Goal: Information Seeking & Learning: Learn about a topic

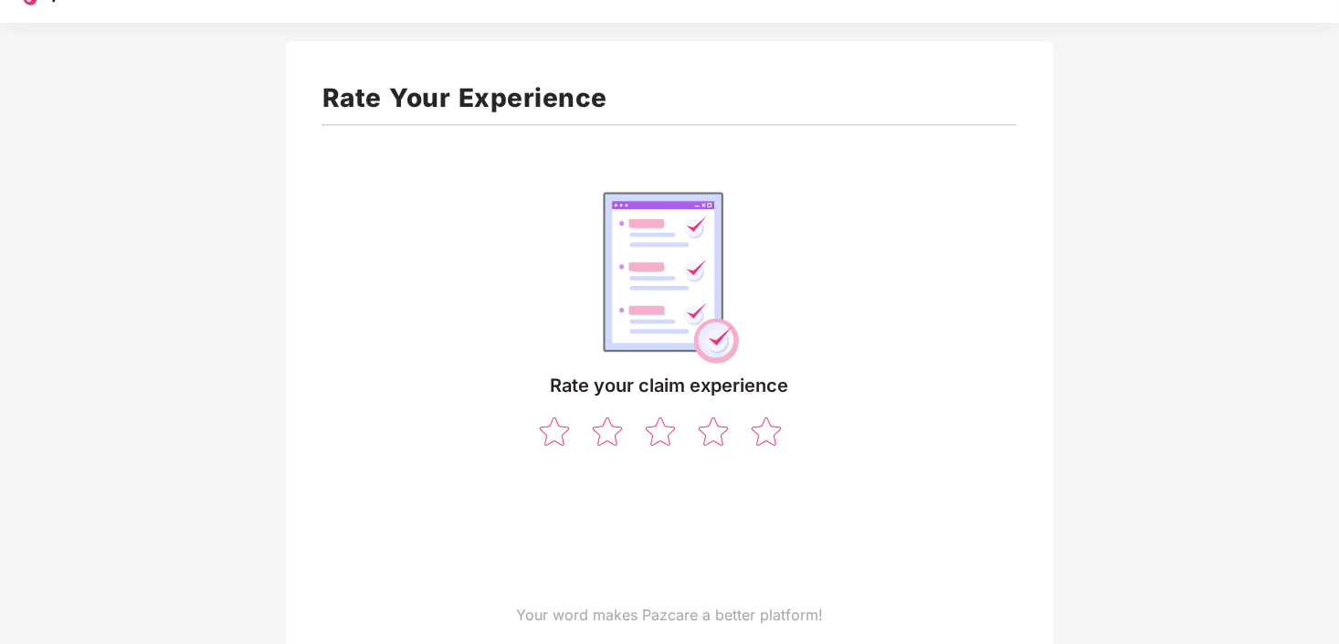
scroll to position [52, 0]
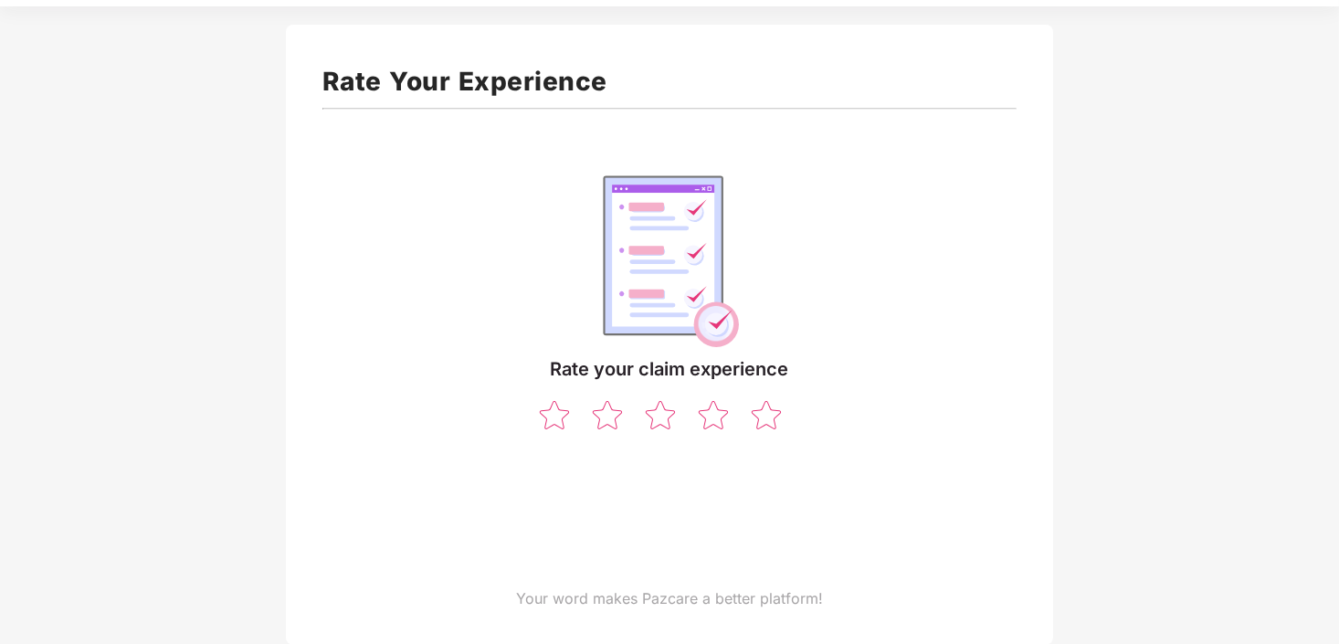
click at [742, 421] on div at bounding box center [669, 405] width 265 height 51
click at [781, 421] on img at bounding box center [766, 414] width 35 height 32
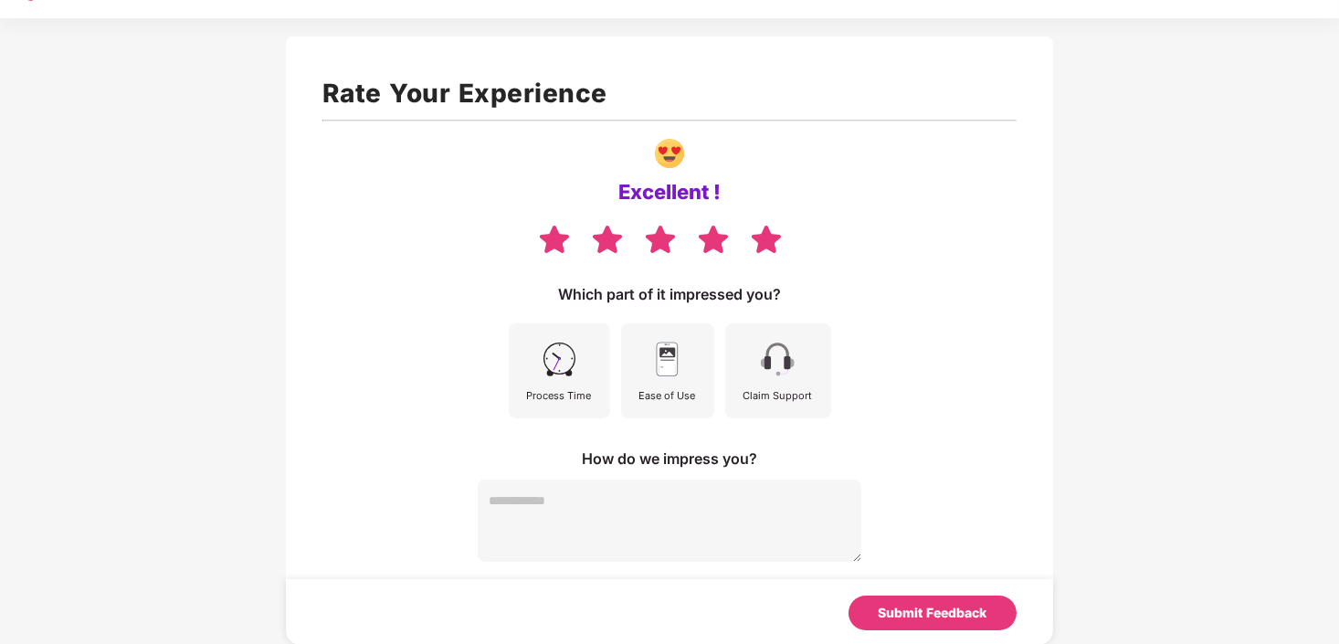
click at [566, 373] on img at bounding box center [559, 359] width 41 height 41
click at [662, 388] on div "Ease of Use" at bounding box center [668, 395] width 57 height 16
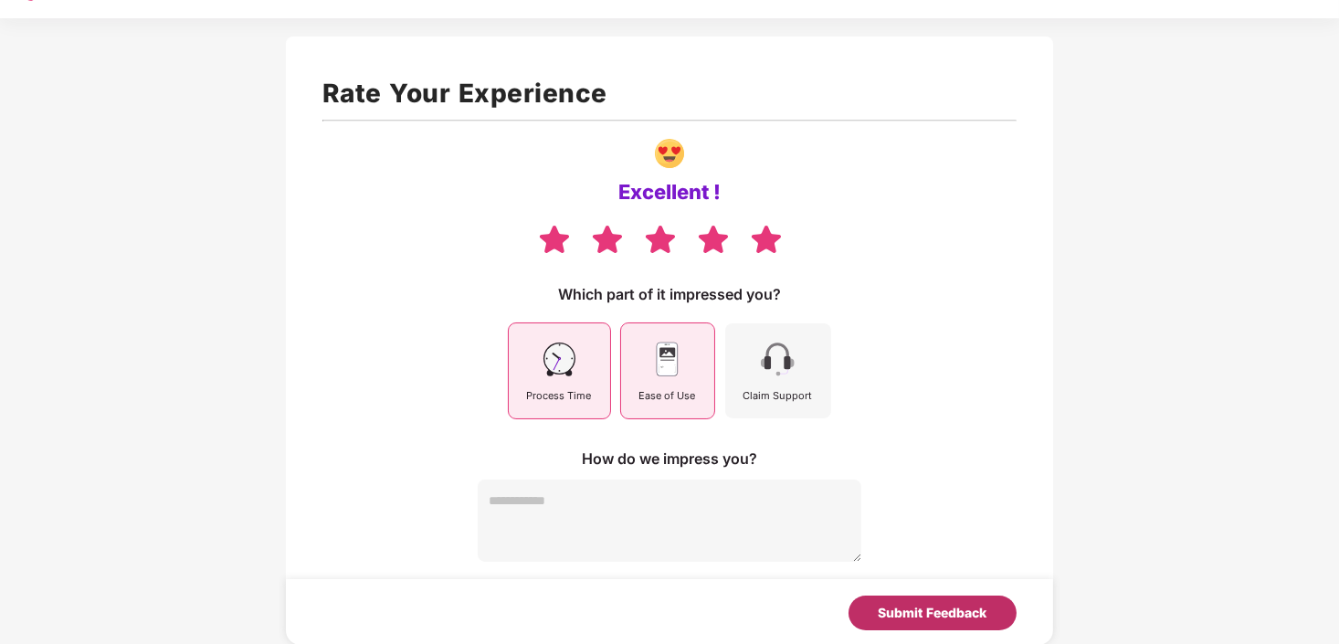
click at [893, 605] on div "Submit Feedback" at bounding box center [933, 613] width 109 height 20
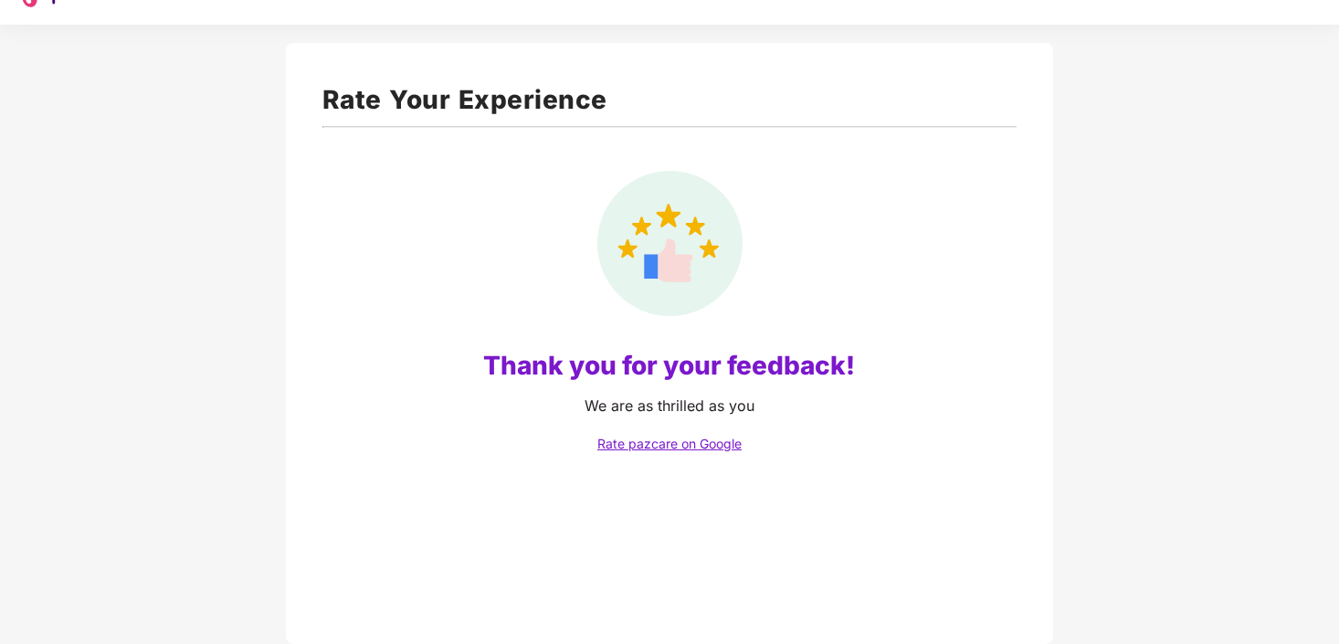
scroll to position [33, 0]
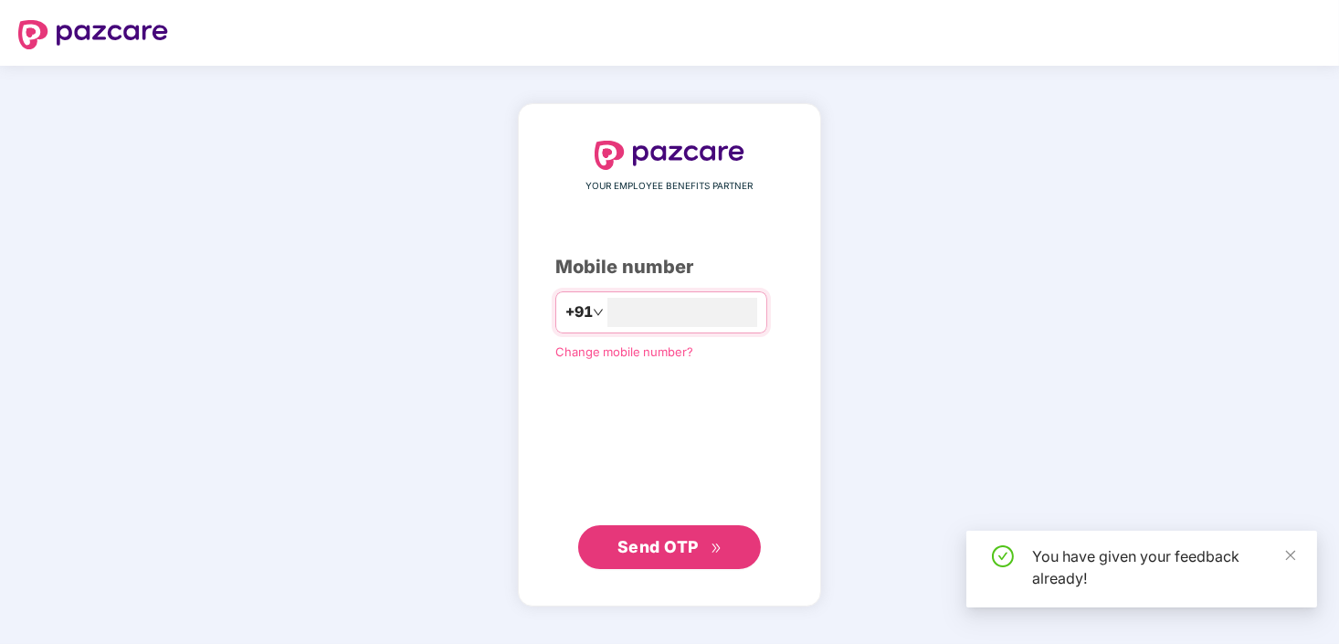
type input "**********"
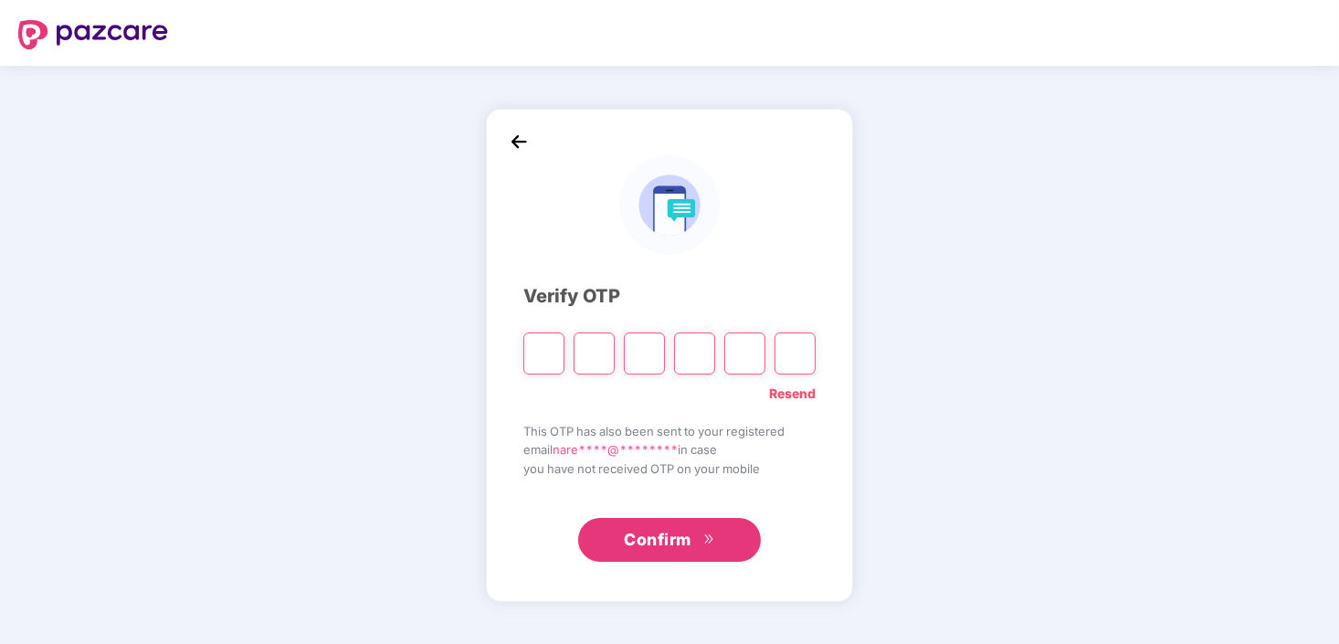
paste input "*"
type input "*"
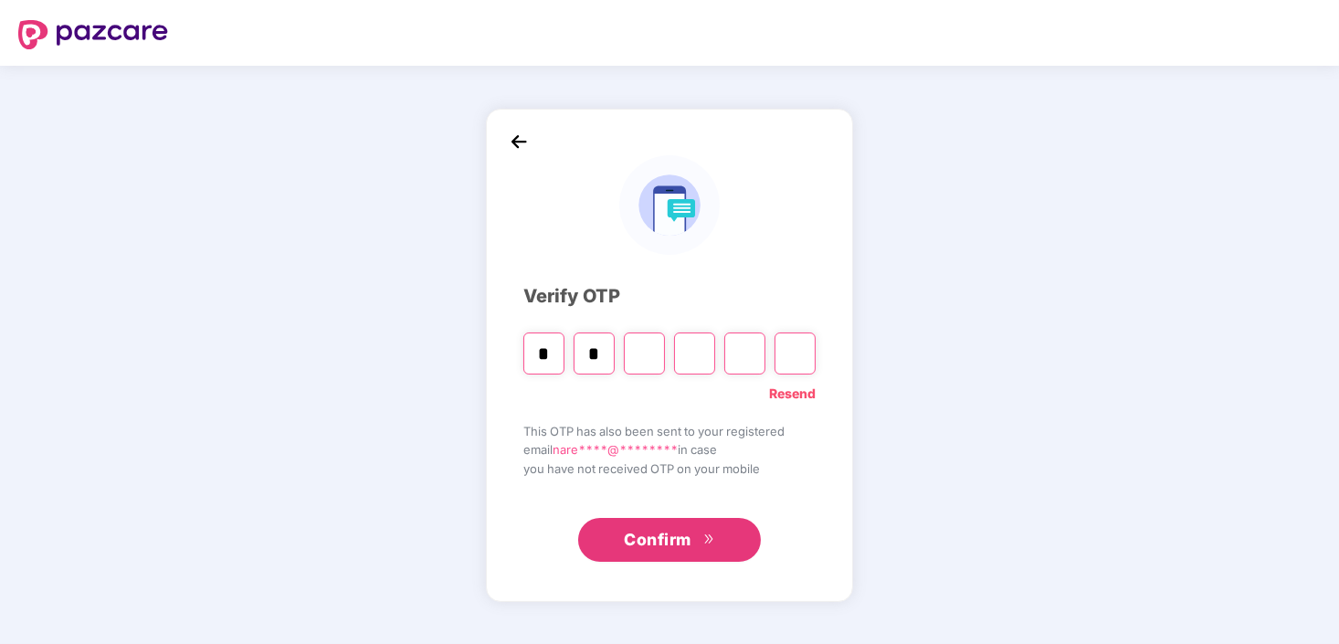
type input "*"
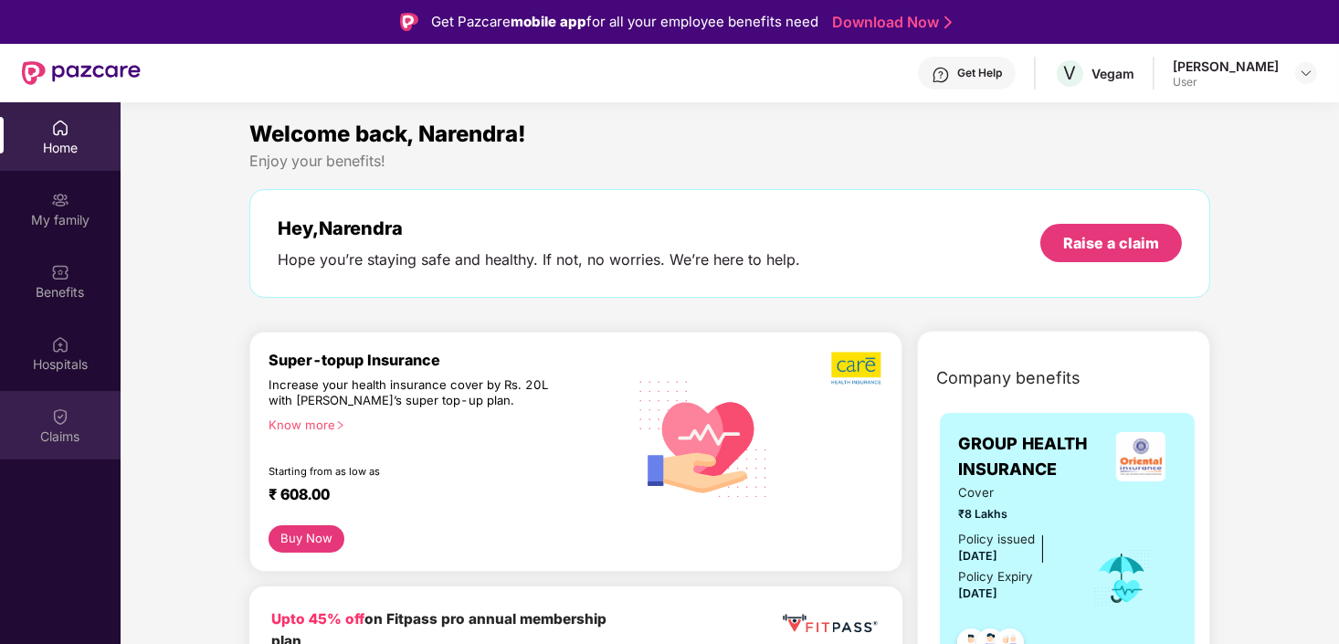
click at [73, 429] on div "Claims" at bounding box center [60, 437] width 121 height 18
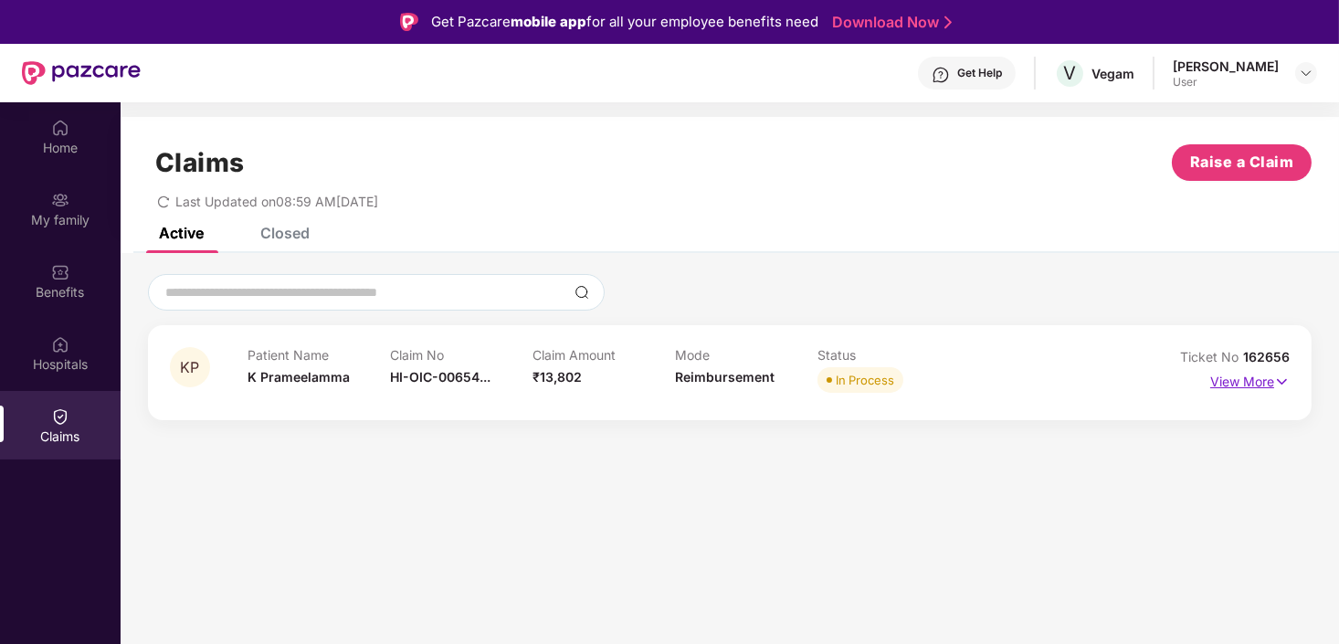
click at [1212, 375] on p "View More" at bounding box center [1250, 379] width 79 height 25
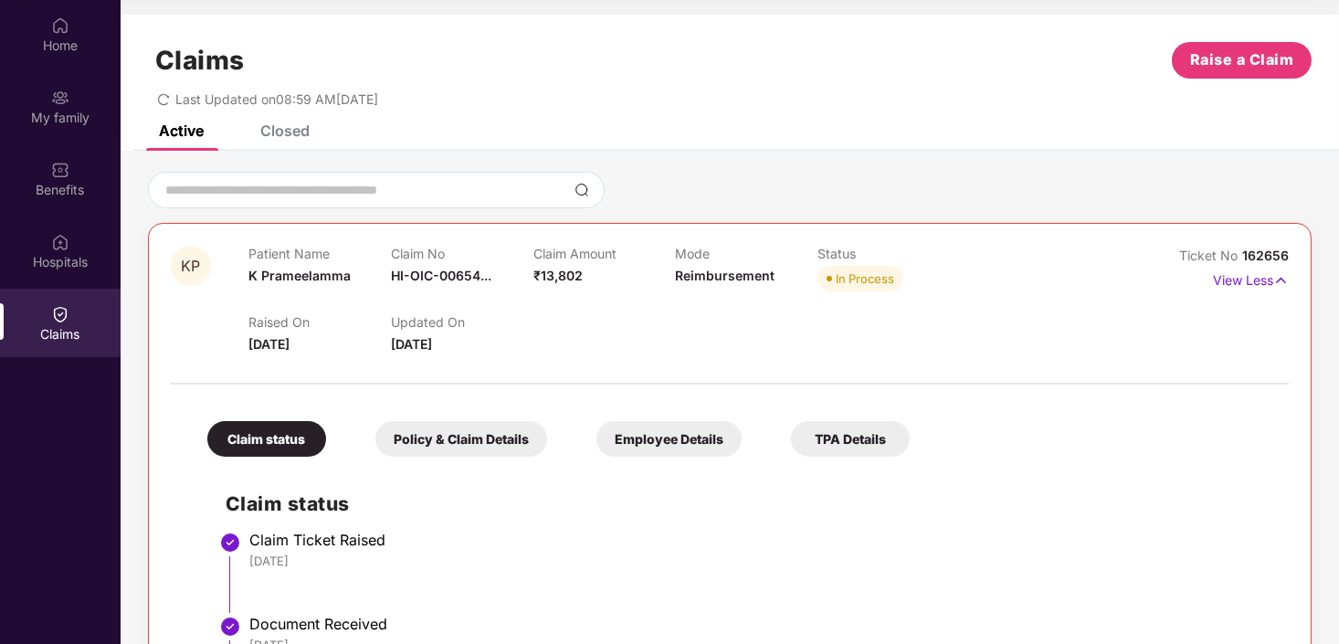
click at [271, 132] on div "Closed" at bounding box center [284, 131] width 49 height 18
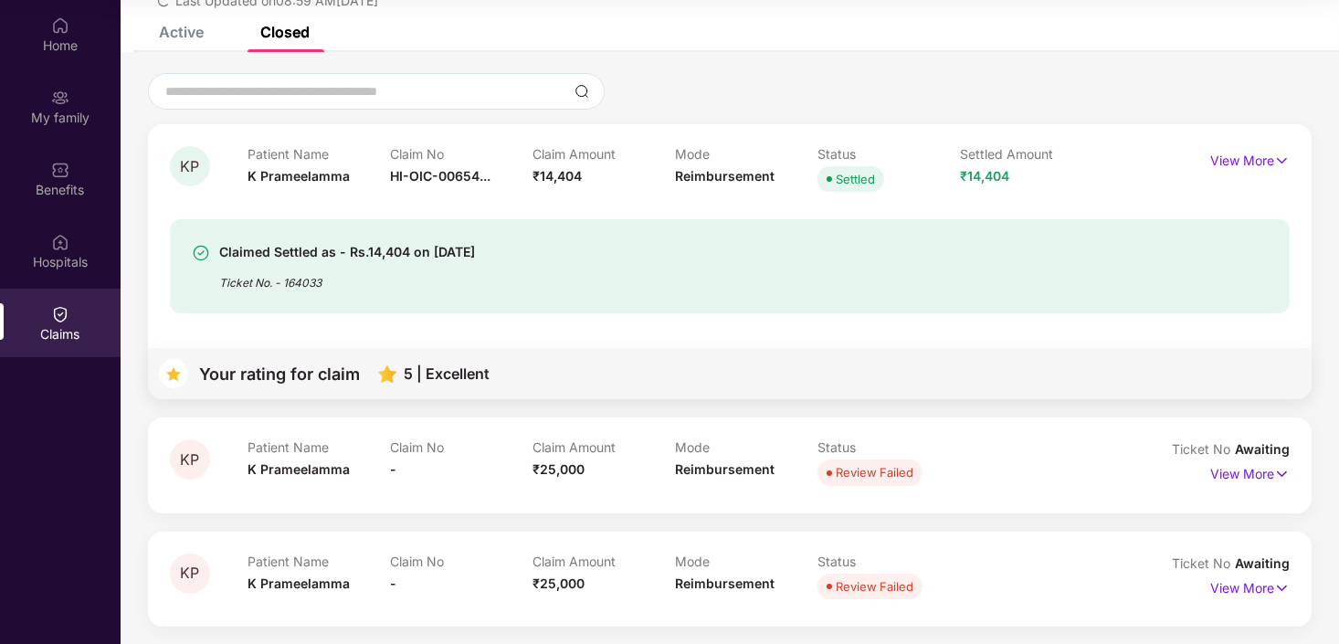
scroll to position [100, 0]
click at [329, 254] on div "Claimed Settled as - Rs.14,404 on [DATE]" at bounding box center [347, 251] width 256 height 22
drag, startPoint x: 329, startPoint y: 254, endPoint x: 288, endPoint y: 291, distance: 55.6
click at [287, 295] on div "Claimed Settled as - Rs.14,404 on [DATE] Ticket No. - 164033" at bounding box center [730, 265] width 1120 height 94
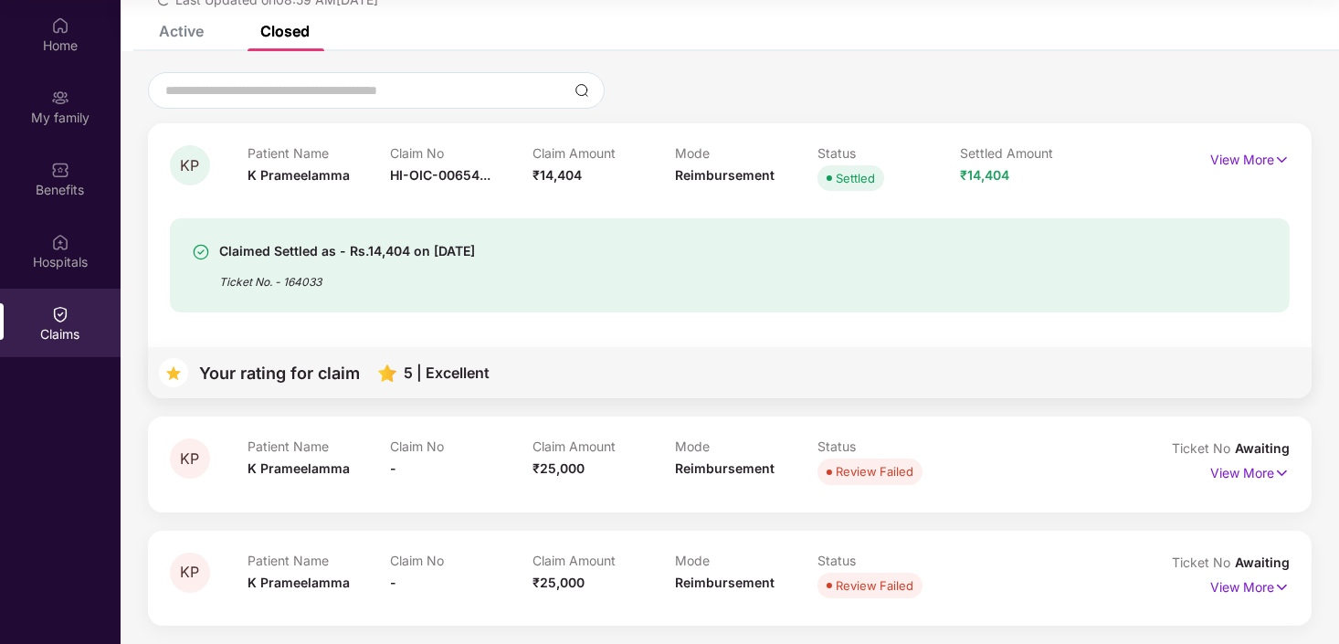
click at [1059, 187] on div "Settled Amount ₹14,404" at bounding box center [1032, 170] width 143 height 50
click at [1249, 159] on p "View More" at bounding box center [1250, 157] width 79 height 25
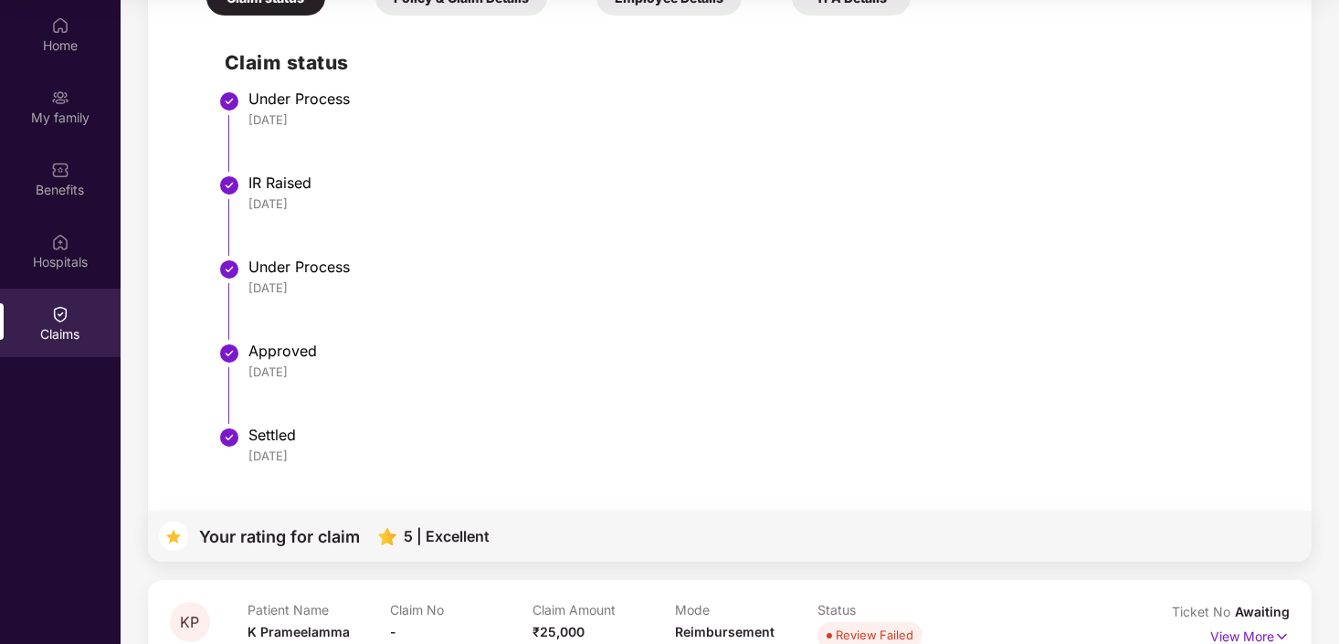
scroll to position [719, 0]
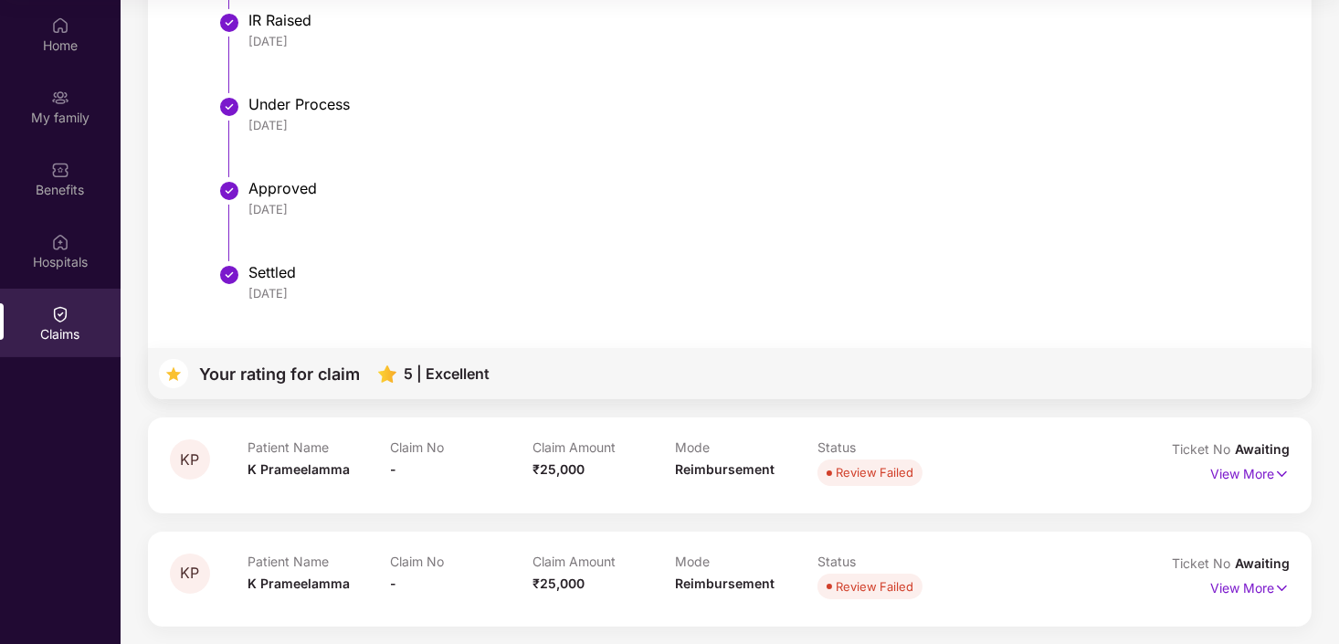
click at [262, 429] on div "KP Patient Name K Prameelamma Claim No - Claim Amount ₹25,000 Mode Reimbursemen…" at bounding box center [730, 465] width 1164 height 95
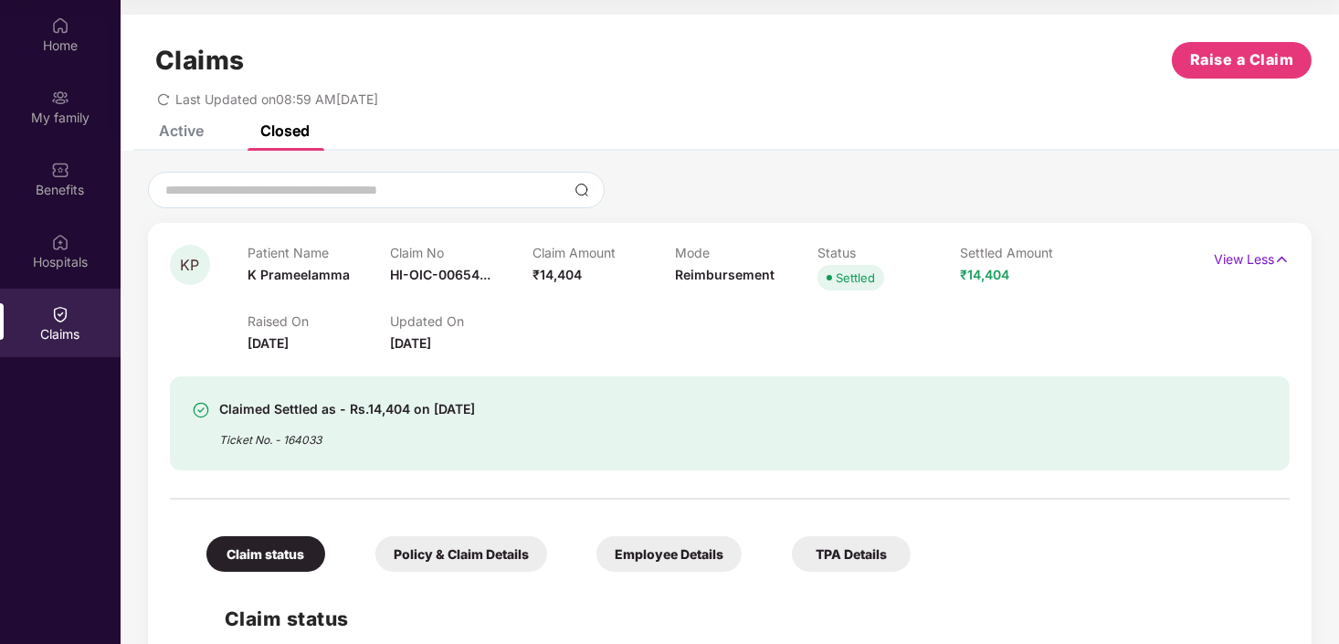
click at [222, 142] on div "Active Closed" at bounding box center [221, 131] width 178 height 40
click at [194, 141] on div "Active" at bounding box center [168, 131] width 72 height 40
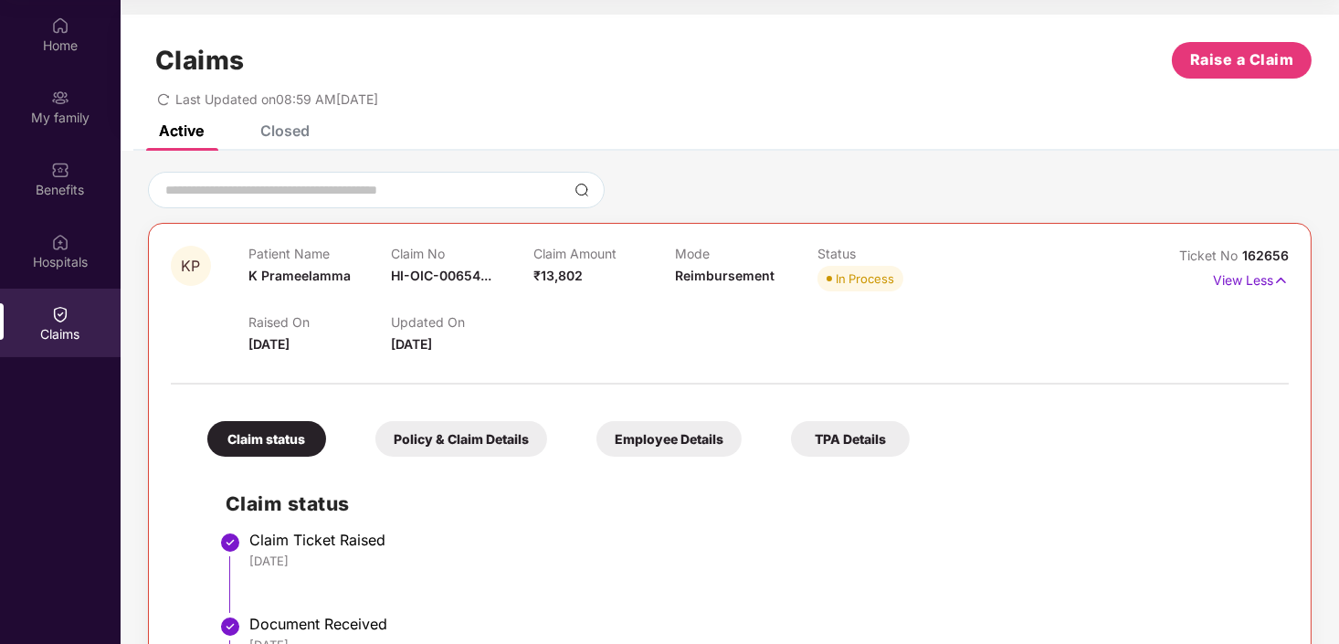
click at [1177, 276] on div "View Less" at bounding box center [1219, 280] width 140 height 29
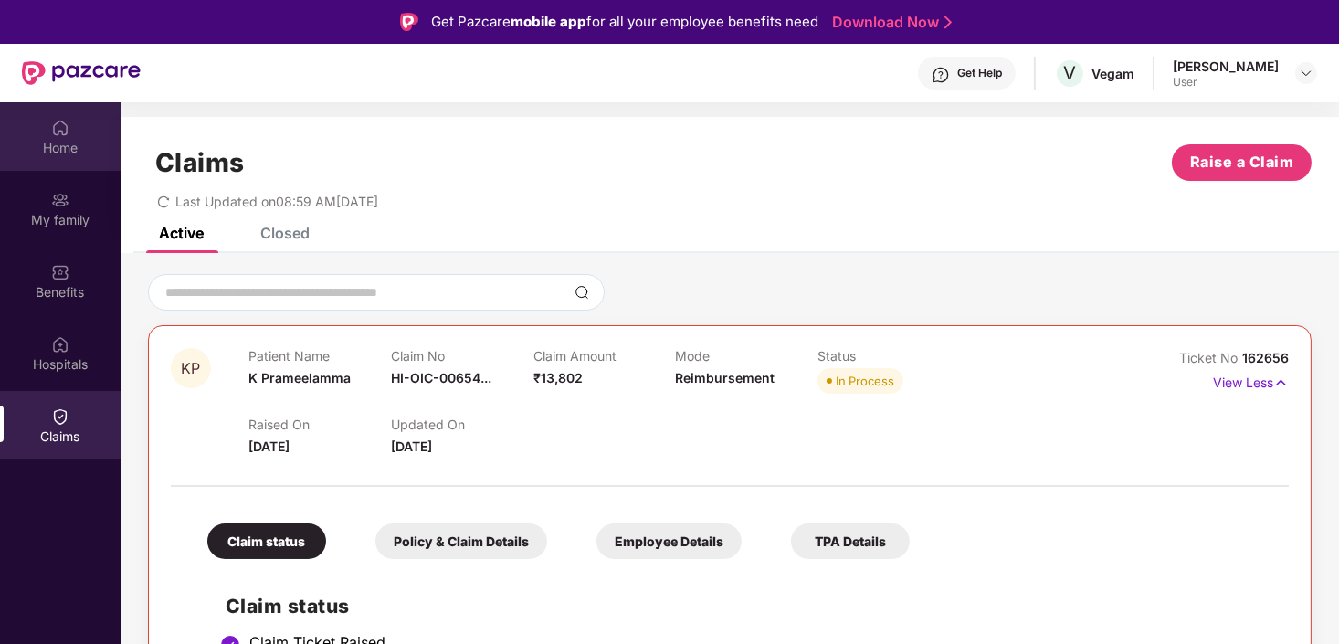
click at [59, 157] on div "Home" at bounding box center [60, 136] width 121 height 69
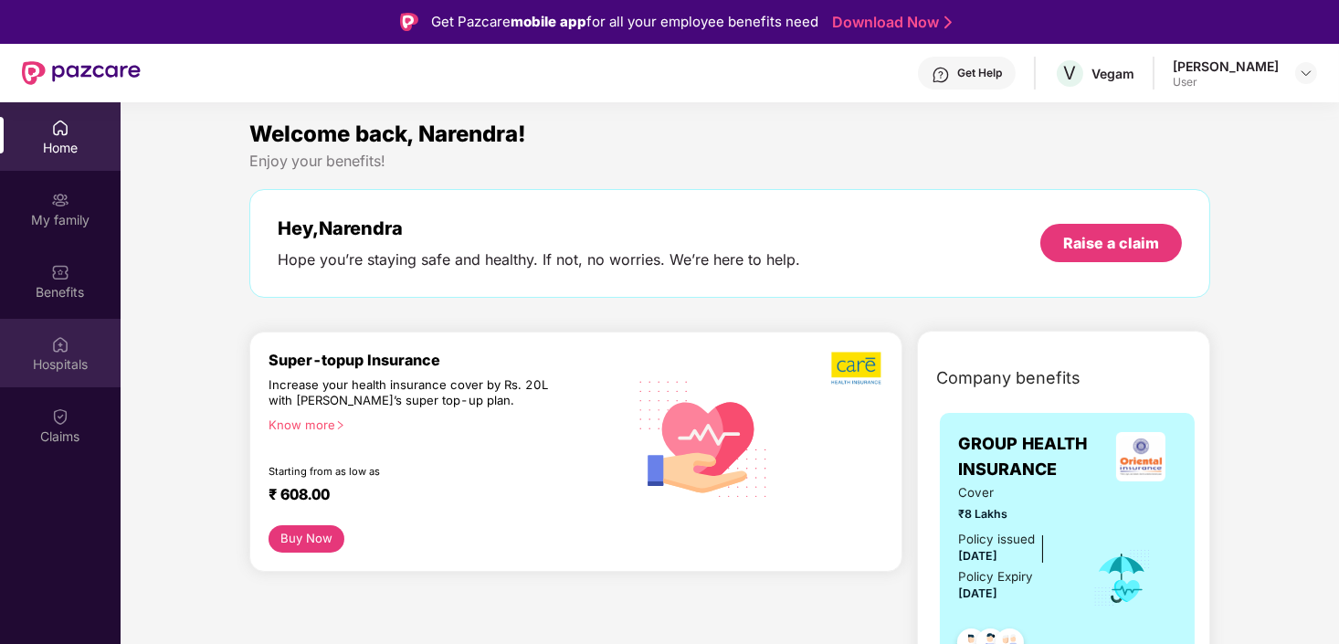
click at [78, 332] on div "Hospitals" at bounding box center [60, 353] width 121 height 69
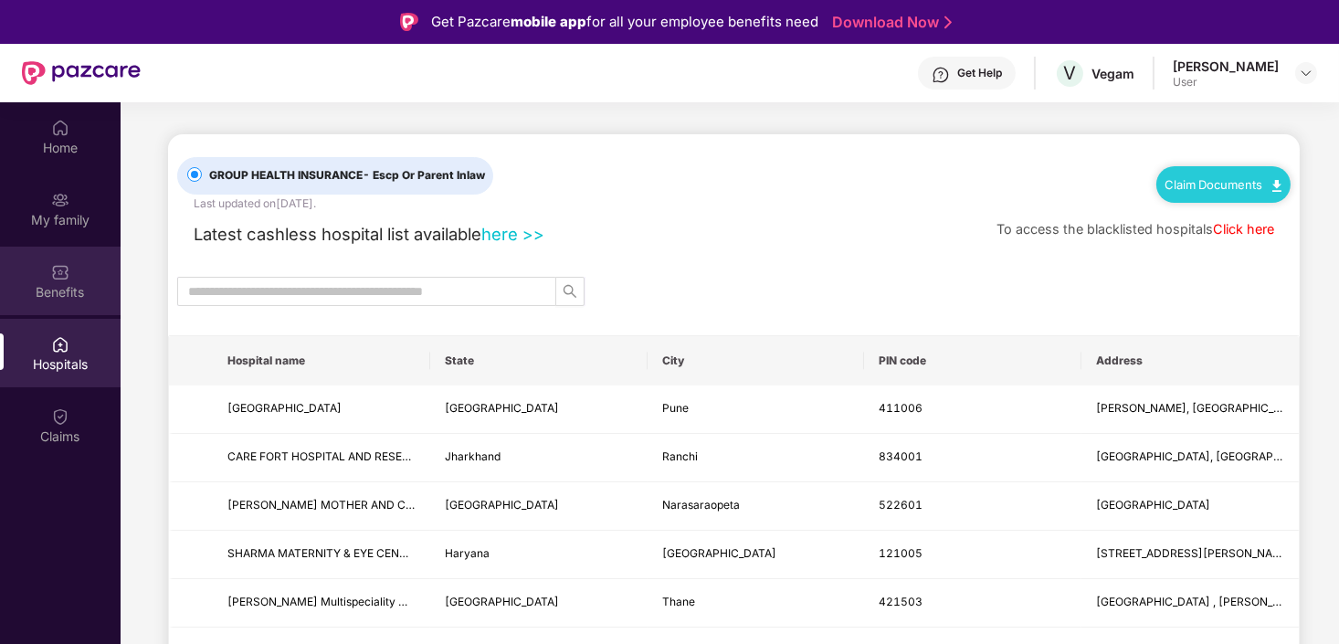
click at [78, 280] on div "Benefits" at bounding box center [60, 281] width 121 height 69
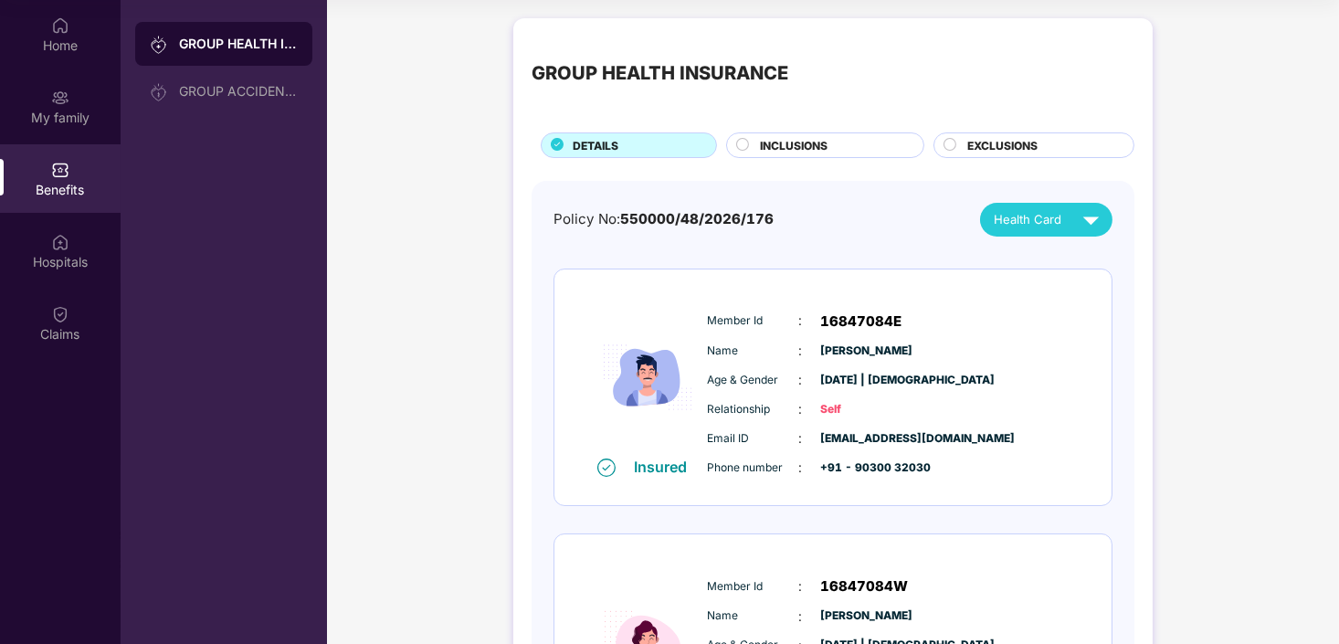
click at [788, 142] on span "INCLUSIONS" at bounding box center [794, 145] width 68 height 17
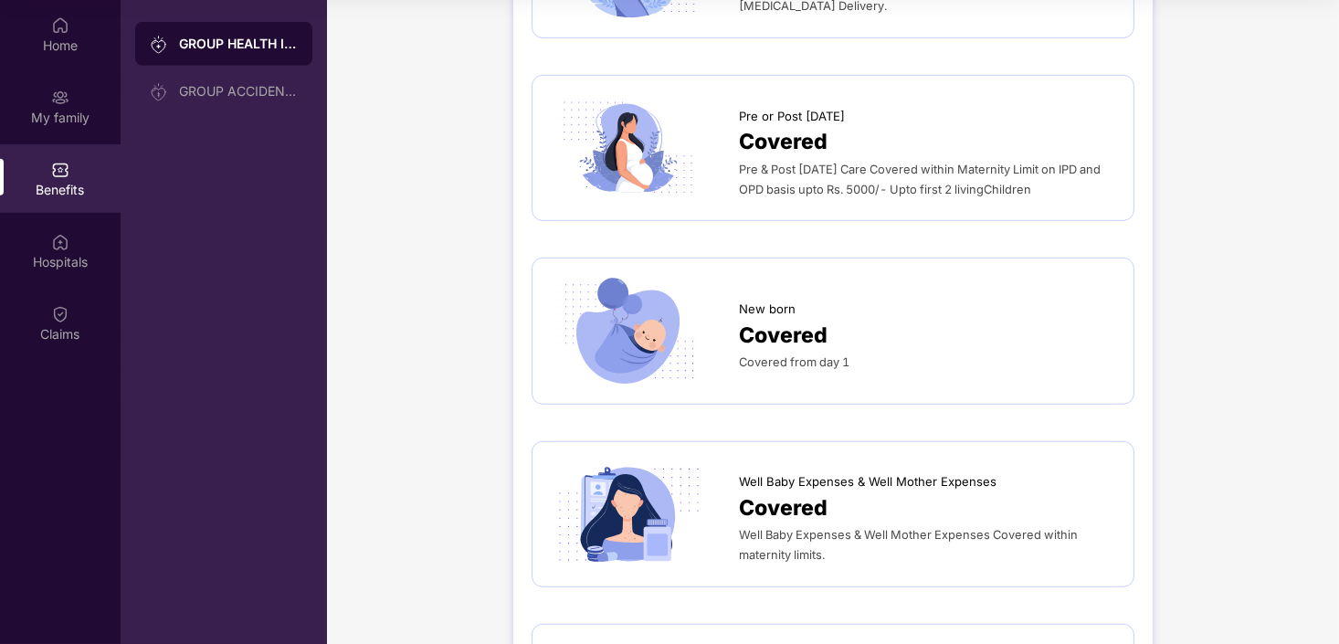
scroll to position [2193, 0]
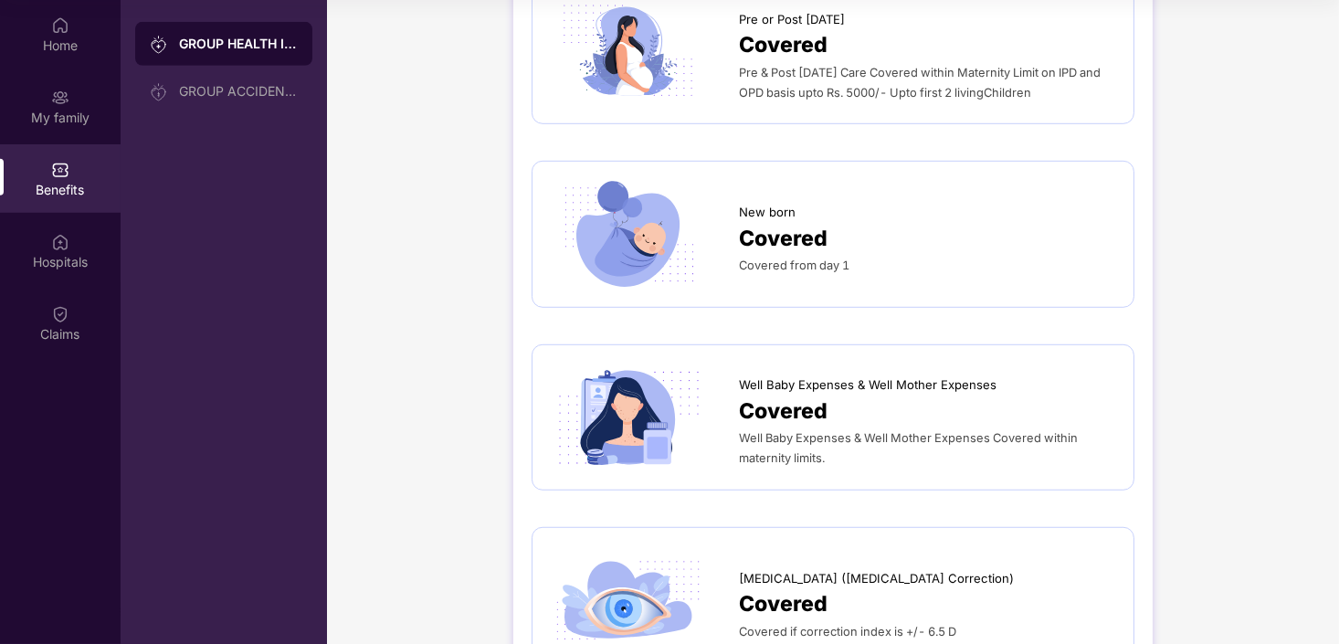
click at [673, 385] on img at bounding box center [628, 418] width 155 height 108
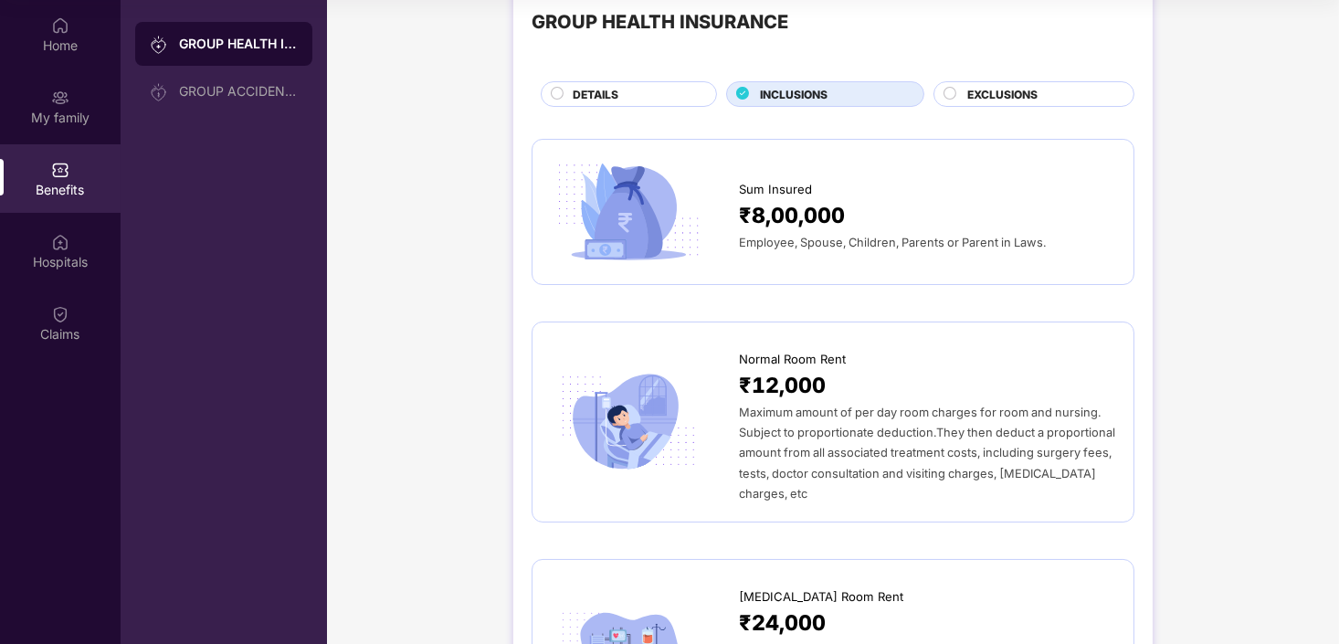
scroll to position [0, 0]
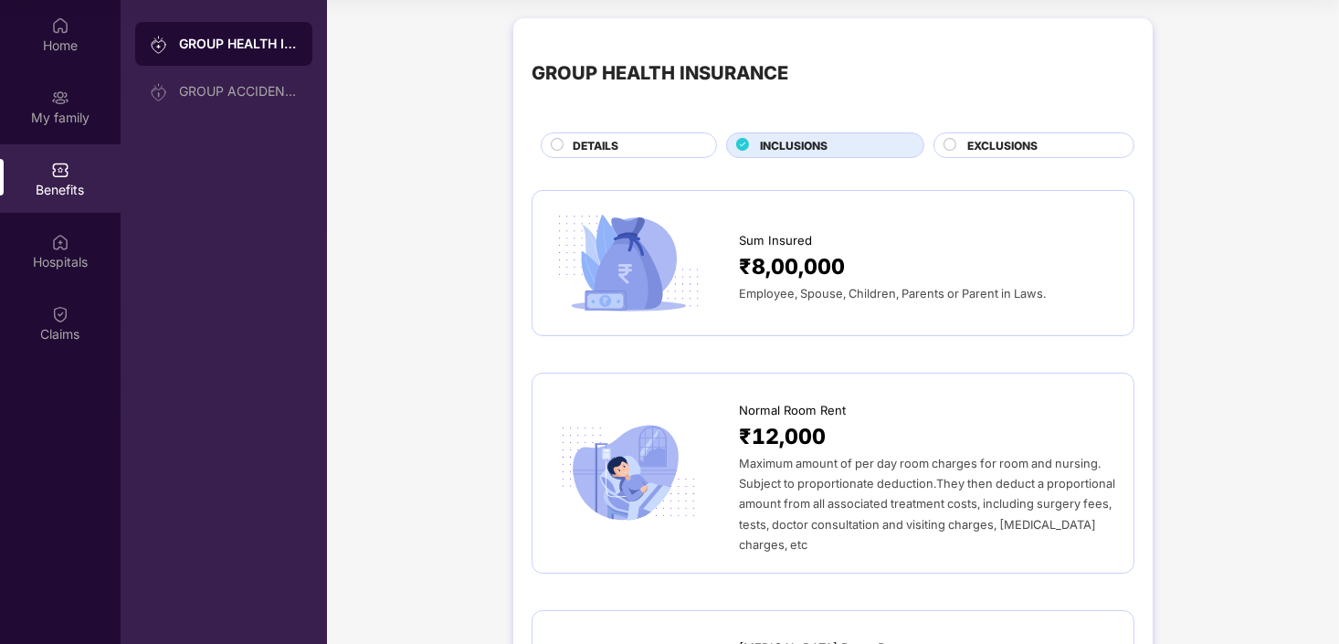
click at [1015, 151] on span "EXCLUSIONS" at bounding box center [1003, 145] width 70 height 17
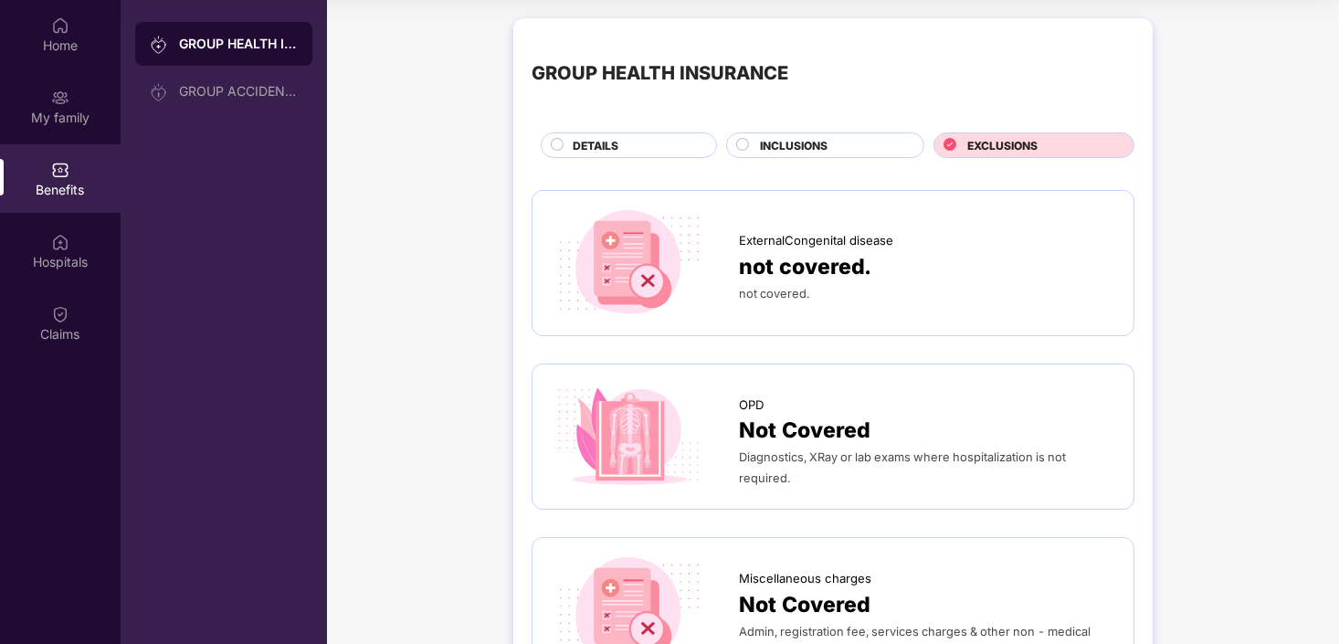
click at [780, 143] on span "INCLUSIONS" at bounding box center [794, 145] width 68 height 17
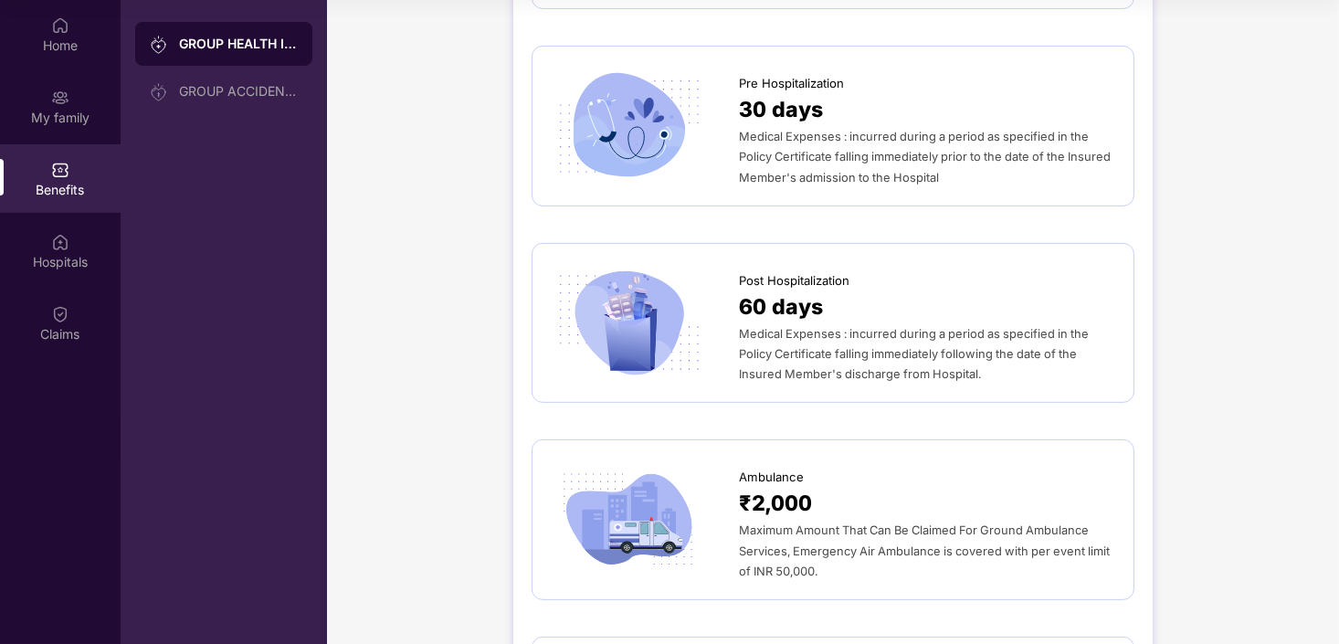
scroll to position [1004, 0]
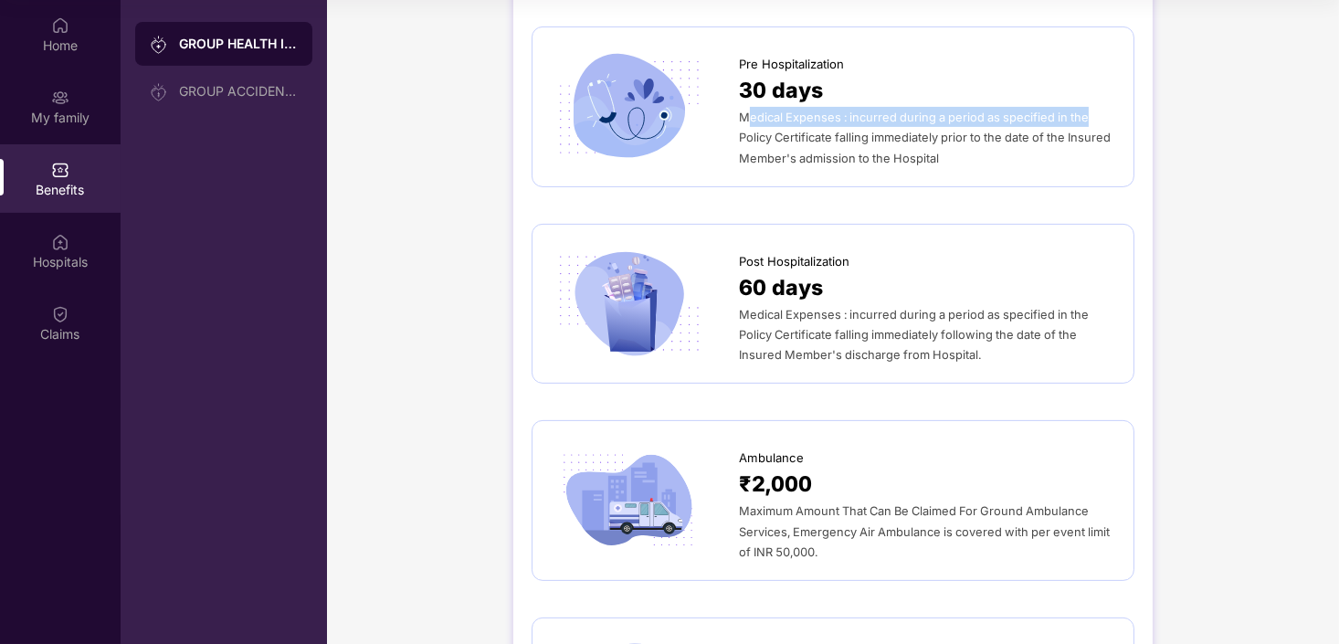
drag, startPoint x: 752, startPoint y: 101, endPoint x: 1085, endPoint y: 95, distance: 333.6
click at [1085, 107] on div "Medical Expenses : incurred during a period as specified in the Policy Certific…" at bounding box center [927, 137] width 376 height 61
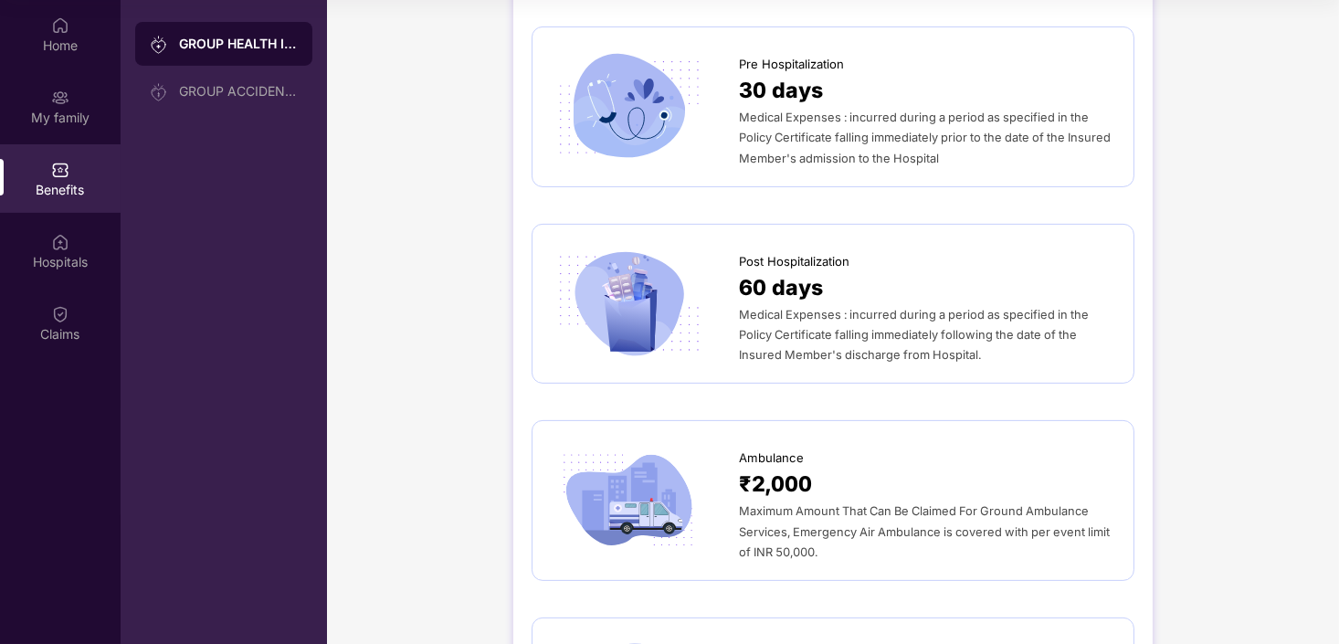
drag, startPoint x: 785, startPoint y: 121, endPoint x: 876, endPoint y: 115, distance: 91.5
click at [788, 121] on div "Medical Expenses : incurred during a period as specified in the Policy Certific…" at bounding box center [927, 137] width 376 height 61
drag, startPoint x: 876, startPoint y: 115, endPoint x: 961, endPoint y: 116, distance: 85.0
click at [961, 116] on span "Medical Expenses : incurred during a period as specified in the Policy Certific…" at bounding box center [925, 138] width 372 height 54
drag, startPoint x: 879, startPoint y: 119, endPoint x: 1119, endPoint y: 116, distance: 240.3
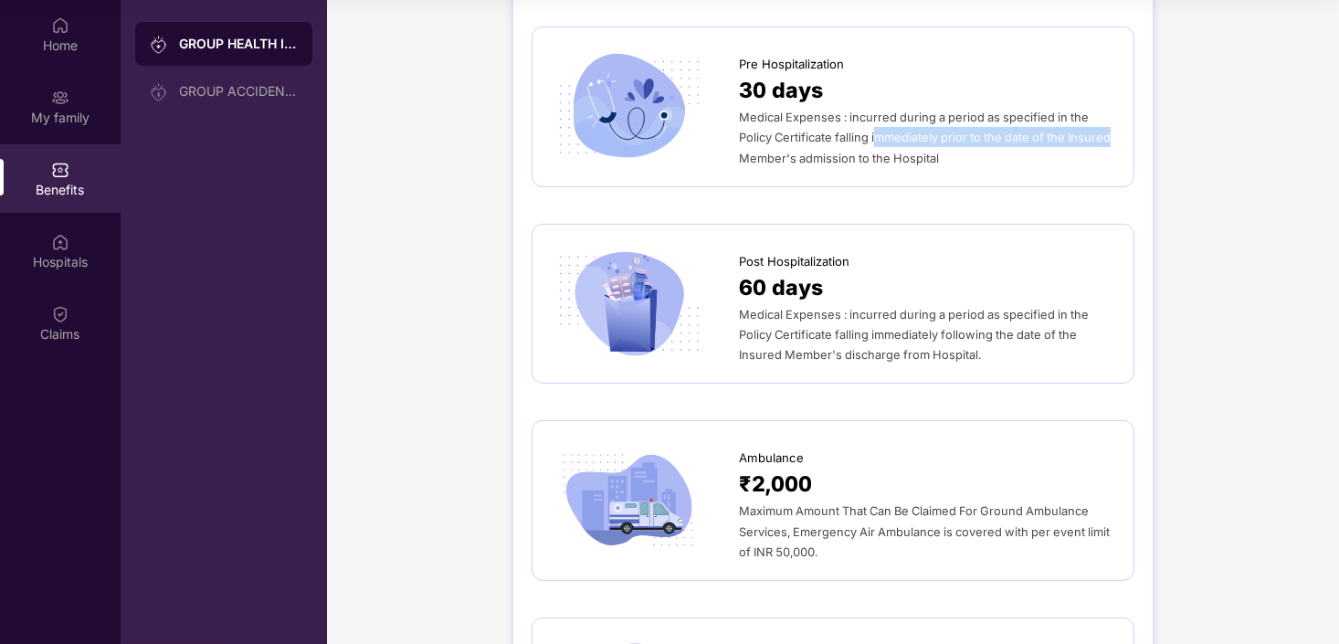
click at [1121, 116] on div "Pre Hospitalization 30 days Medical Expenses : incurred during a period as spec…" at bounding box center [833, 106] width 603 height 161
drag, startPoint x: 767, startPoint y: 143, endPoint x: 981, endPoint y: 144, distance: 214.7
click at [981, 144] on div "Pre Hospitalization 30 days Medical Expenses : incurred during a period as spec…" at bounding box center [833, 106] width 603 height 161
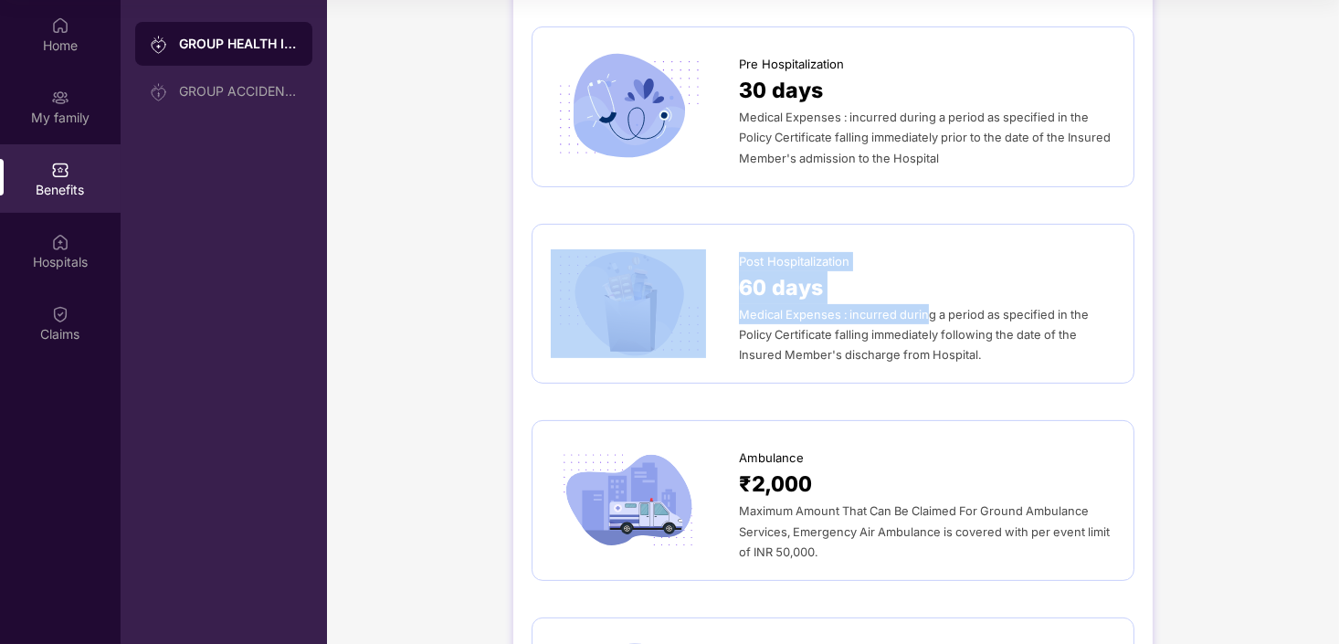
drag, startPoint x: 726, startPoint y: 294, endPoint x: 927, endPoint y: 295, distance: 201.0
click at [927, 295] on div "Post Hospitalization 60 days Medical Expenses : incurred during a period as spe…" at bounding box center [833, 304] width 565 height 122
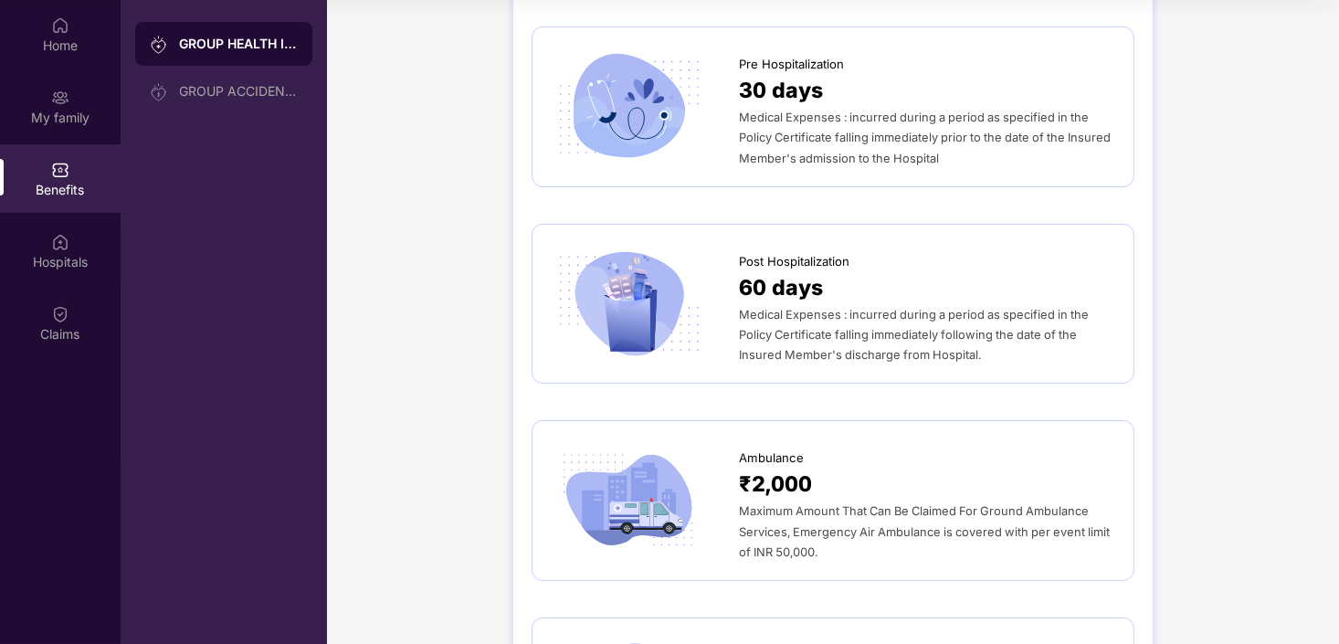
drag, startPoint x: 927, startPoint y: 295, endPoint x: 945, endPoint y: 304, distance: 19.6
click at [945, 308] on span "Medical Expenses : incurred during a period as specified in the Policy Certific…" at bounding box center [914, 335] width 350 height 54
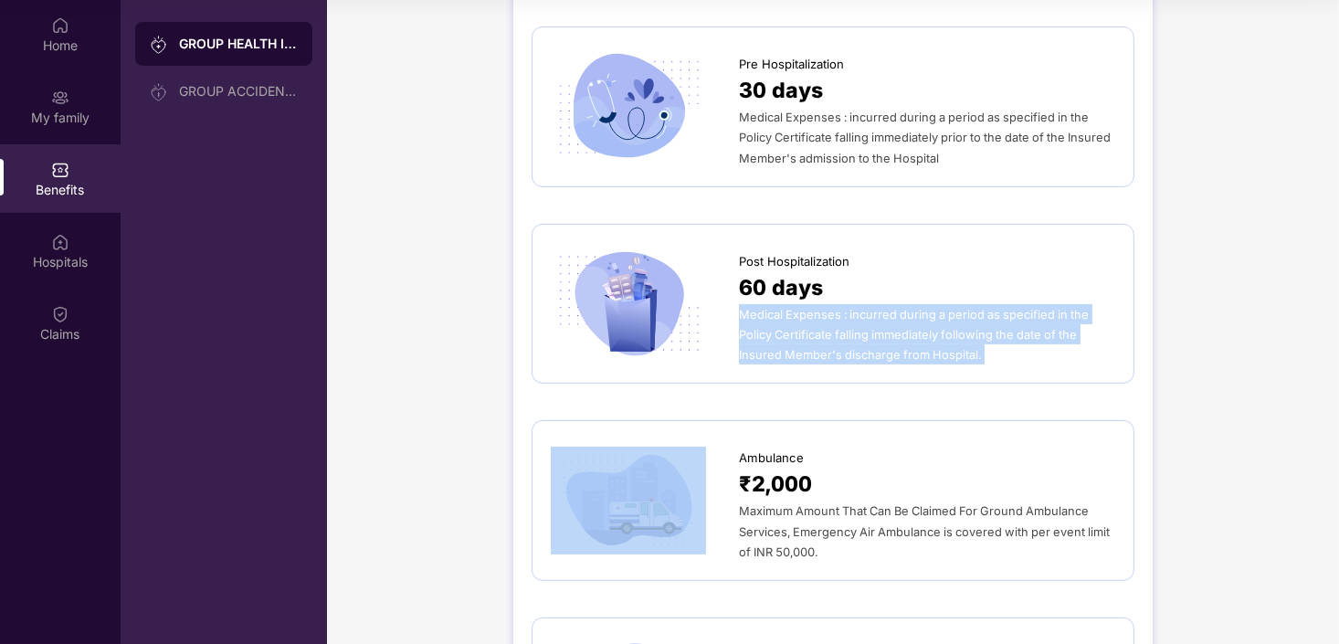
click at [945, 308] on span "Medical Expenses : incurred during a period as specified in the Policy Certific…" at bounding box center [914, 335] width 350 height 54
drag, startPoint x: 945, startPoint y: 304, endPoint x: 794, endPoint y: 342, distance: 155.3
click at [794, 342] on div "Post Hospitalization 60 days Medical Expenses : incurred during a period as spe…" at bounding box center [833, 304] width 603 height 161
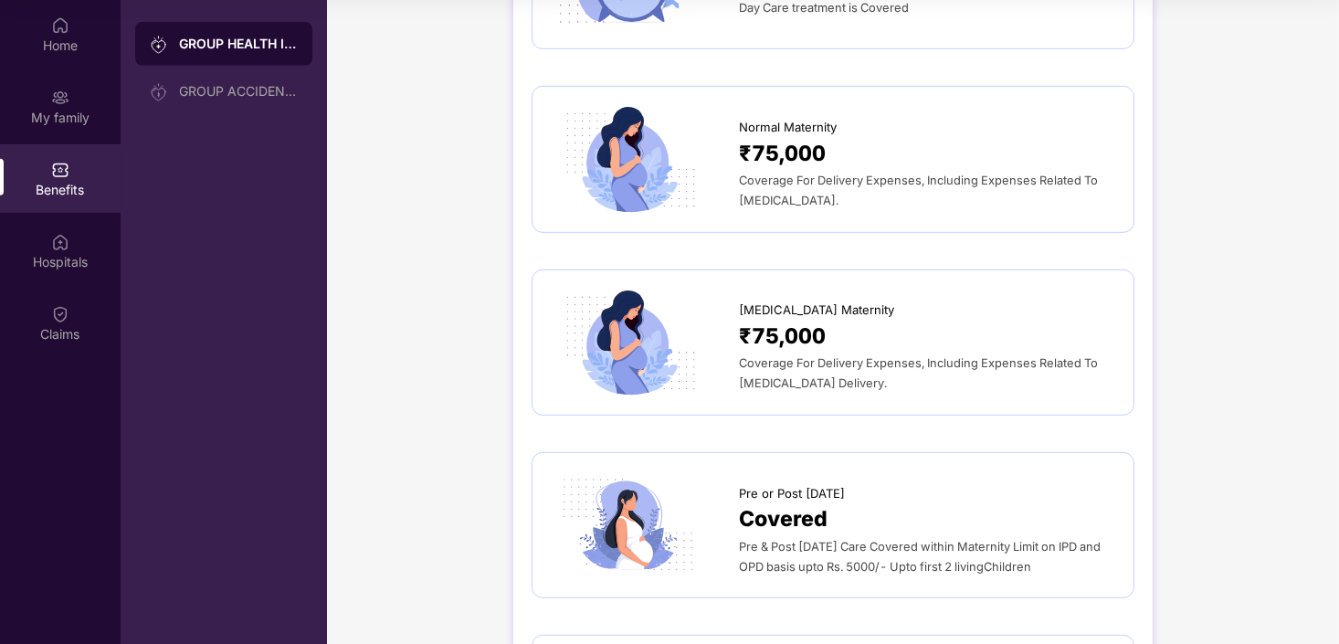
scroll to position [1736, 0]
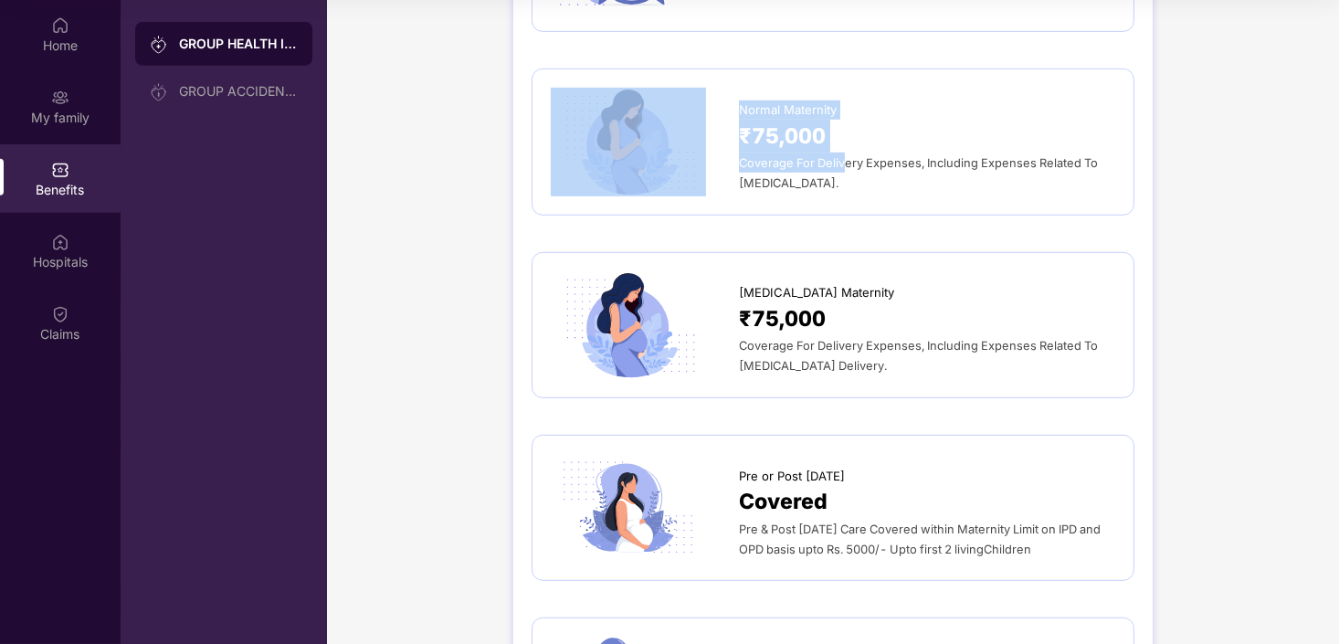
drag, startPoint x: 736, startPoint y: 145, endPoint x: 843, endPoint y: 139, distance: 107.1
click at [843, 139] on div "Normal Maternity ₹75,000 Coverage For Delivery Expenses, Including Expenses Rel…" at bounding box center [833, 142] width 565 height 108
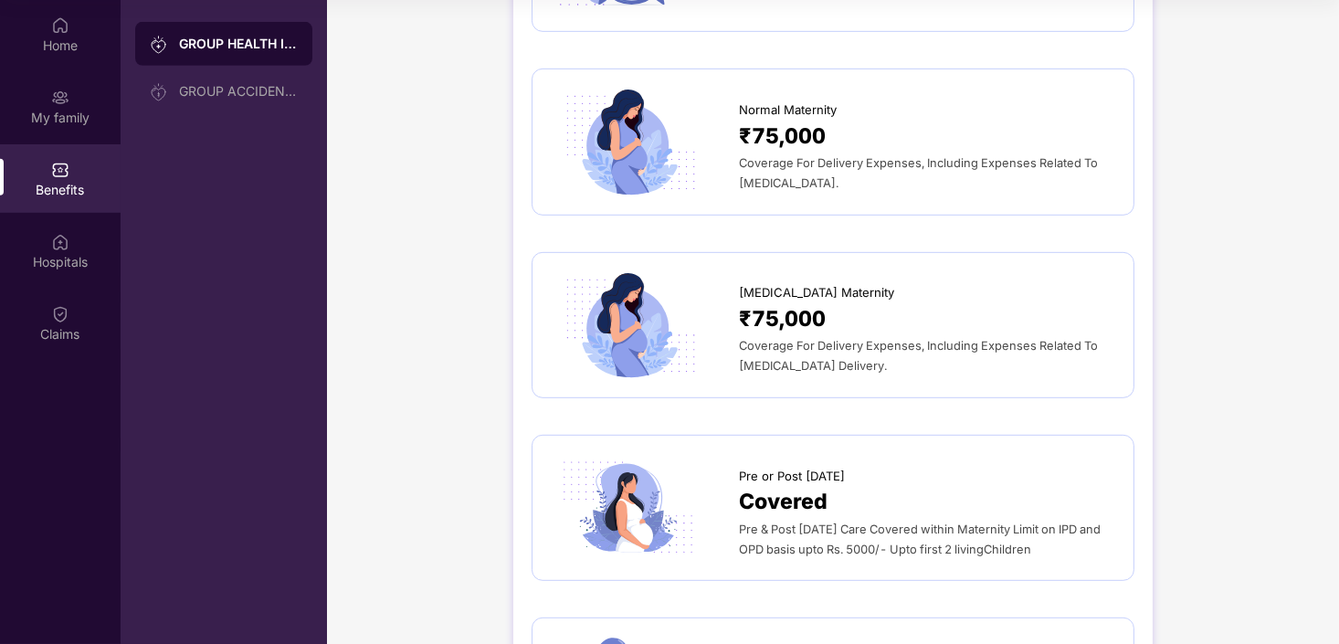
drag, startPoint x: 843, startPoint y: 139, endPoint x: 852, endPoint y: 147, distance: 12.3
click at [852, 153] on div "Coverage For Delivery Expenses, Including Expenses Related To [MEDICAL_DATA]." at bounding box center [927, 173] width 376 height 40
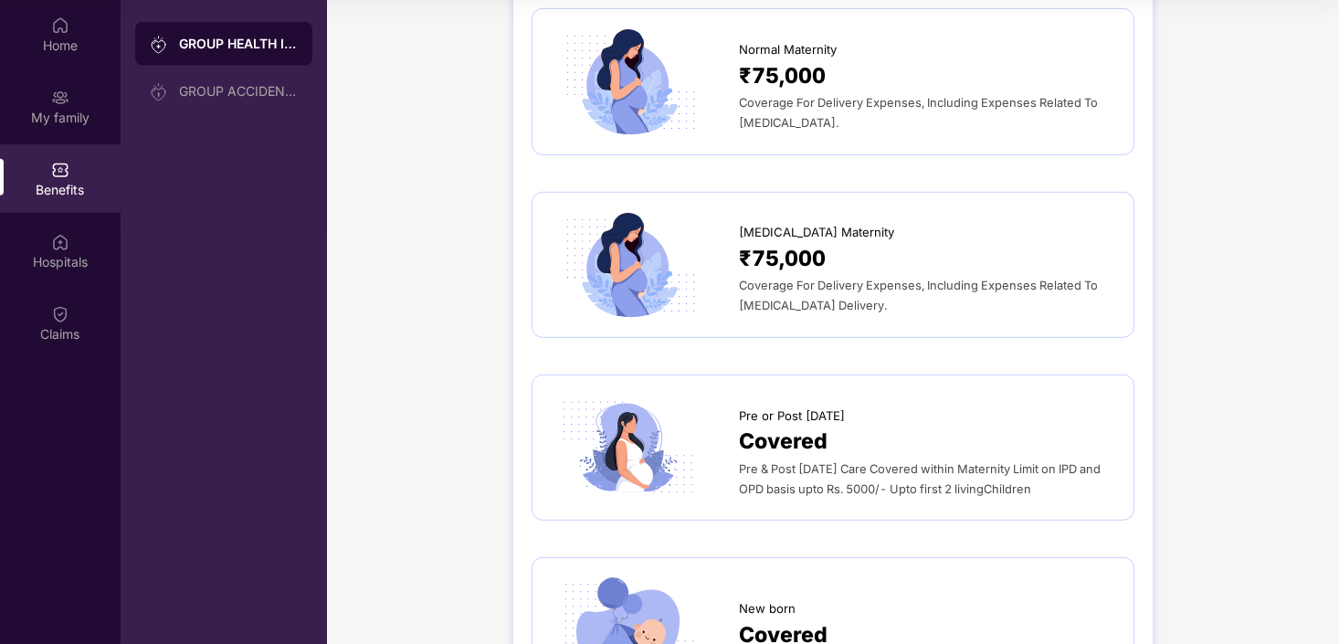
scroll to position [1826, 0]
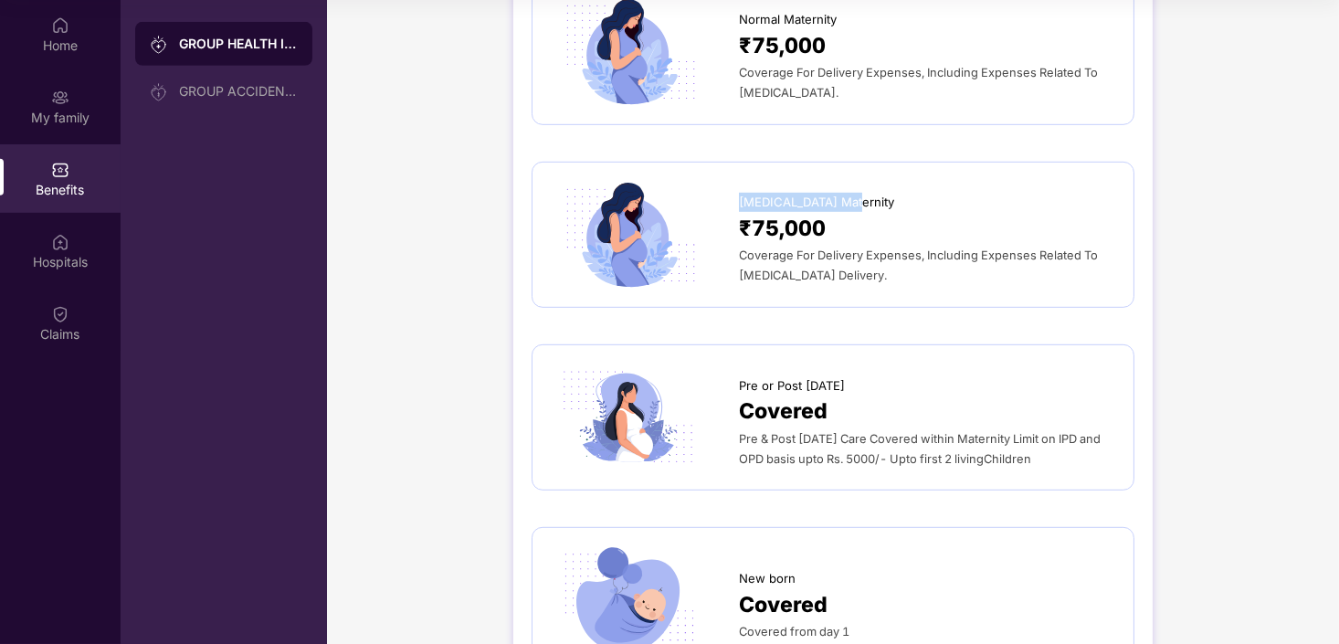
drag, startPoint x: 742, startPoint y: 178, endPoint x: 852, endPoint y: 177, distance: 110.6
click at [852, 184] on div "[MEDICAL_DATA] Maternity" at bounding box center [927, 198] width 376 height 28
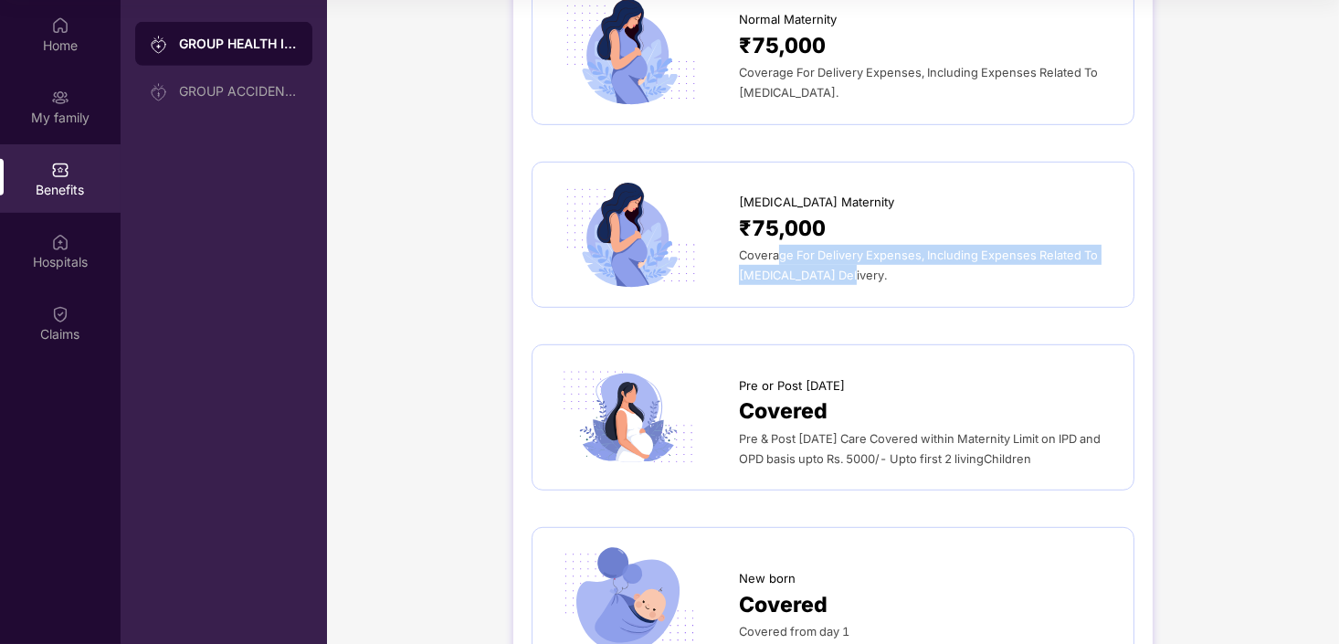
drag, startPoint x: 852, startPoint y: 177, endPoint x: 1002, endPoint y: 237, distance: 161.2
click at [1002, 245] on div "Coverage For Delivery Expenses, Including Expenses Related To [MEDICAL_DATA] De…" at bounding box center [927, 265] width 376 height 40
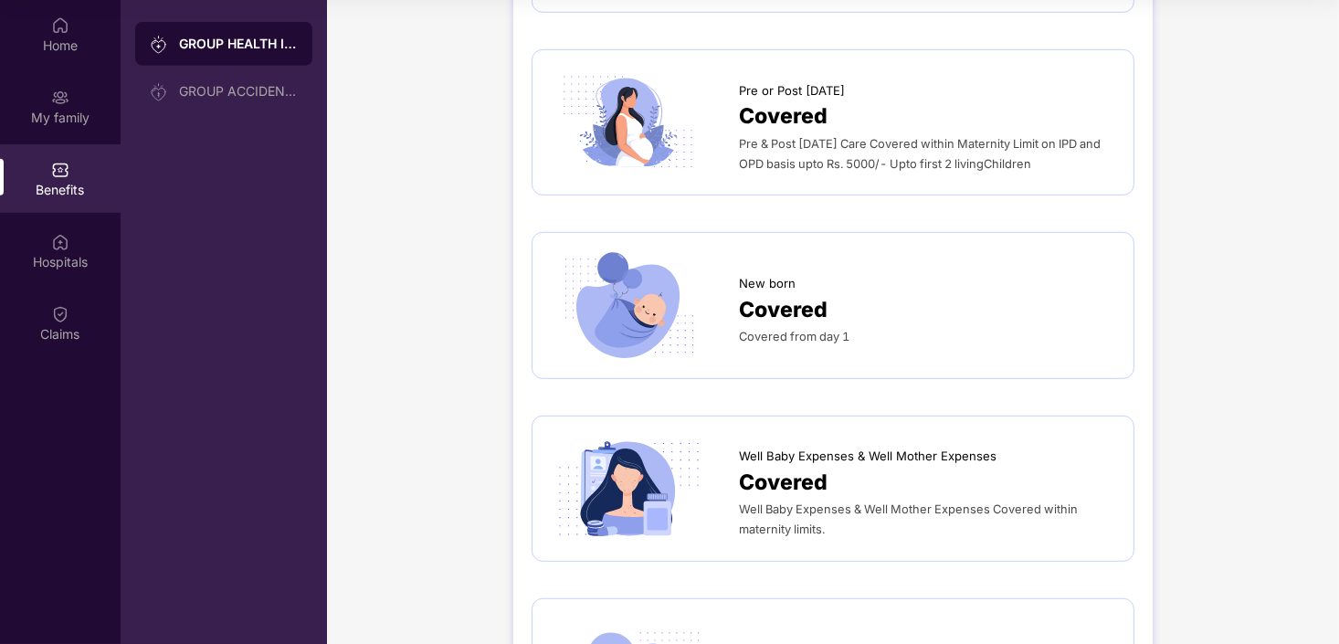
scroll to position [2010, 0]
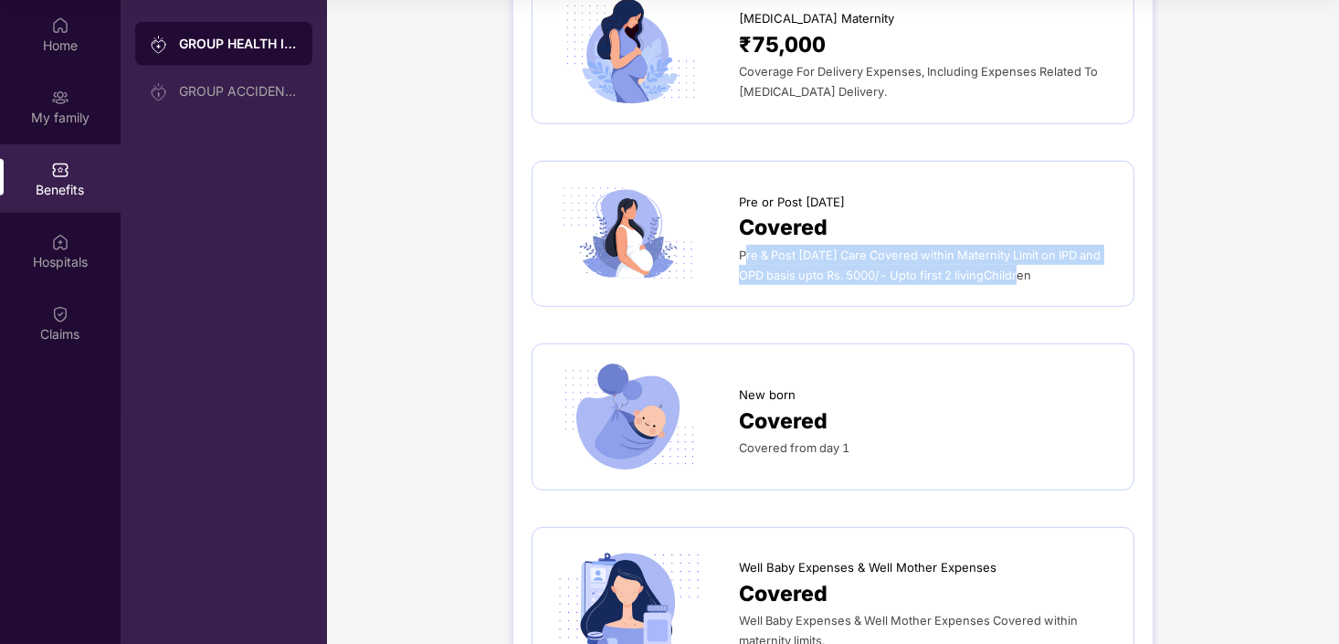
drag, startPoint x: 743, startPoint y: 225, endPoint x: 1030, endPoint y: 237, distance: 287.1
click at [1030, 245] on div "Pre & Post [DATE] Care Covered within Maternity Limit on IPD and OPD basis upto…" at bounding box center [927, 265] width 376 height 40
drag, startPoint x: 1030, startPoint y: 237, endPoint x: 868, endPoint y: 252, distance: 162.5
click at [868, 252] on span "Pre & Post [DATE] Care Covered within Maternity Limit on IPD and OPD basis upto…" at bounding box center [920, 266] width 362 height 34
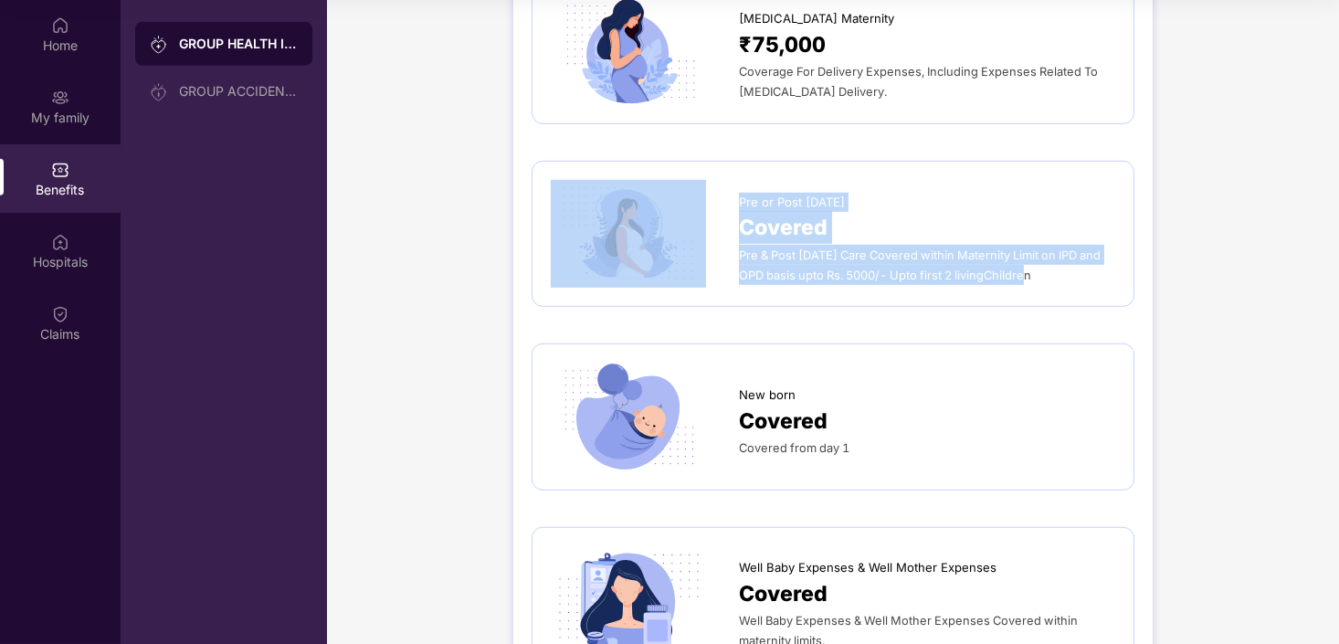
drag, startPoint x: 730, startPoint y: 177, endPoint x: 1062, endPoint y: 237, distance: 336.9
click at [1062, 237] on div "Pre or Post [DATE] Covered Pre & Post [DATE] Care Covered within Maternity Limi…" at bounding box center [833, 234] width 565 height 108
copy div "Pre or Post [DATE] Covered Pre & Post [DATE] Care Covered within Maternity Limi…"
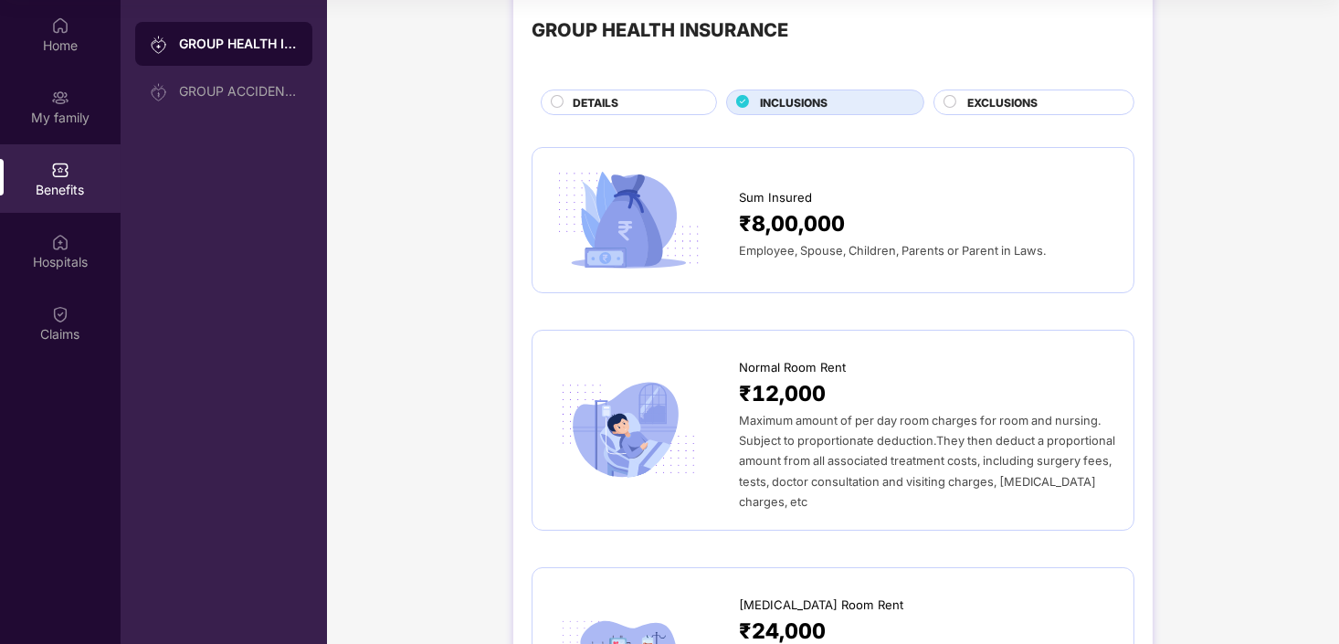
scroll to position [0, 0]
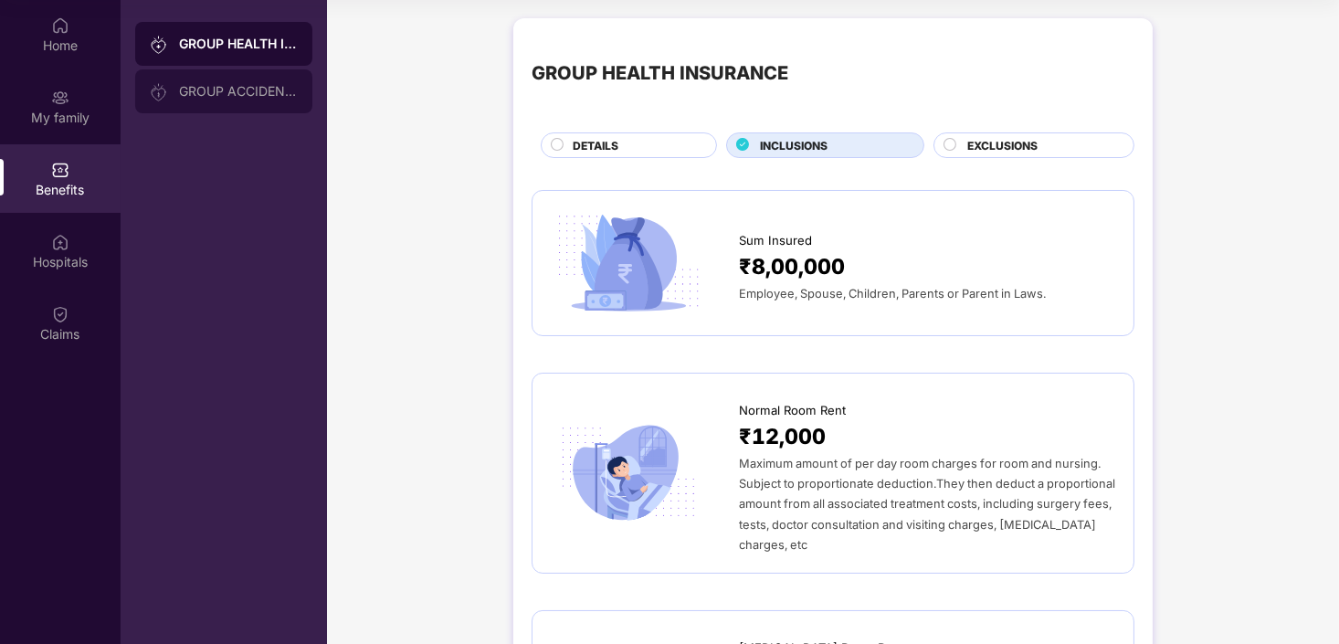
click at [225, 104] on div "GROUP ACCIDENTAL INSURANCE" at bounding box center [223, 91] width 177 height 44
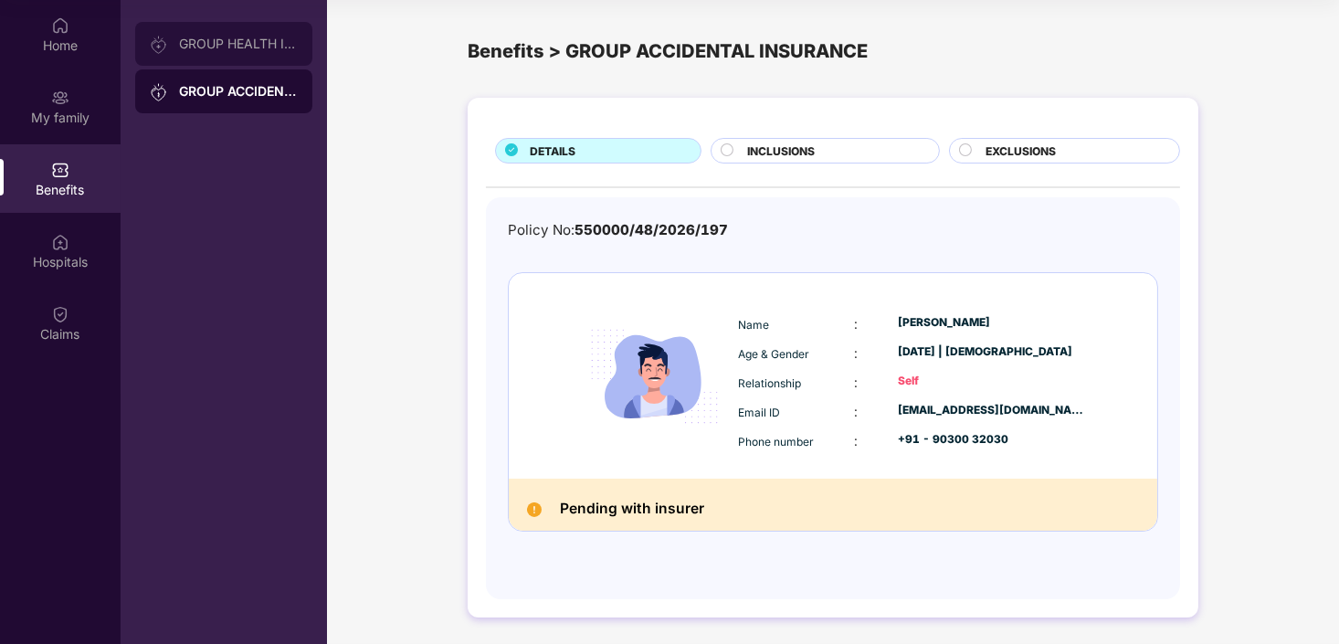
click at [238, 37] on div "GROUP HEALTH INSURANCE" at bounding box center [238, 44] width 119 height 15
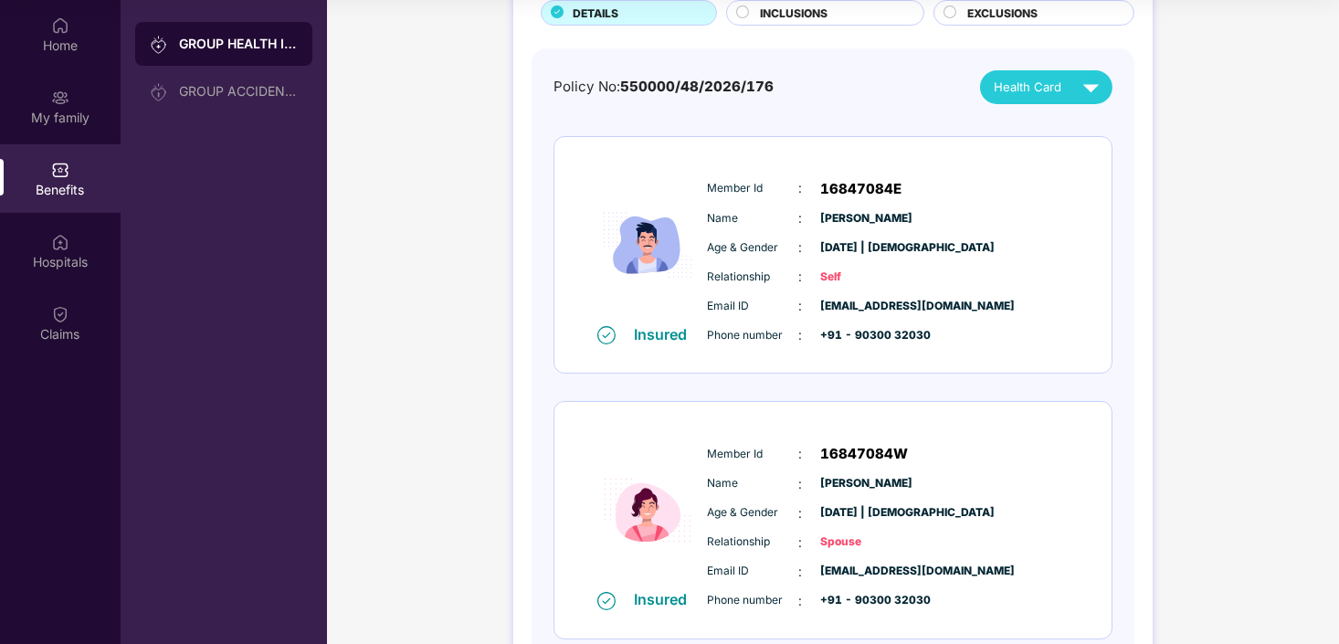
scroll to position [274, 0]
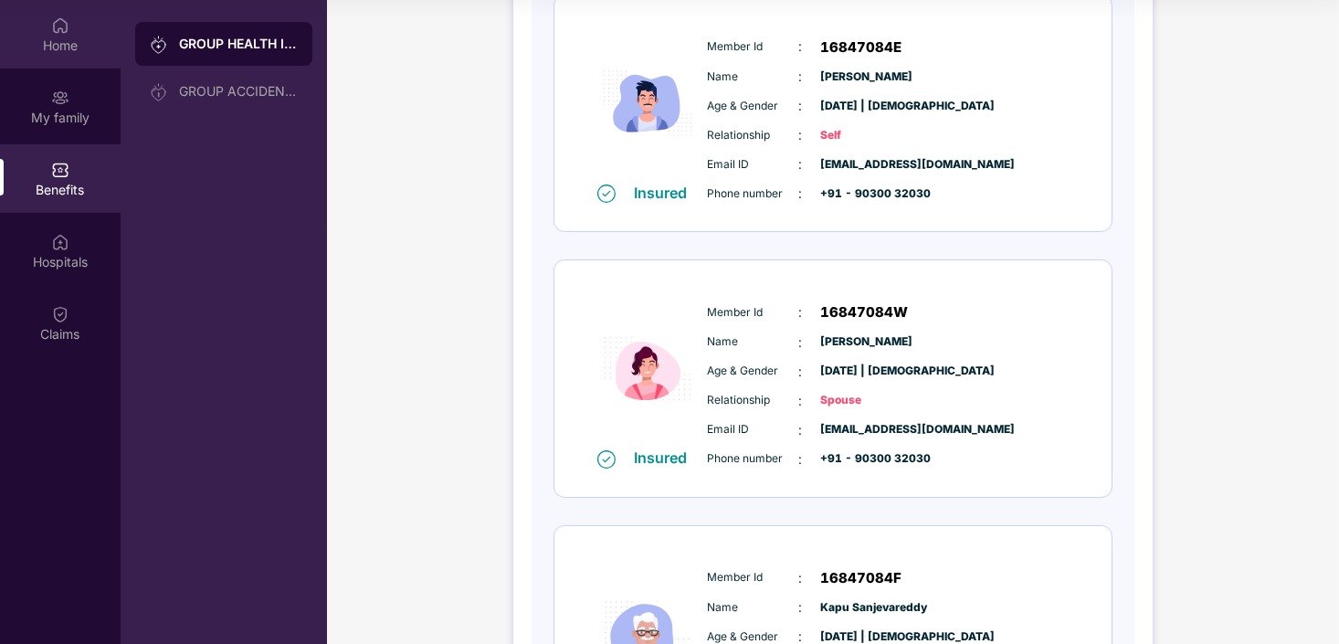
click at [65, 41] on div "Home" at bounding box center [60, 46] width 121 height 18
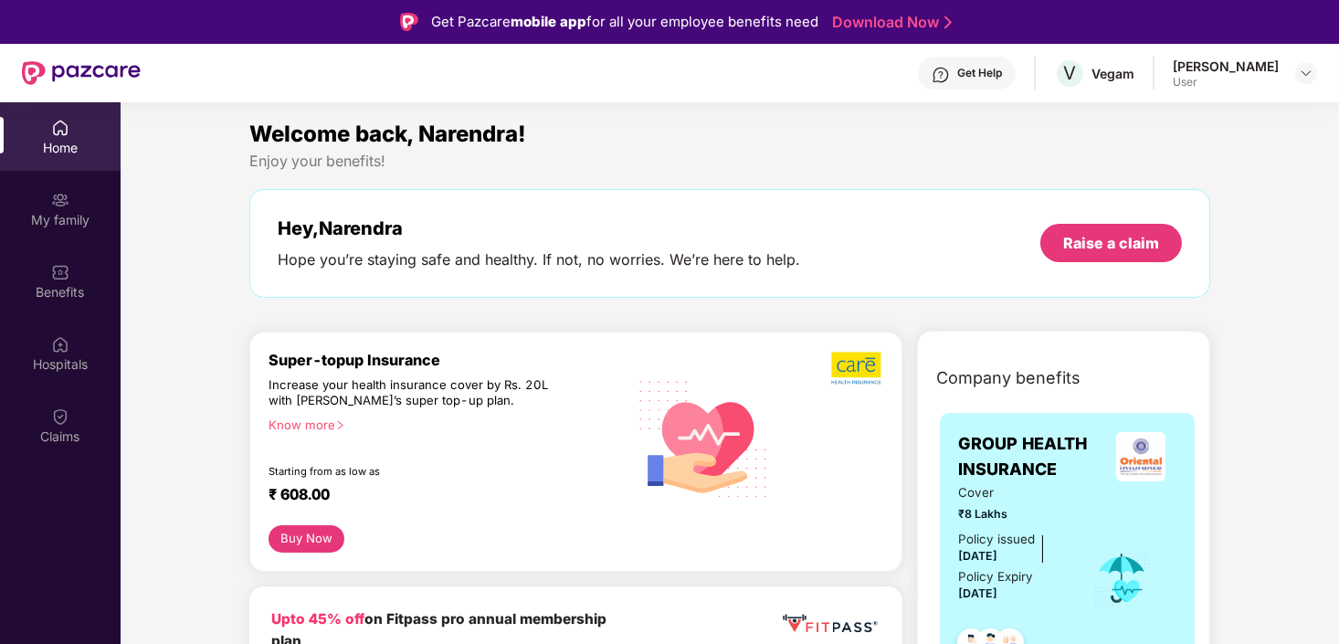
click at [42, 146] on div "Home" at bounding box center [60, 148] width 121 height 18
click at [1309, 72] on img at bounding box center [1306, 73] width 15 height 15
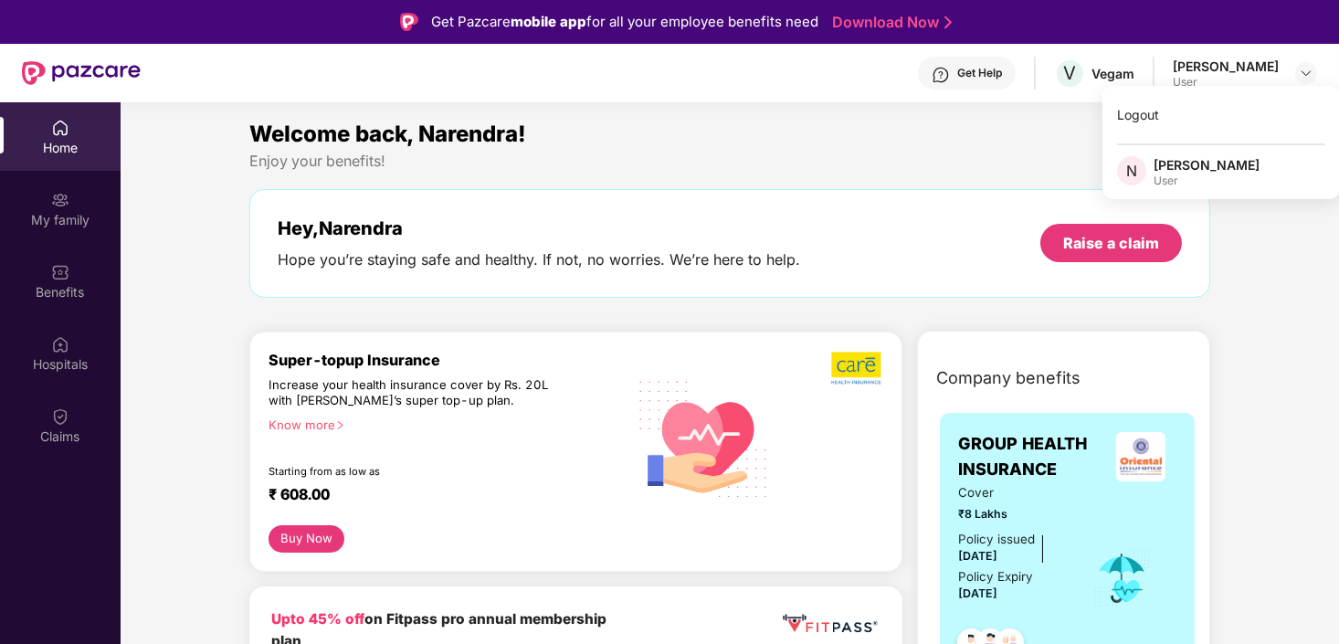
click at [992, 66] on div "Get Help" at bounding box center [980, 73] width 45 height 15
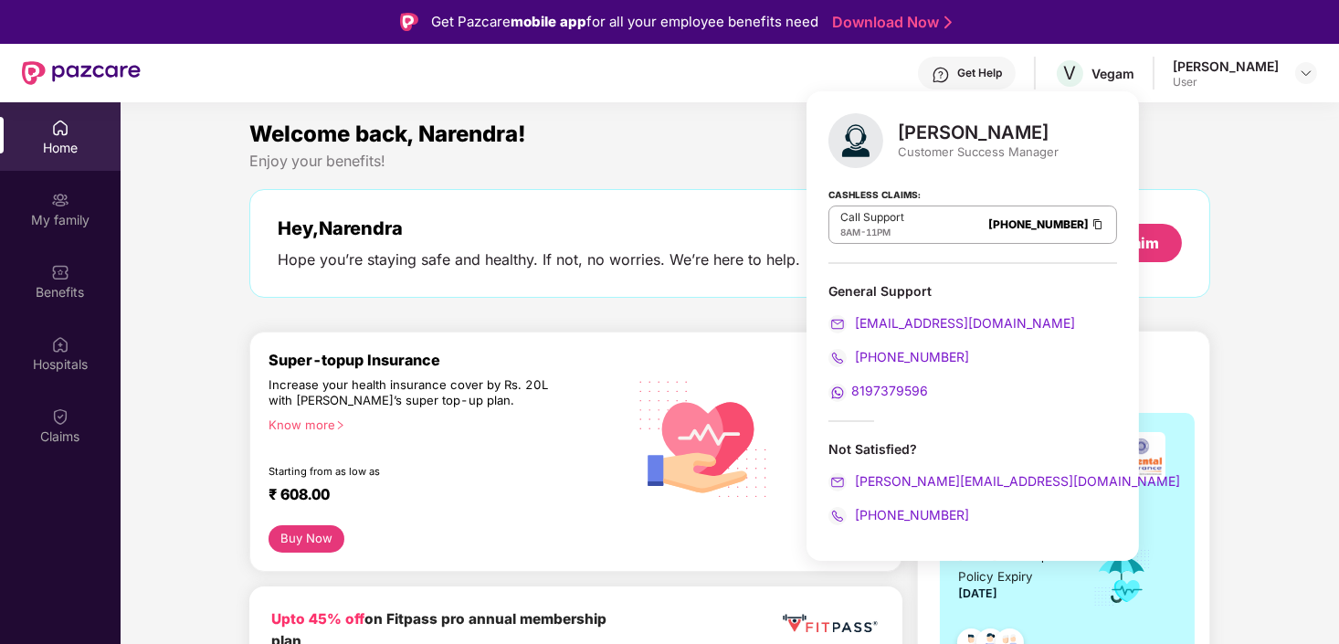
click at [596, 111] on section "Welcome back, Narendra! Enjoy your benefits! Hey, [PERSON_NAME] you’re staying …" at bounding box center [730, 424] width 1219 height 644
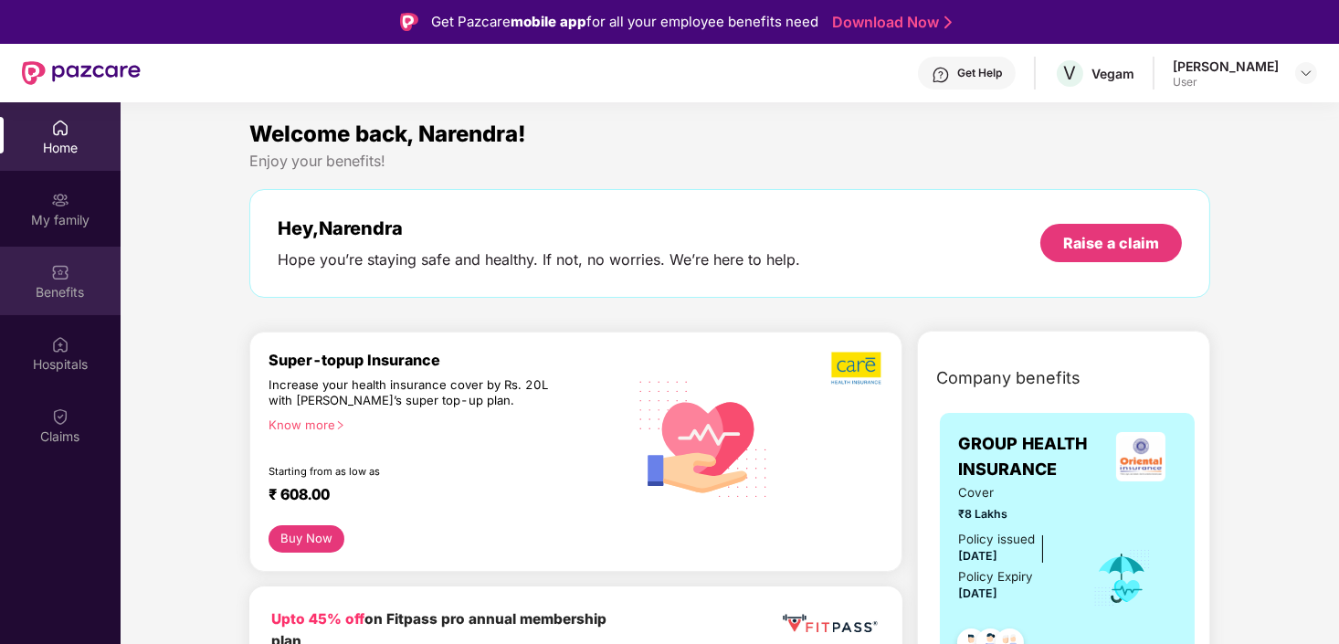
click at [55, 274] on img at bounding box center [60, 272] width 18 height 18
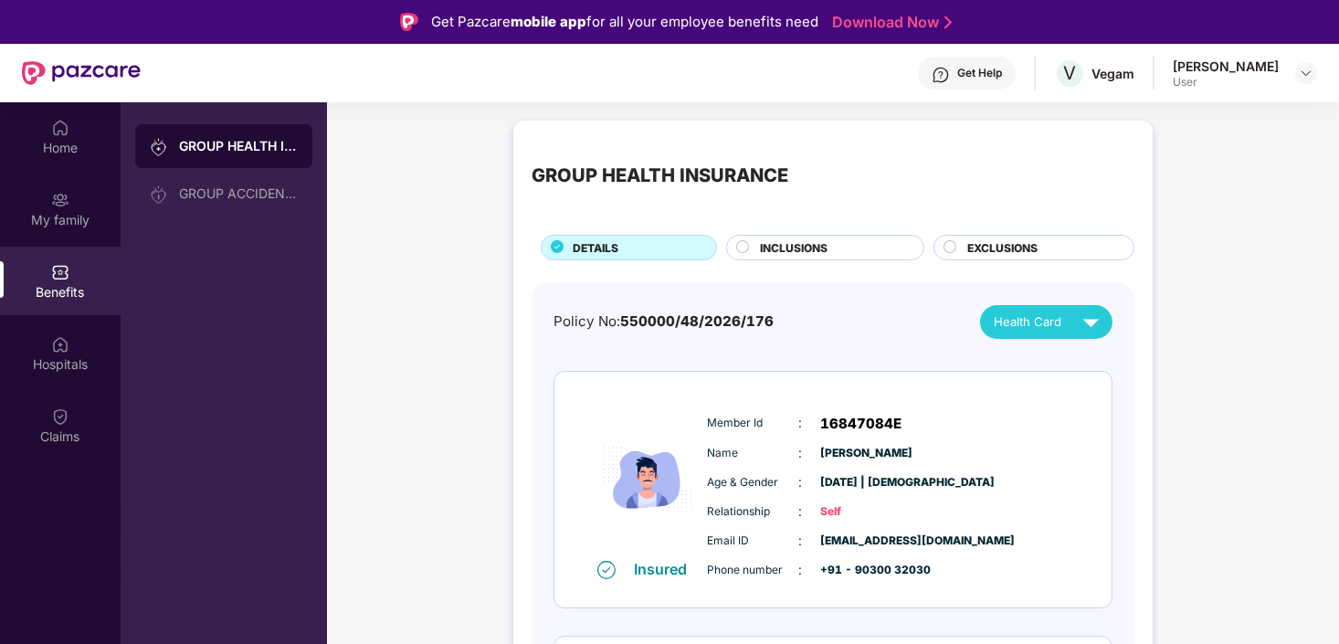
click at [821, 239] on span "INCLUSIONS" at bounding box center [794, 247] width 68 height 17
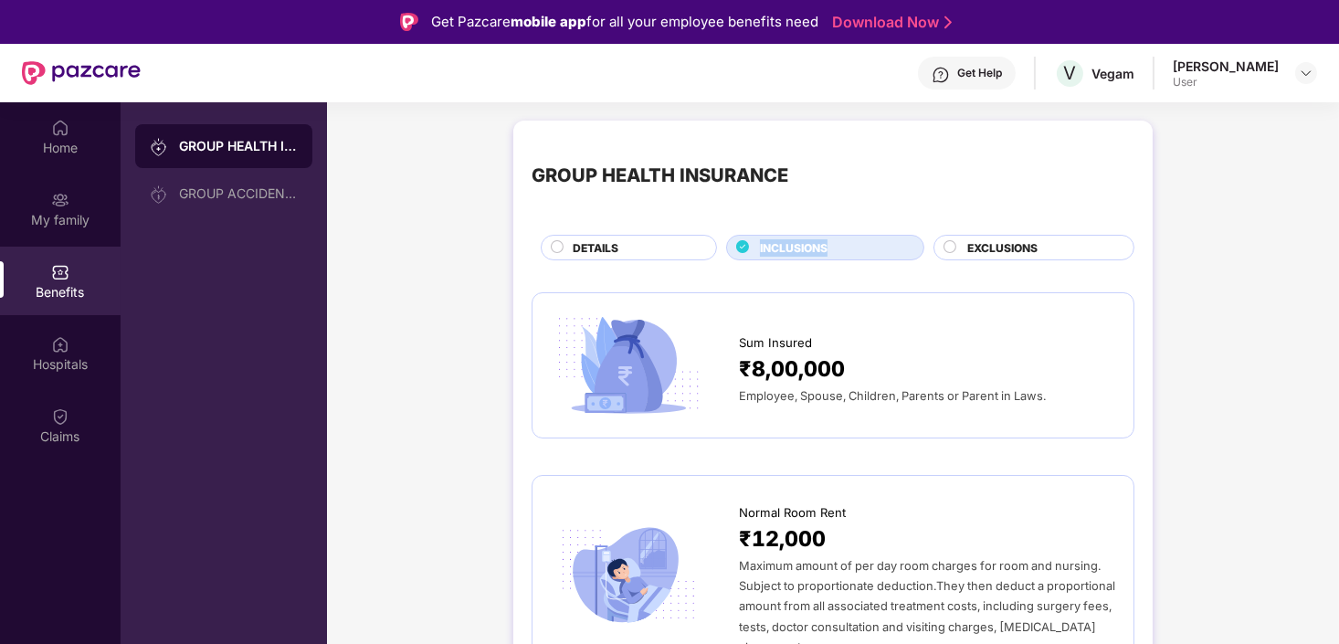
drag, startPoint x: 821, startPoint y: 238, endPoint x: 773, endPoint y: 247, distance: 49.3
click at [773, 247] on span "INCLUSIONS" at bounding box center [794, 247] width 68 height 17
click at [1119, 318] on div "Sum Insured ₹8,00,000 Employee, Spouse, Children, Parents or Parent in Laws." at bounding box center [833, 365] width 603 height 146
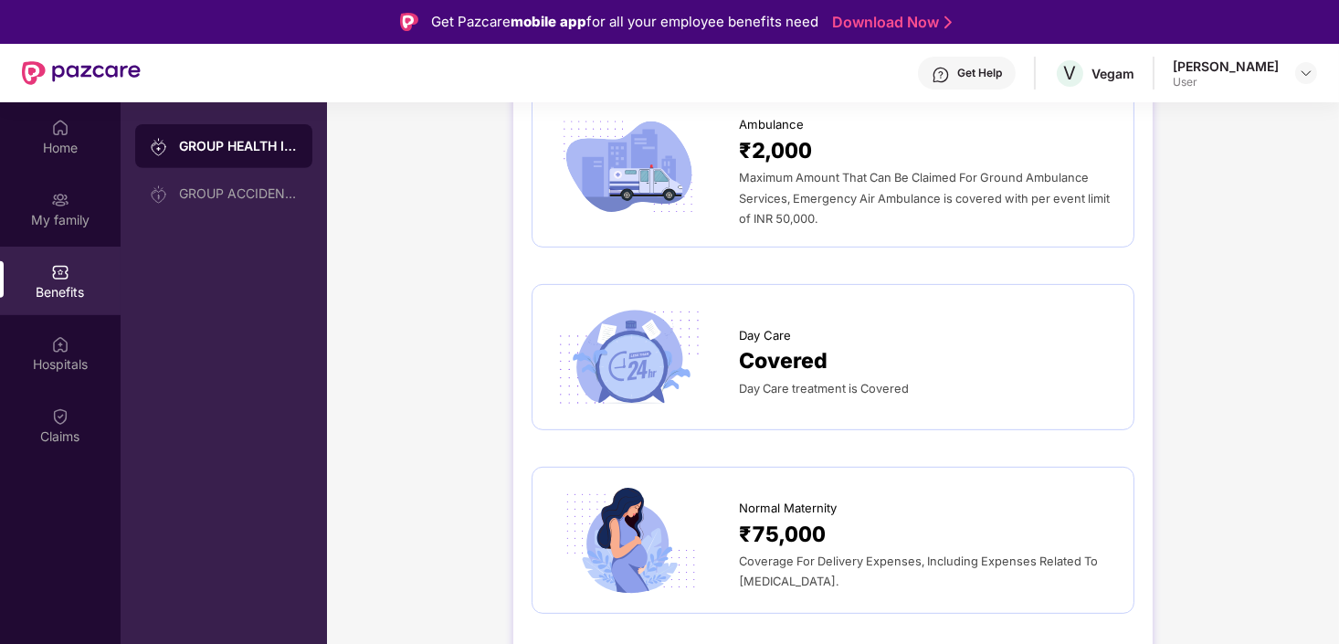
scroll to position [1645, 0]
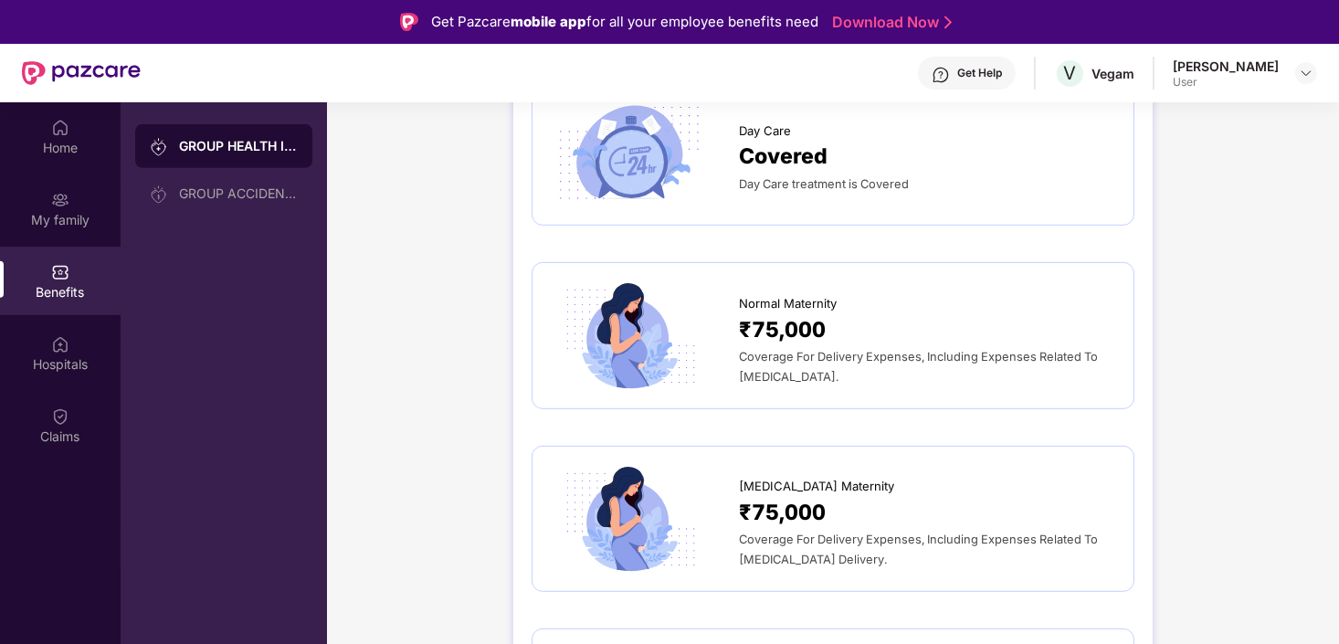
drag, startPoint x: 754, startPoint y: 319, endPoint x: 882, endPoint y: 354, distance: 132.5
click at [882, 354] on div "Coverage For Delivery Expenses, Including Expenses Related To [MEDICAL_DATA]." at bounding box center [927, 366] width 376 height 40
drag, startPoint x: 882, startPoint y: 354, endPoint x: 758, endPoint y: 495, distance: 187.8
click at [758, 496] on span "₹75,000" at bounding box center [782, 512] width 87 height 33
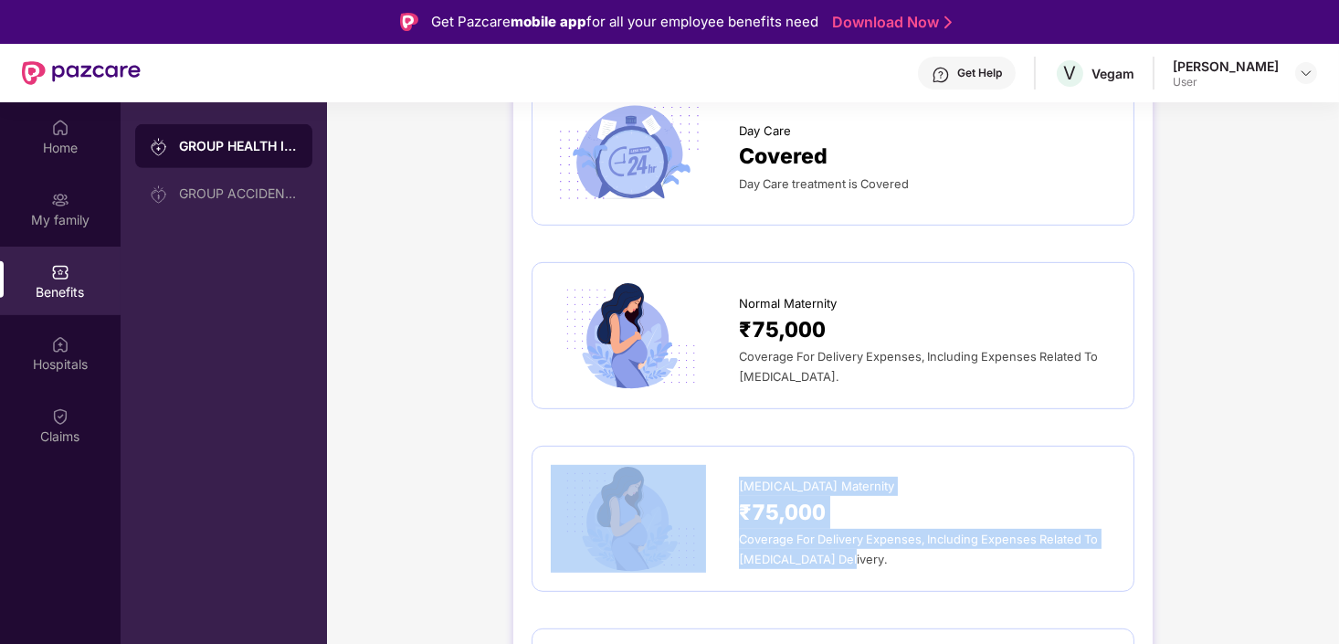
drag, startPoint x: 758, startPoint y: 495, endPoint x: 903, endPoint y: 531, distance: 148.7
click at [903, 531] on div "[MEDICAL_DATA] Maternity ₹75,000 Coverage For Delivery Expenses, Including Expe…" at bounding box center [833, 519] width 565 height 108
drag, startPoint x: 903, startPoint y: 531, endPoint x: 852, endPoint y: 521, distance: 52.1
click at [852, 529] on div "Coverage For Delivery Expenses, Including Expenses Related To [MEDICAL_DATA] De…" at bounding box center [927, 549] width 376 height 40
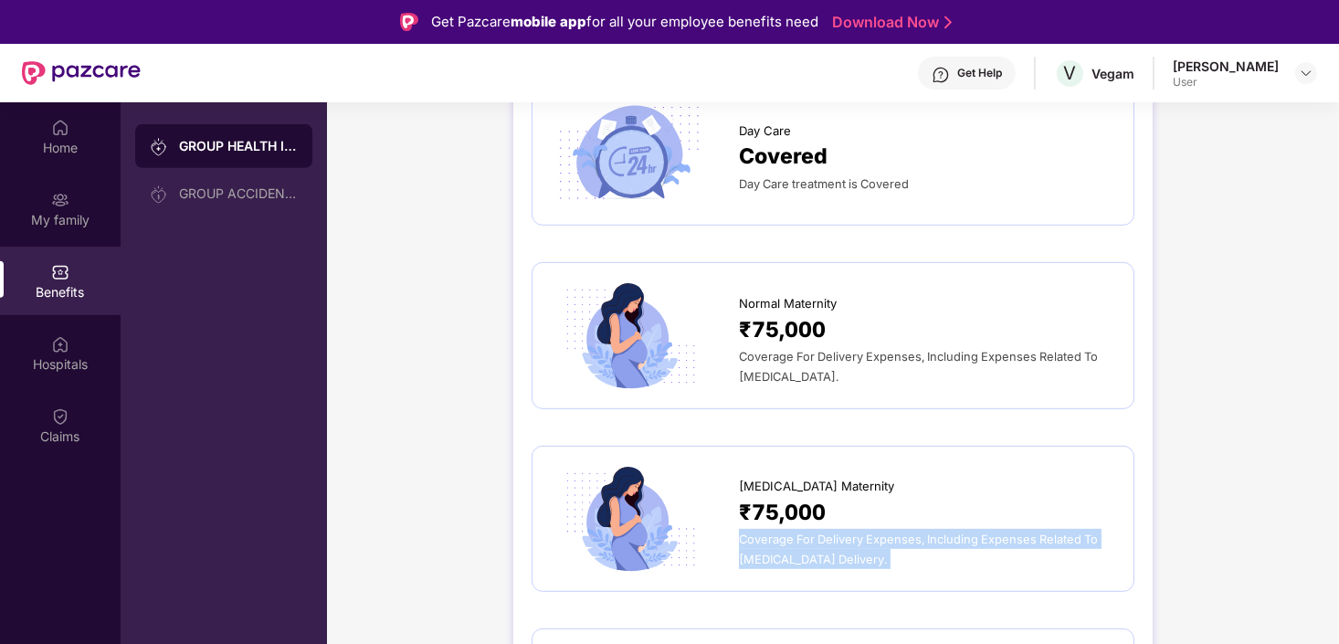
click at [852, 529] on div "Coverage For Delivery Expenses, Including Expenses Related To [MEDICAL_DATA] De…" at bounding box center [927, 549] width 376 height 40
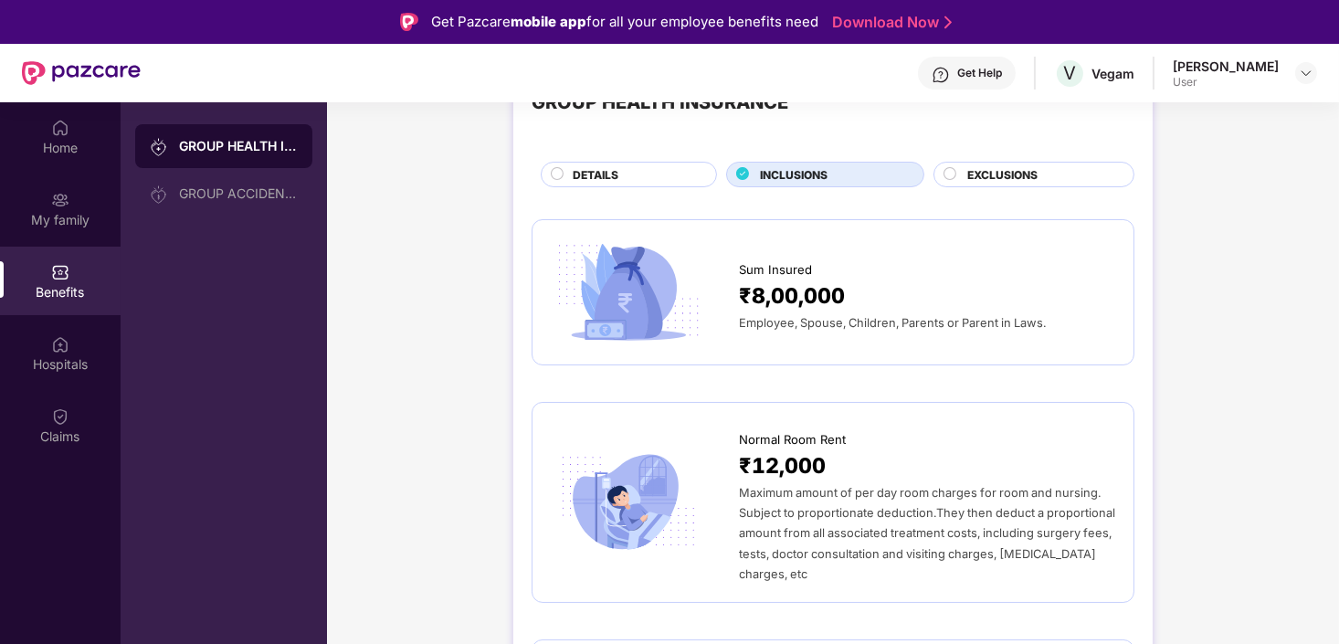
scroll to position [0, 0]
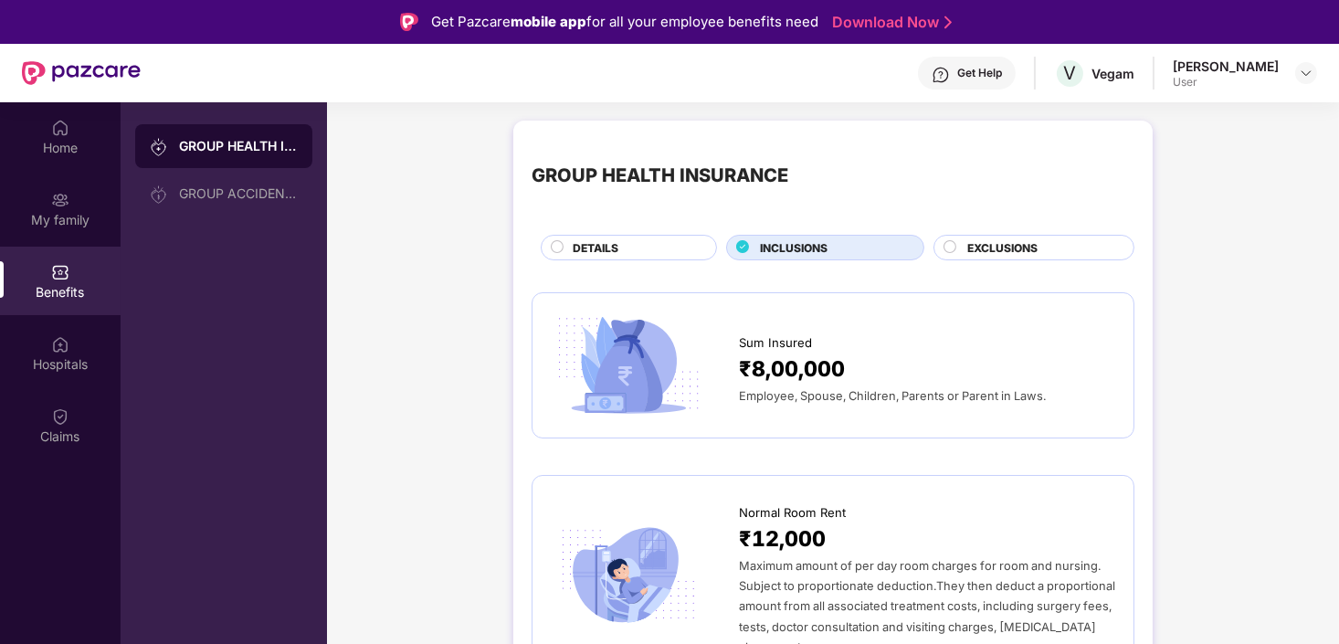
click at [618, 171] on div "GROUP HEALTH INSURANCE" at bounding box center [660, 175] width 257 height 29
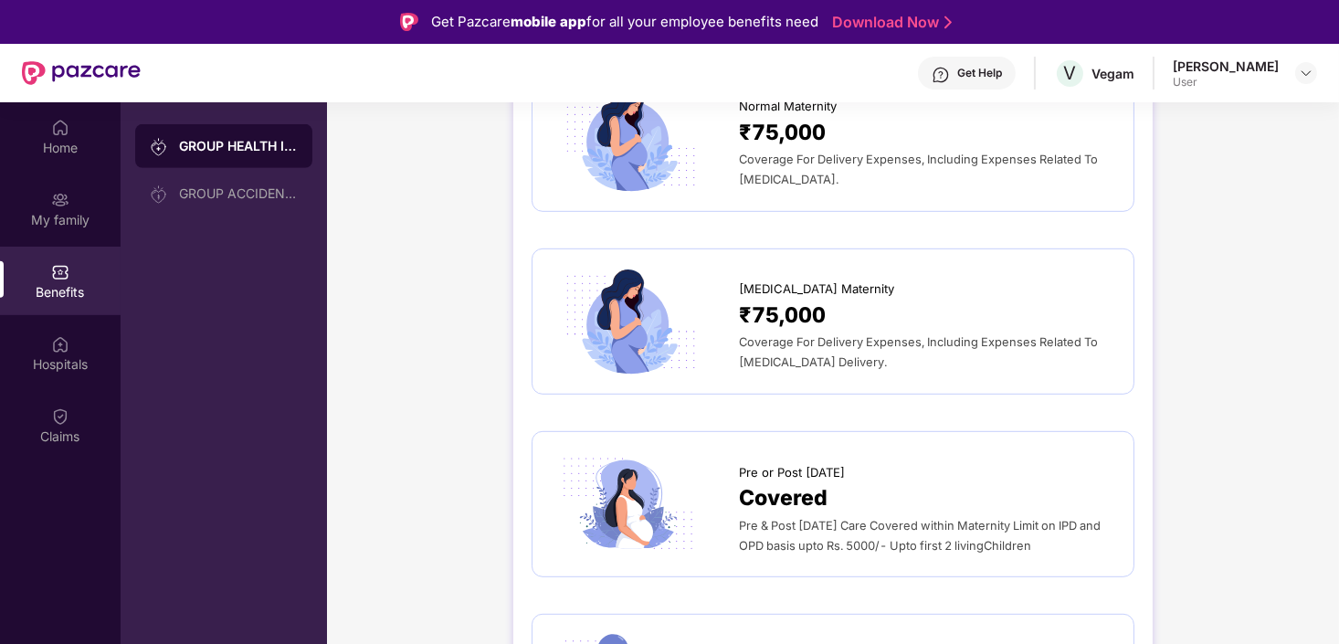
scroll to position [1918, 0]
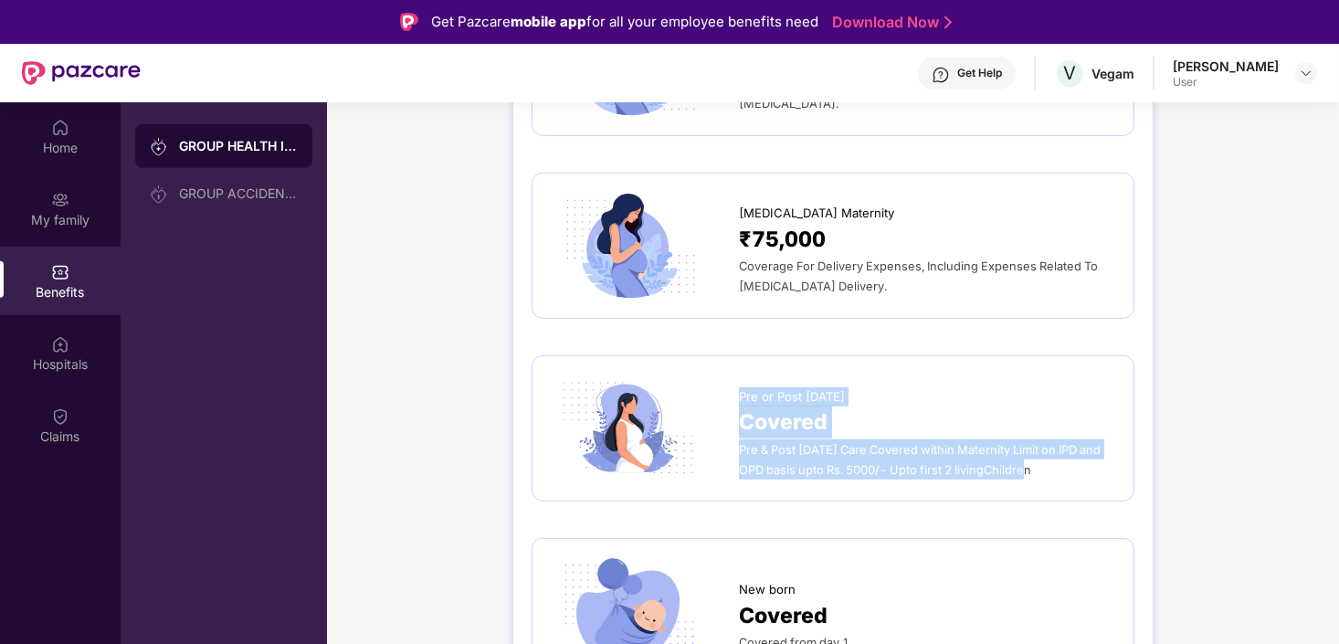
drag, startPoint x: 738, startPoint y: 372, endPoint x: 1074, endPoint y: 452, distance: 344.8
click at [1074, 452] on div "Pre or Post [DATE] Covered Pre & Post [DATE] Care Covered within Maternity Limi…" at bounding box center [833, 429] width 565 height 108
drag, startPoint x: 1074, startPoint y: 452, endPoint x: 894, endPoint y: 418, distance: 182.2
click at [894, 443] on span "Pre & Post [DATE] Care Covered within Maternity Limit on IPD and OPD basis upto…" at bounding box center [920, 460] width 362 height 34
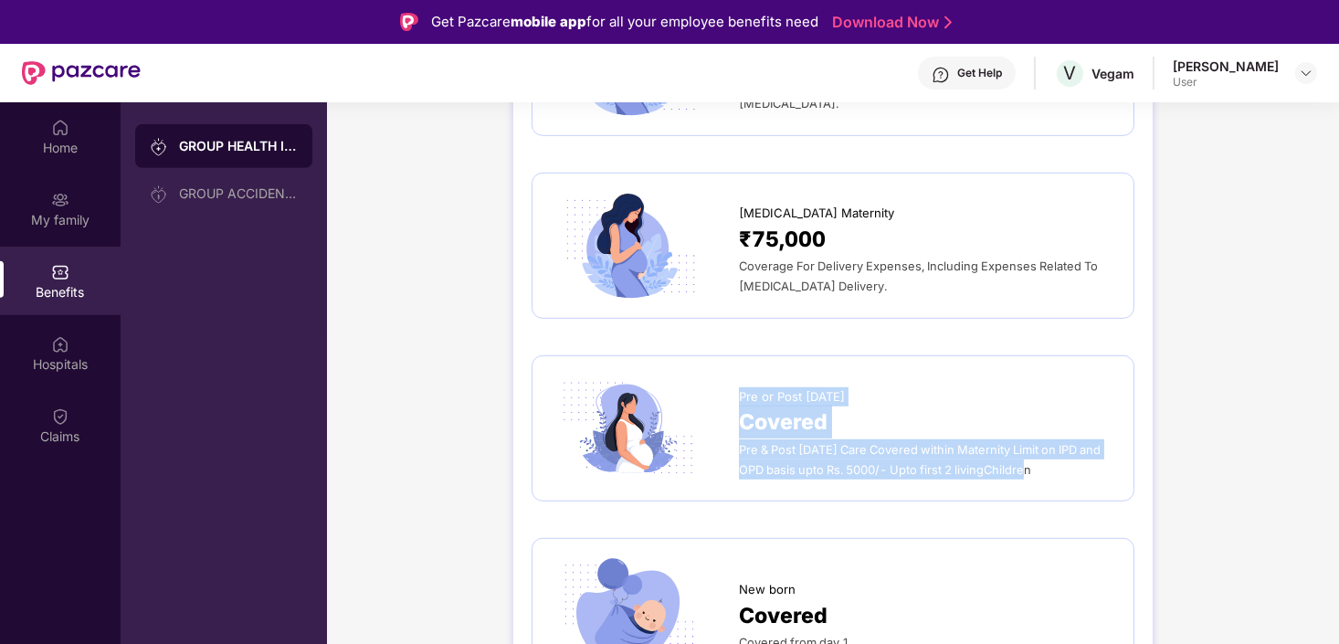
drag, startPoint x: 894, startPoint y: 418, endPoint x: 749, endPoint y: 420, distance: 145.3
click at [749, 443] on span "Pre & Post [DATE] Care Covered within Maternity Limit on IPD and OPD basis upto…" at bounding box center [920, 460] width 362 height 34
click at [747, 443] on span "Pre & Post [DATE] Care Covered within Maternity Limit on IPD and OPD basis upto…" at bounding box center [920, 460] width 362 height 34
drag, startPoint x: 739, startPoint y: 369, endPoint x: 1112, endPoint y: 457, distance: 383.0
click at [1112, 457] on div "Pre or Post [DATE] Covered Pre & Post [DATE] Care Covered within Maternity Limi…" at bounding box center [833, 428] width 603 height 146
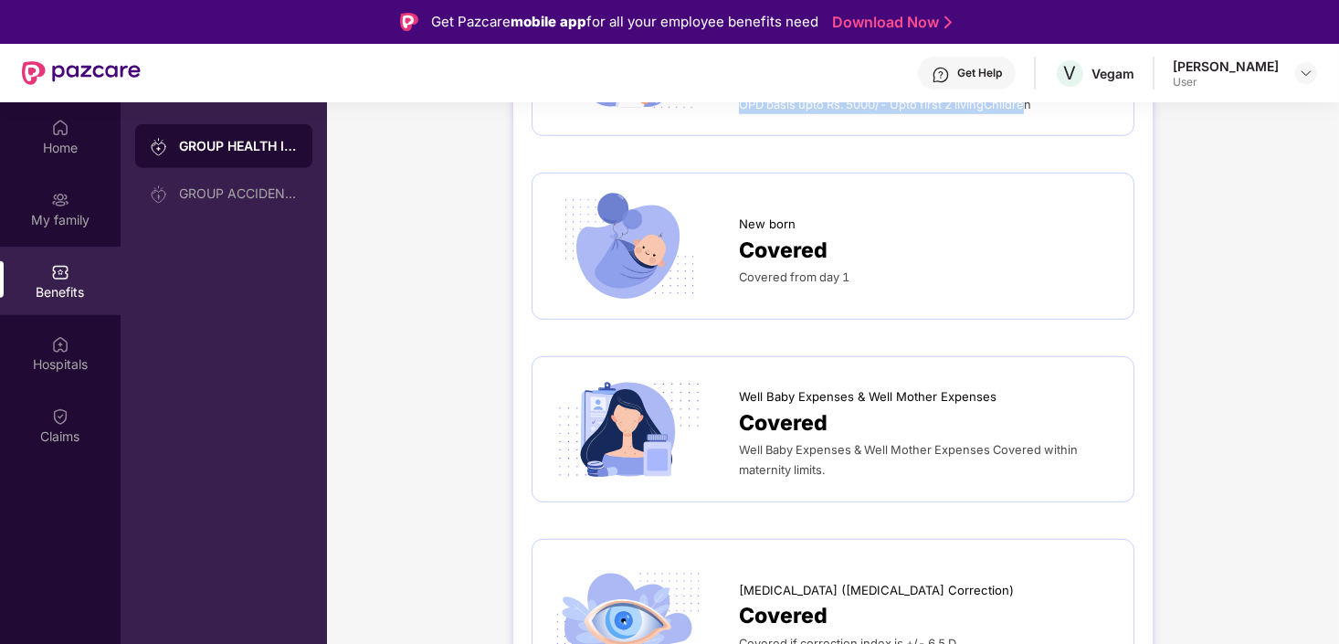
scroll to position [2010, 0]
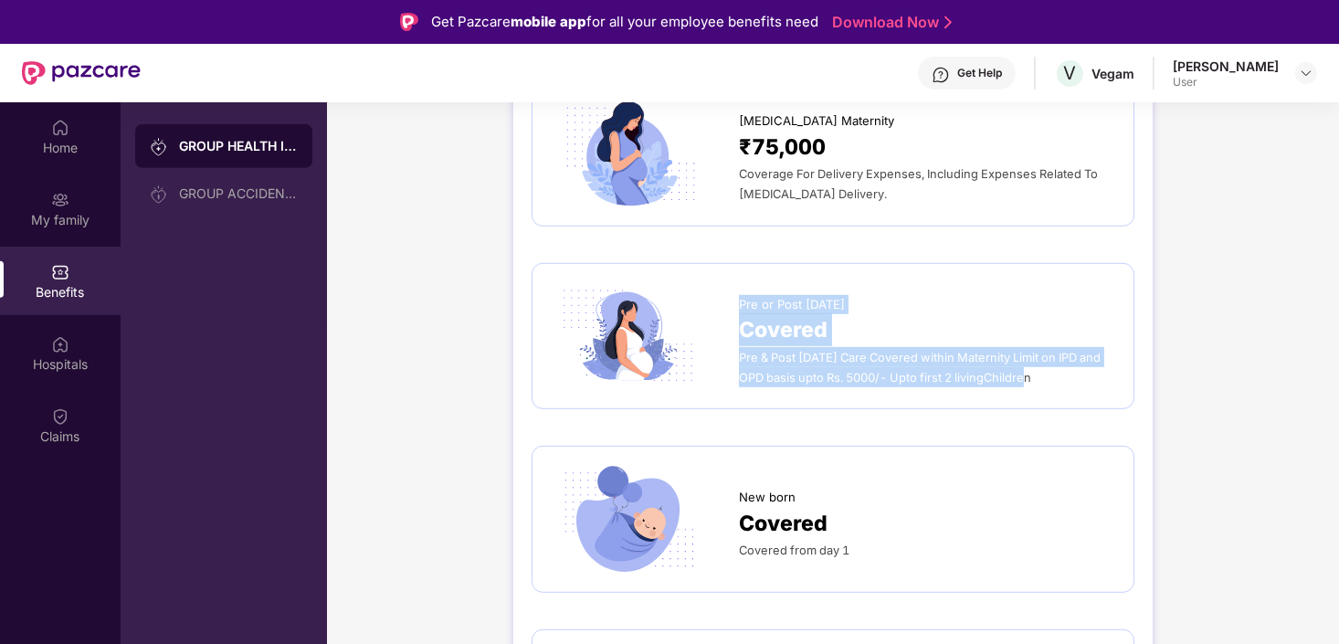
click at [770, 351] on span "Pre & Post [DATE] Care Covered within Maternity Limit on IPD and OPD basis upto…" at bounding box center [920, 368] width 362 height 34
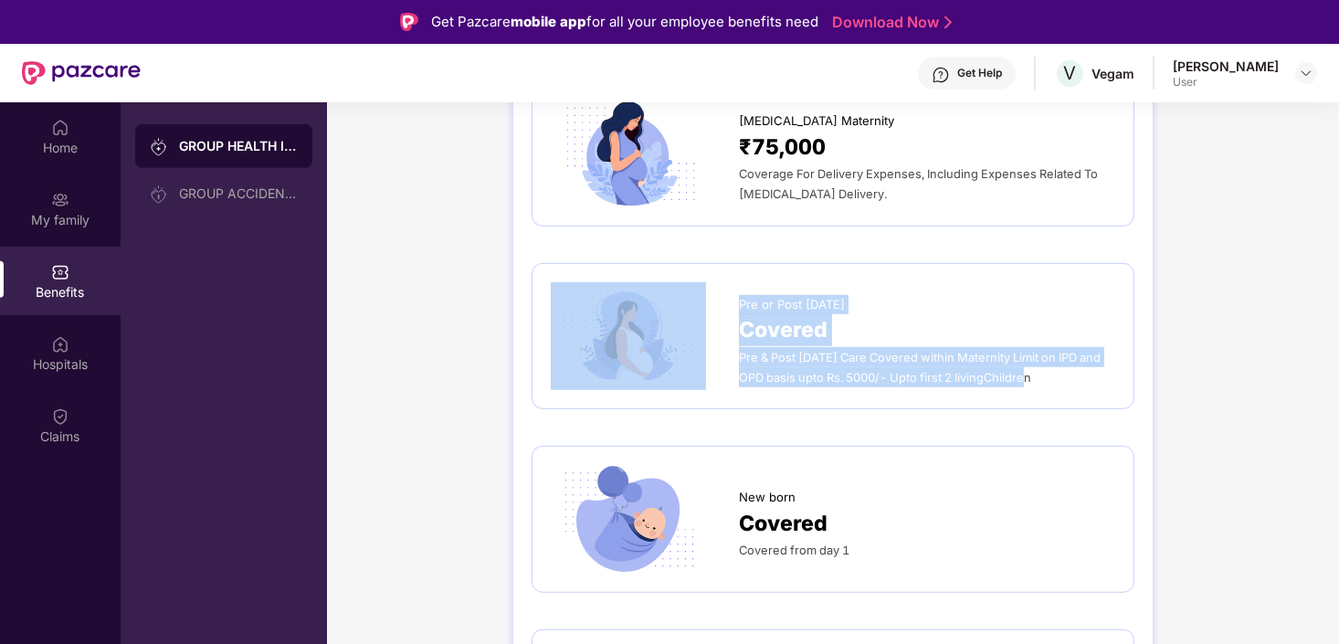
drag, startPoint x: 737, startPoint y: 333, endPoint x: 1060, endPoint y: 342, distance: 322.6
click at [1060, 342] on div "Pre or Post [DATE] Covered Pre & Post [DATE] Care Covered within Maternity Limi…" at bounding box center [833, 336] width 565 height 108
click at [1060, 347] on div "Pre & Post [DATE] Care Covered within Maternity Limit on IPD and OPD basis upto…" at bounding box center [927, 367] width 376 height 40
drag, startPoint x: 1045, startPoint y: 356, endPoint x: 688, endPoint y: 289, distance: 363.6
click at [688, 289] on div "Pre or Post [DATE] Covered Pre & Post [DATE] Care Covered within Maternity Limi…" at bounding box center [833, 336] width 565 height 108
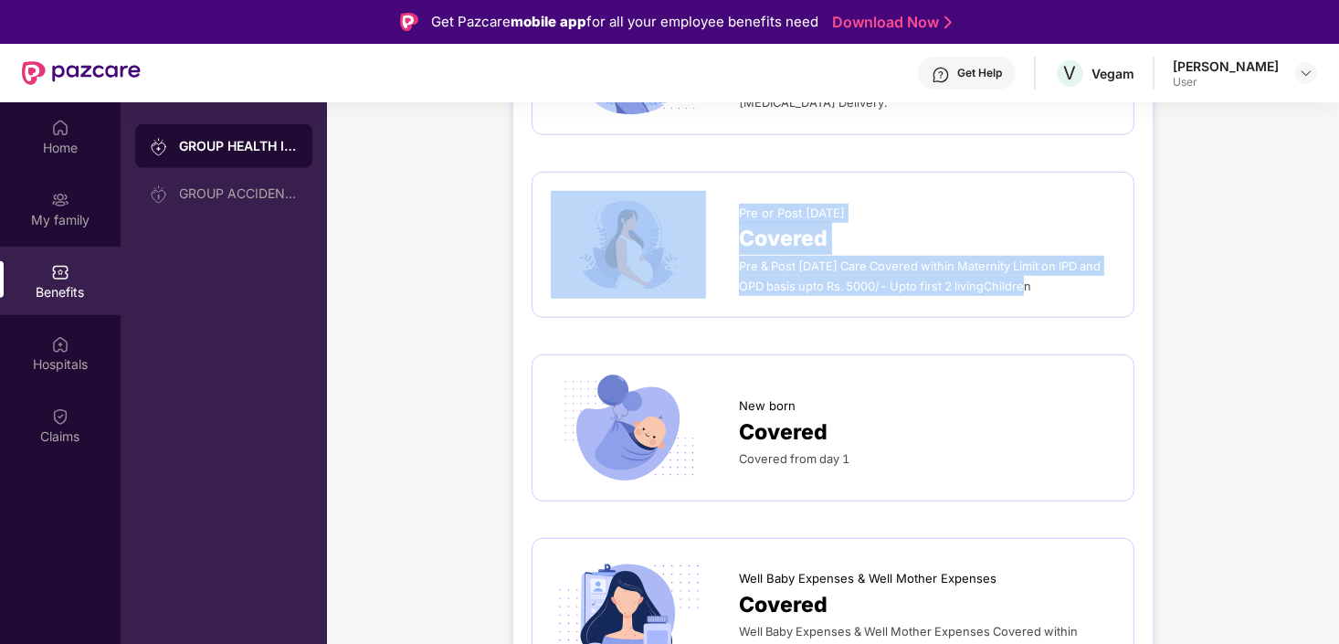
scroll to position [2193, 0]
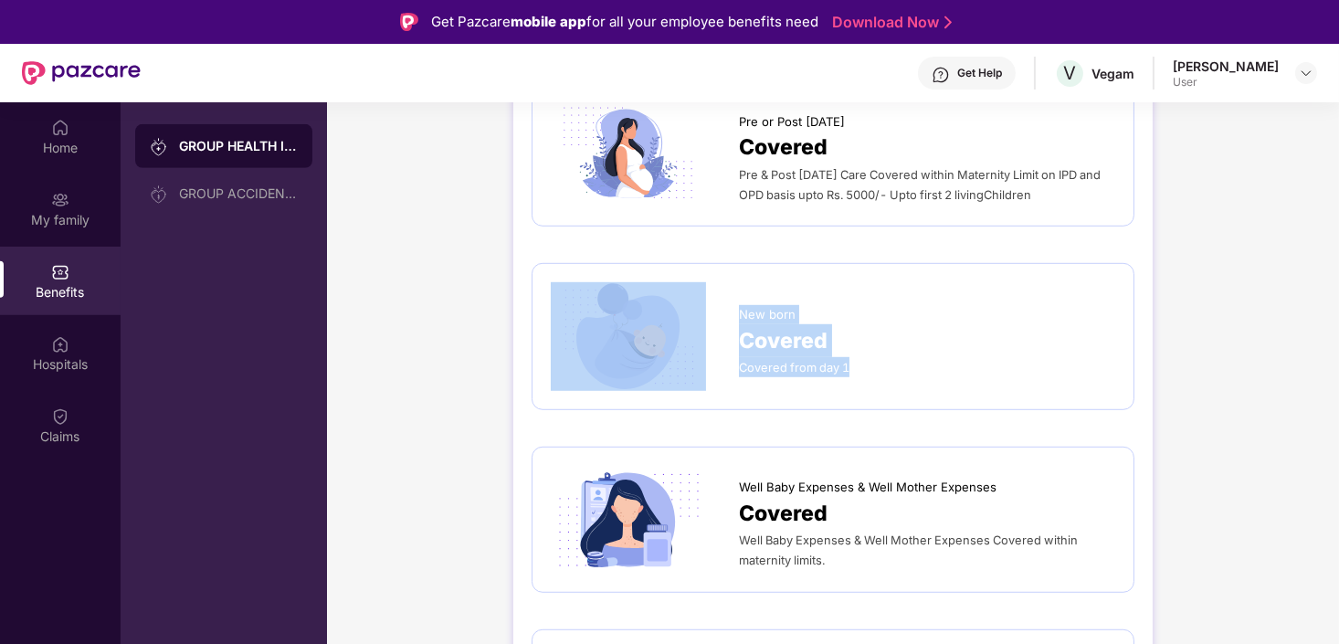
drag, startPoint x: 730, startPoint y: 299, endPoint x: 873, endPoint y: 333, distance: 146.7
click at [873, 333] on div "New born Covered Covered from day 1" at bounding box center [833, 336] width 565 height 108
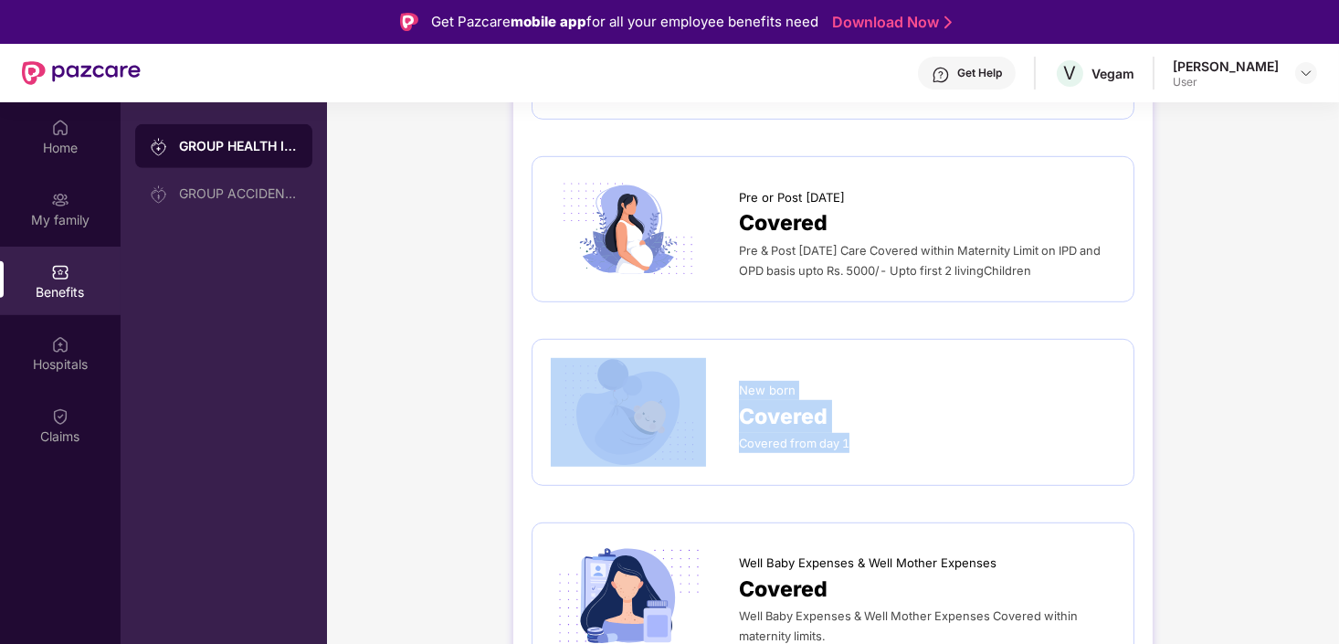
scroll to position [1918, 0]
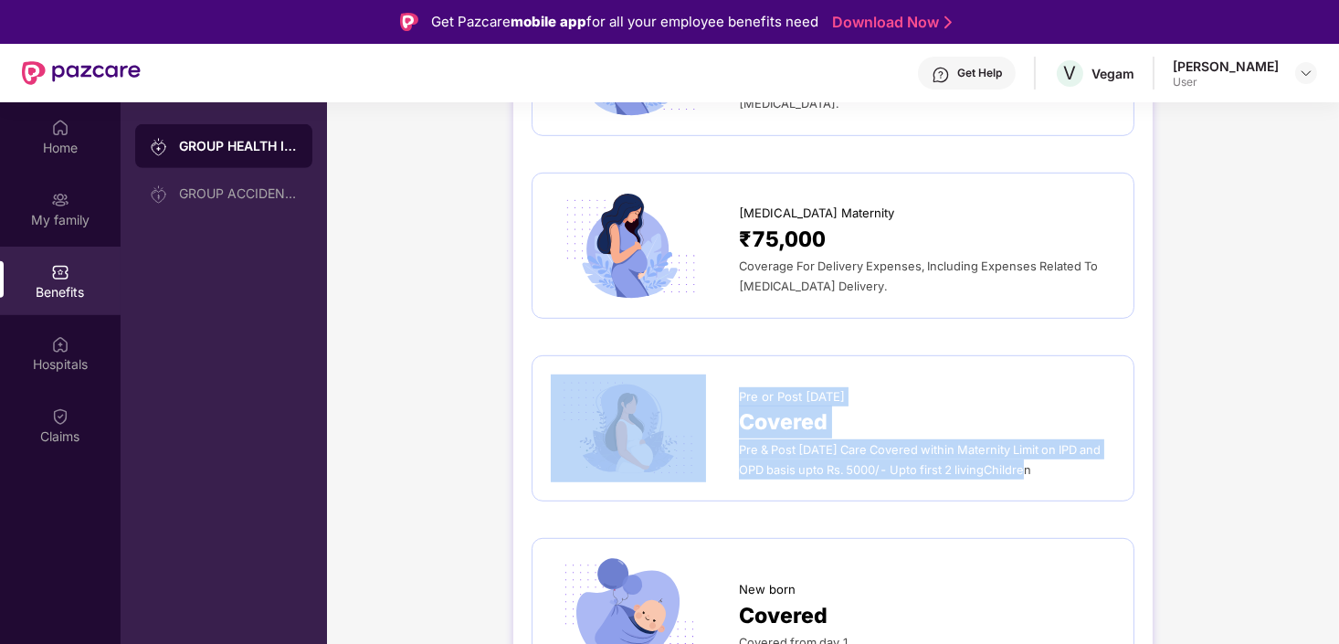
drag, startPoint x: 731, startPoint y: 365, endPoint x: 1048, endPoint y: 440, distance: 326.0
click at [1048, 440] on div "Pre or Post [DATE] Covered Pre & Post [DATE] Care Covered within Maternity Limi…" at bounding box center [833, 429] width 565 height 108
click at [853, 443] on span "Pre & Post [DATE] Care Covered within Maternity Limit on IPD and OPD basis upto…" at bounding box center [920, 460] width 362 height 34
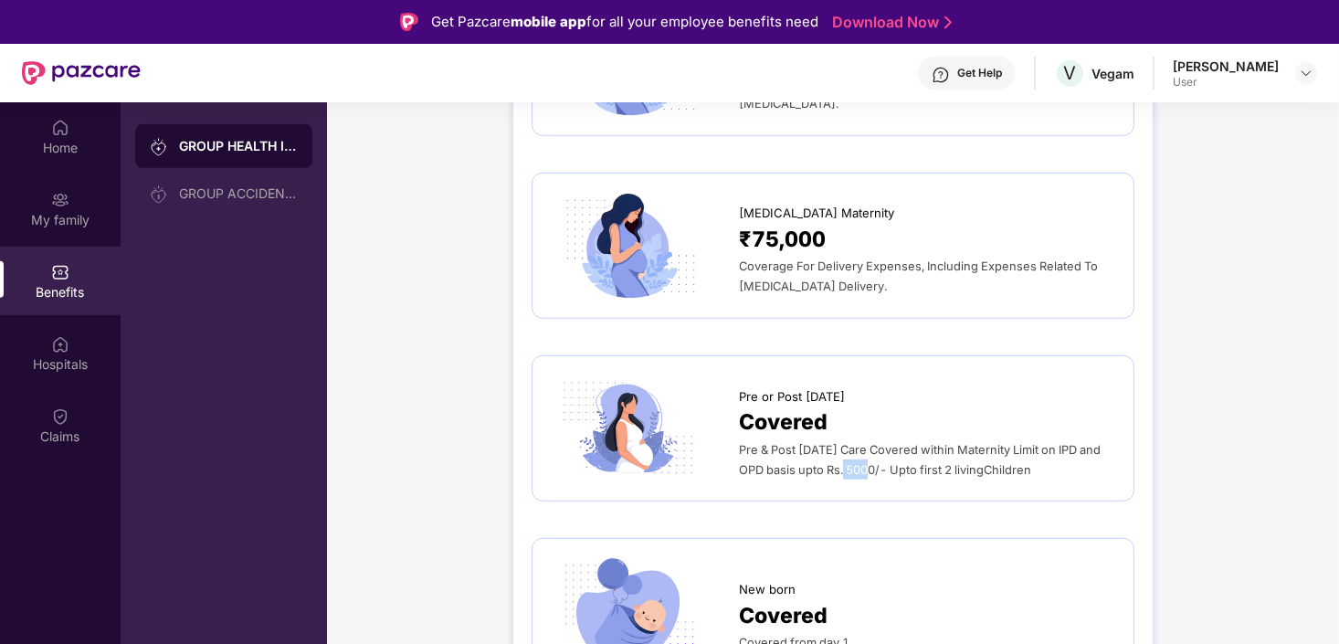
click at [853, 443] on span "Pre & Post [DATE] Care Covered within Maternity Limit on IPD and OPD basis upto…" at bounding box center [920, 460] width 362 height 34
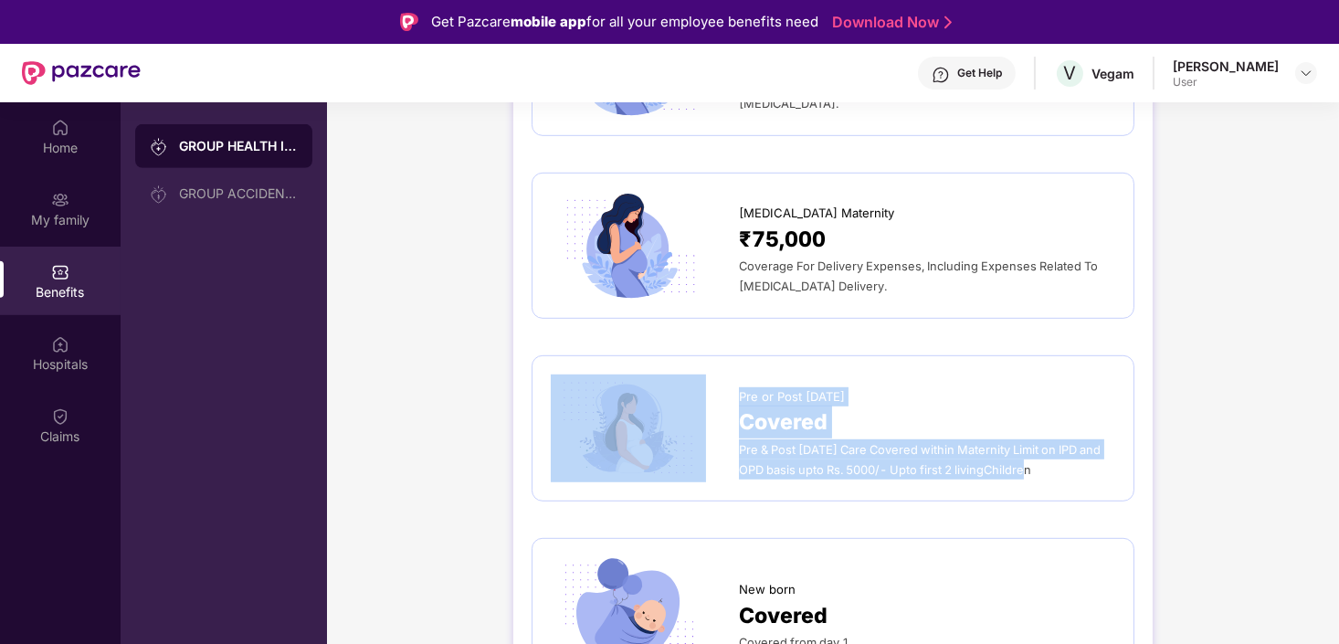
drag, startPoint x: 853, startPoint y: 439, endPoint x: 1050, endPoint y: 446, distance: 196.6
click at [1050, 446] on div "Pre or Post [DATE] Covered Pre & Post [DATE] Care Covered within Maternity Limi…" at bounding box center [833, 429] width 565 height 108
click at [781, 443] on span "Pre & Post [DATE] Care Covered within Maternity Limit on IPD and OPD basis upto…" at bounding box center [920, 460] width 362 height 34
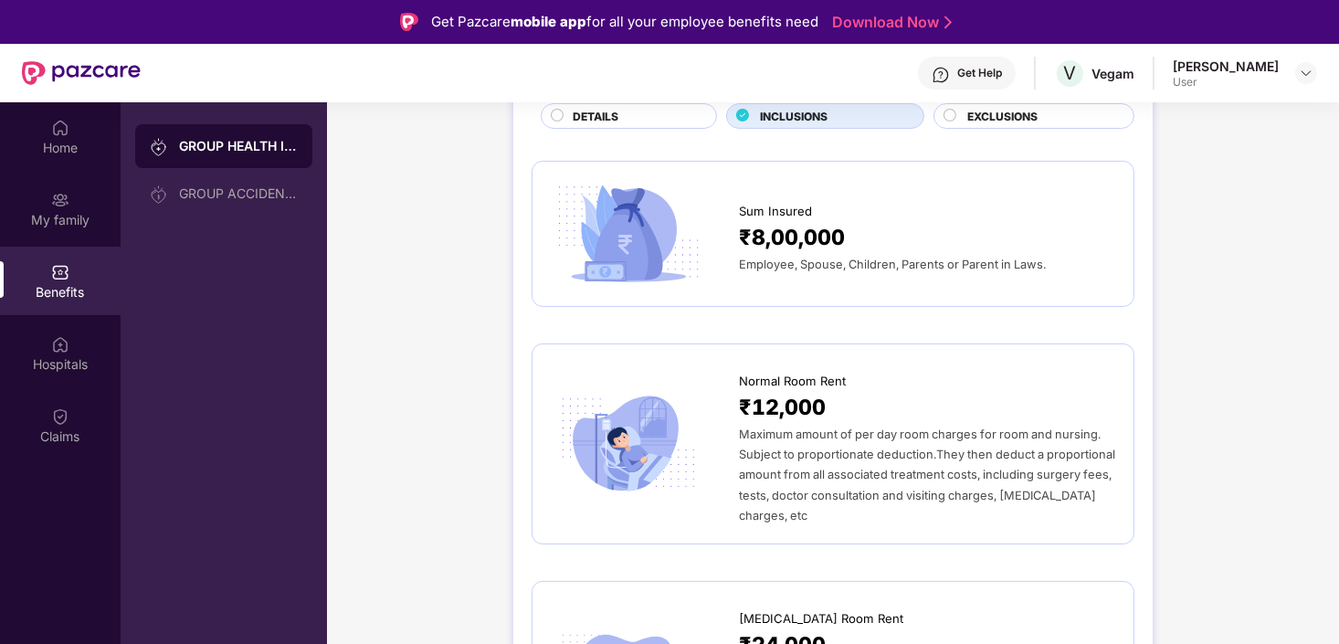
scroll to position [0, 0]
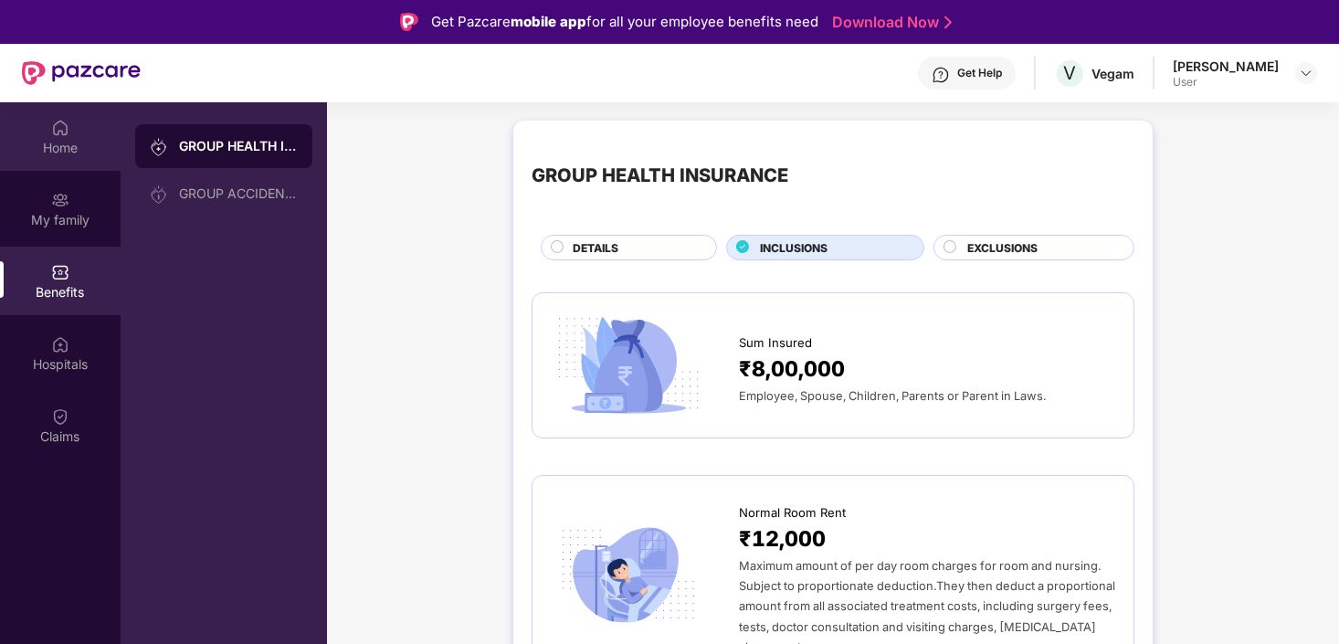
click at [53, 139] on div "Home" at bounding box center [60, 148] width 121 height 18
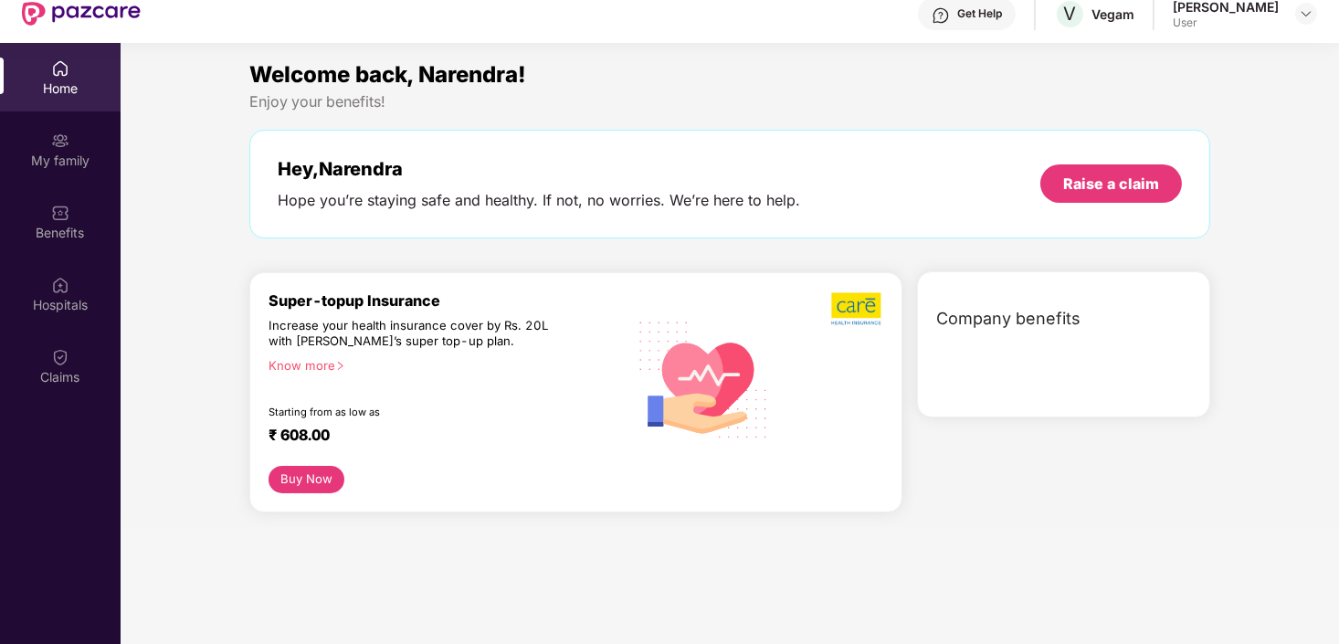
scroll to position [102, 0]
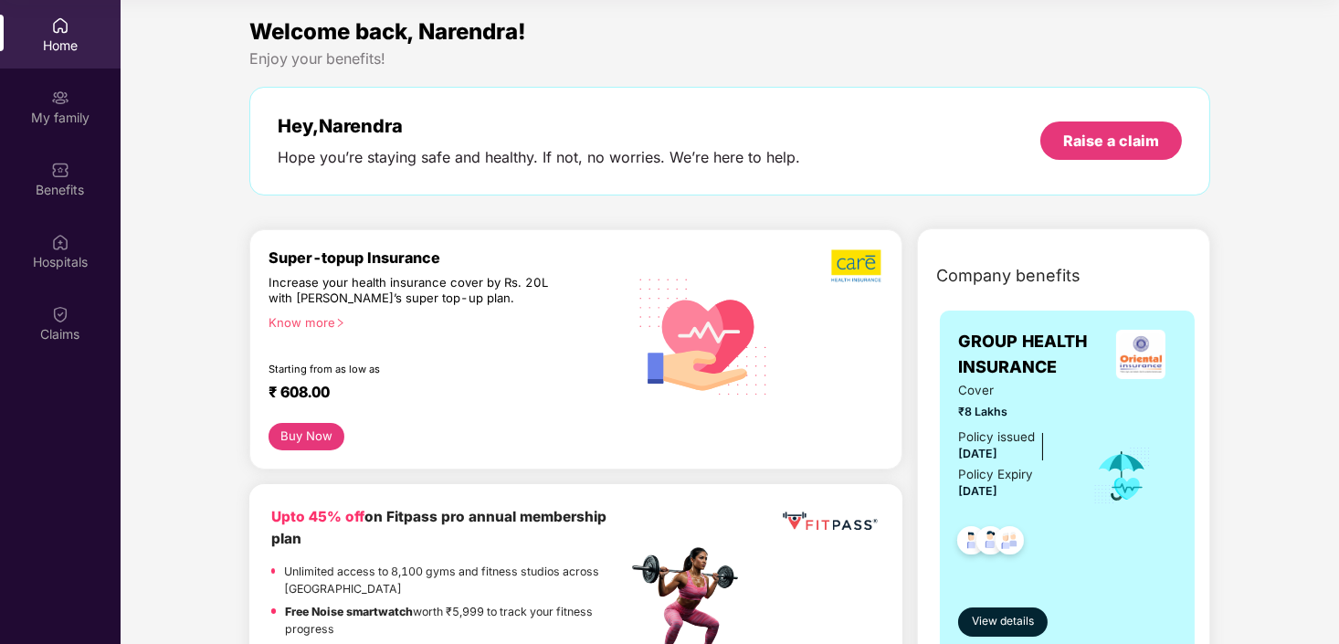
click at [304, 310] on div "Super-topup Insurance Increase your health insurance cover by Rs. 20L with [PER…" at bounding box center [448, 336] width 359 height 175
click at [288, 323] on div "Know more" at bounding box center [443, 321] width 348 height 13
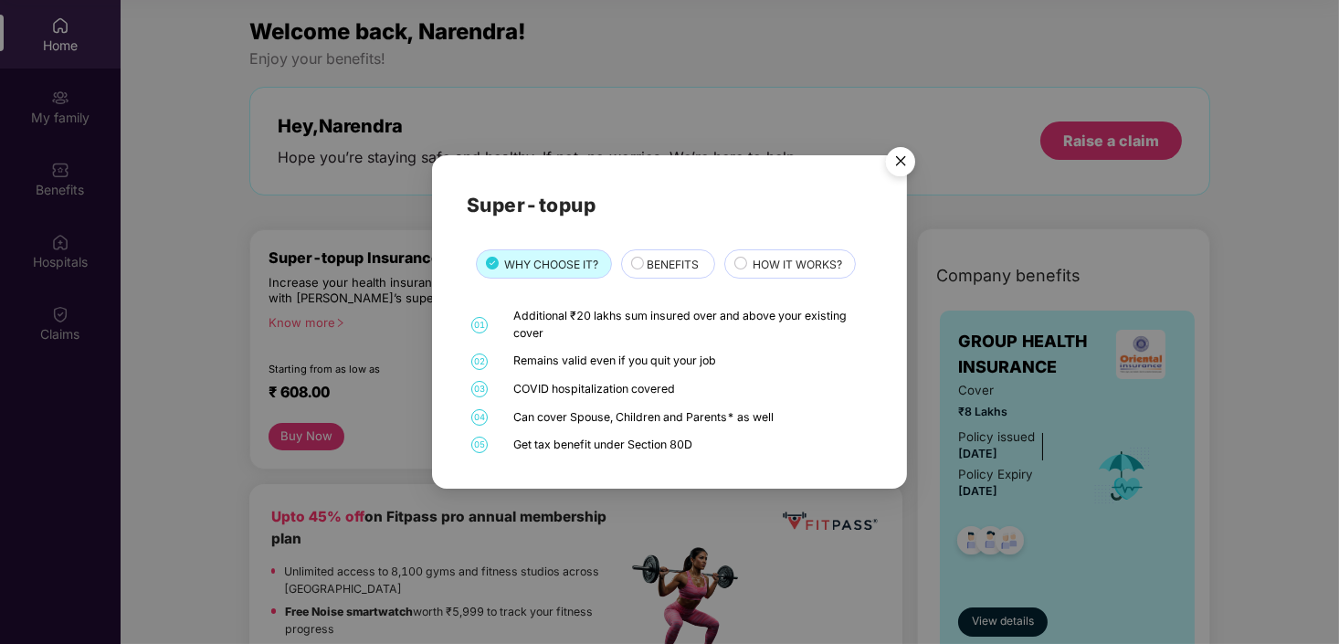
click at [486, 268] on icon at bounding box center [492, 263] width 13 height 13
click at [659, 250] on div "BENEFITS" at bounding box center [668, 263] width 94 height 29
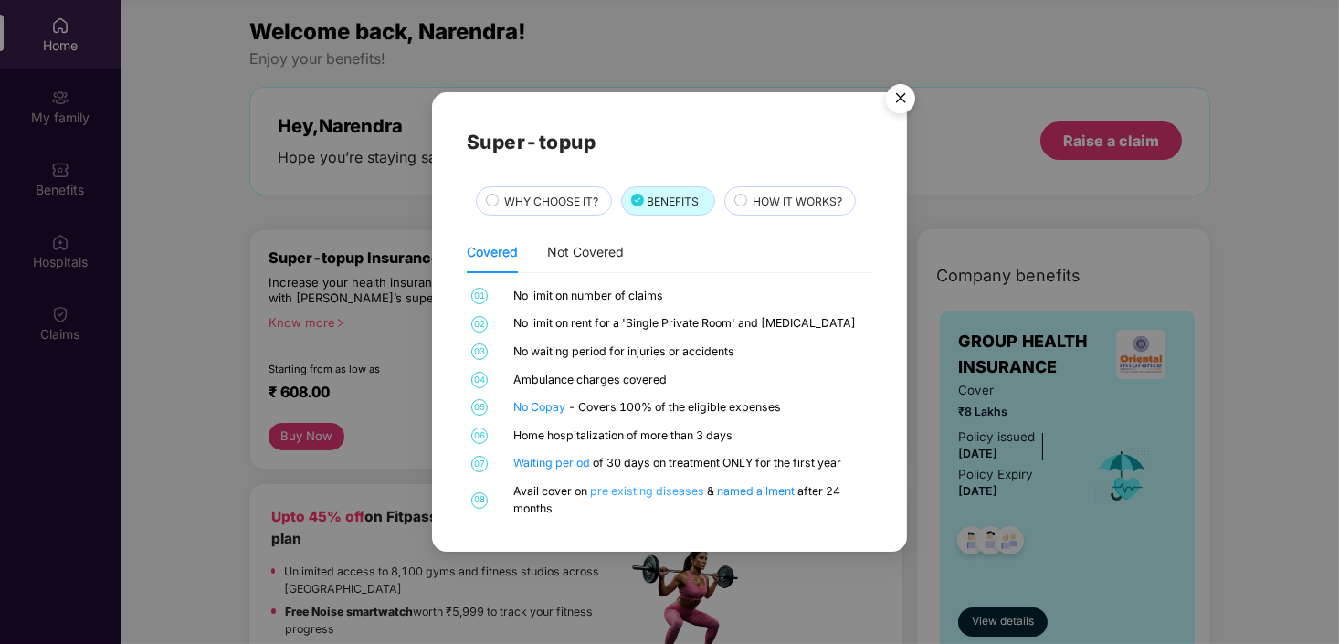
click at [613, 491] on link "pre existing diseases" at bounding box center [648, 491] width 117 height 14
click at [749, 492] on link "named ailment" at bounding box center [757, 491] width 80 height 14
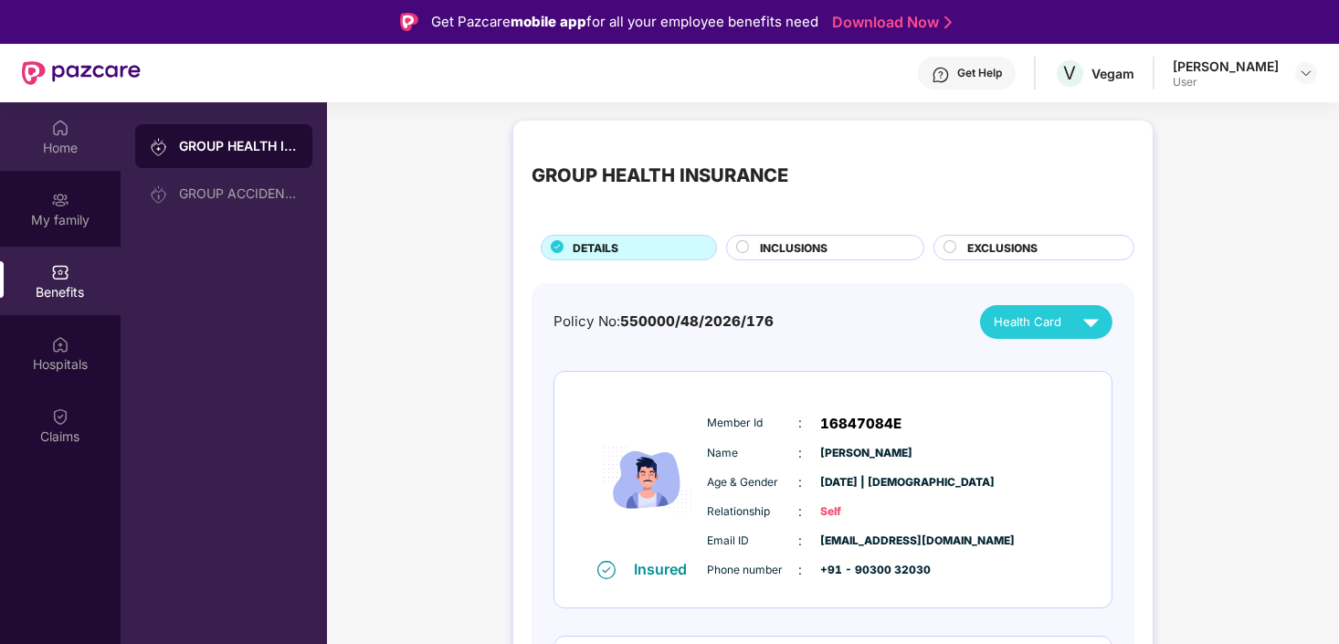
click at [22, 148] on div "Home" at bounding box center [60, 148] width 121 height 18
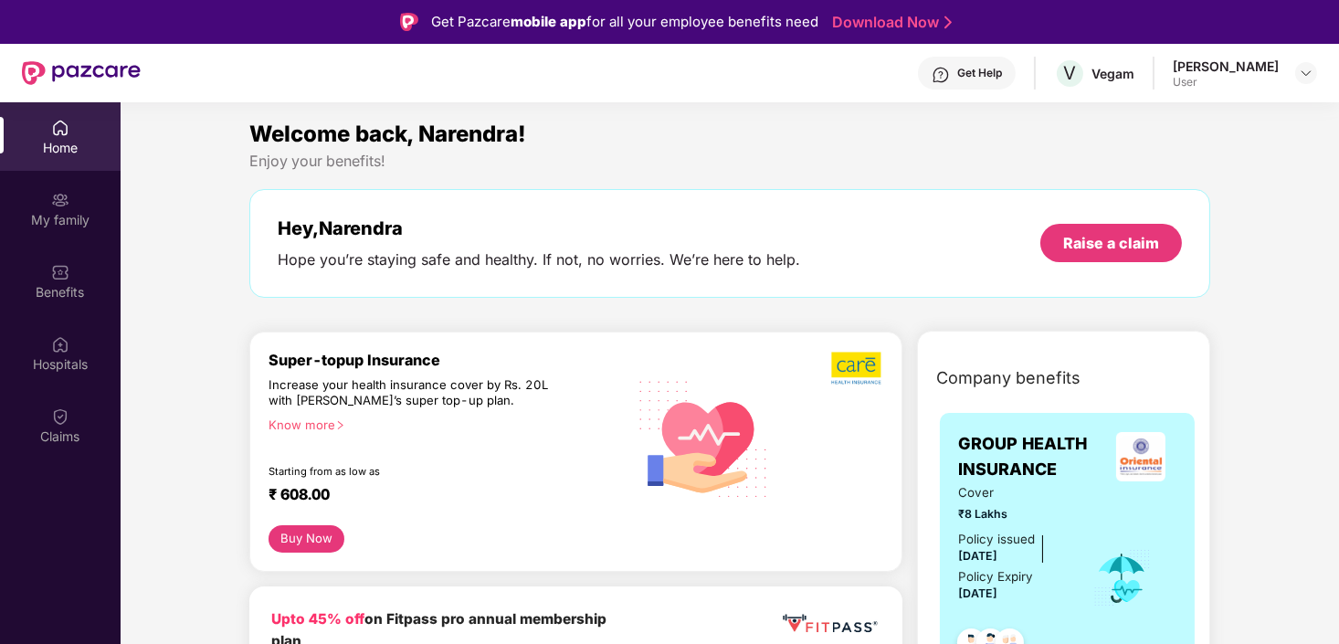
click at [310, 421] on div "Know more" at bounding box center [443, 424] width 348 height 13
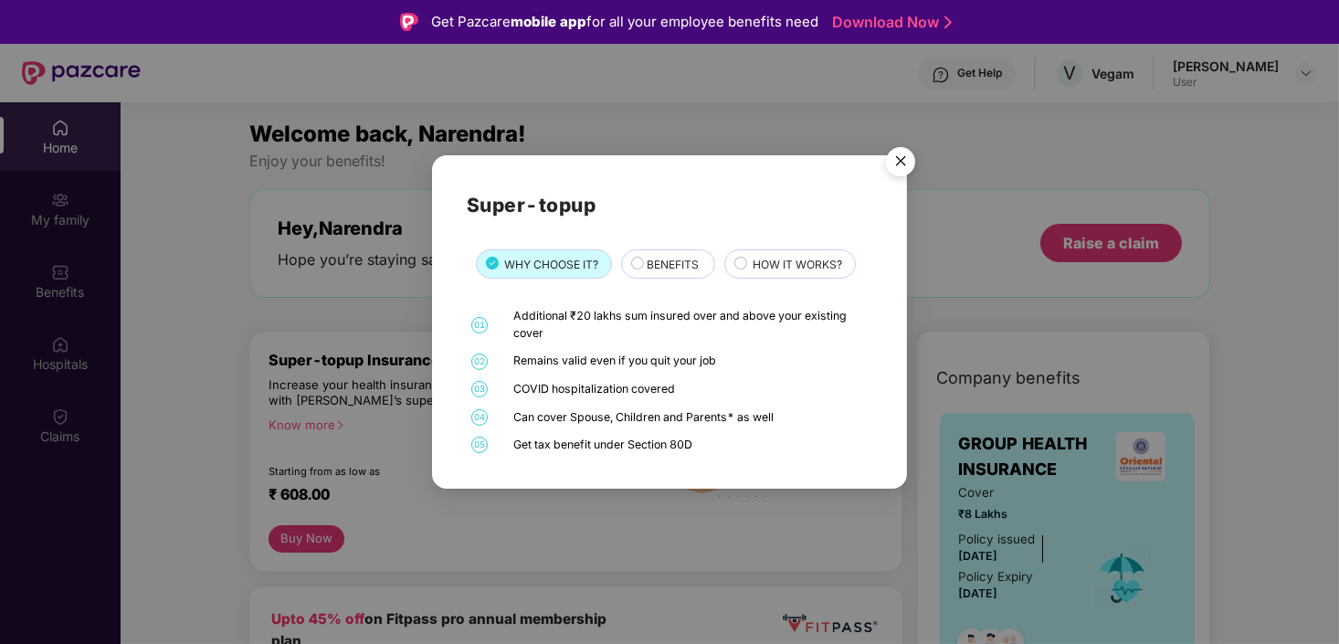
click at [667, 268] on span "BENEFITS" at bounding box center [673, 264] width 52 height 17
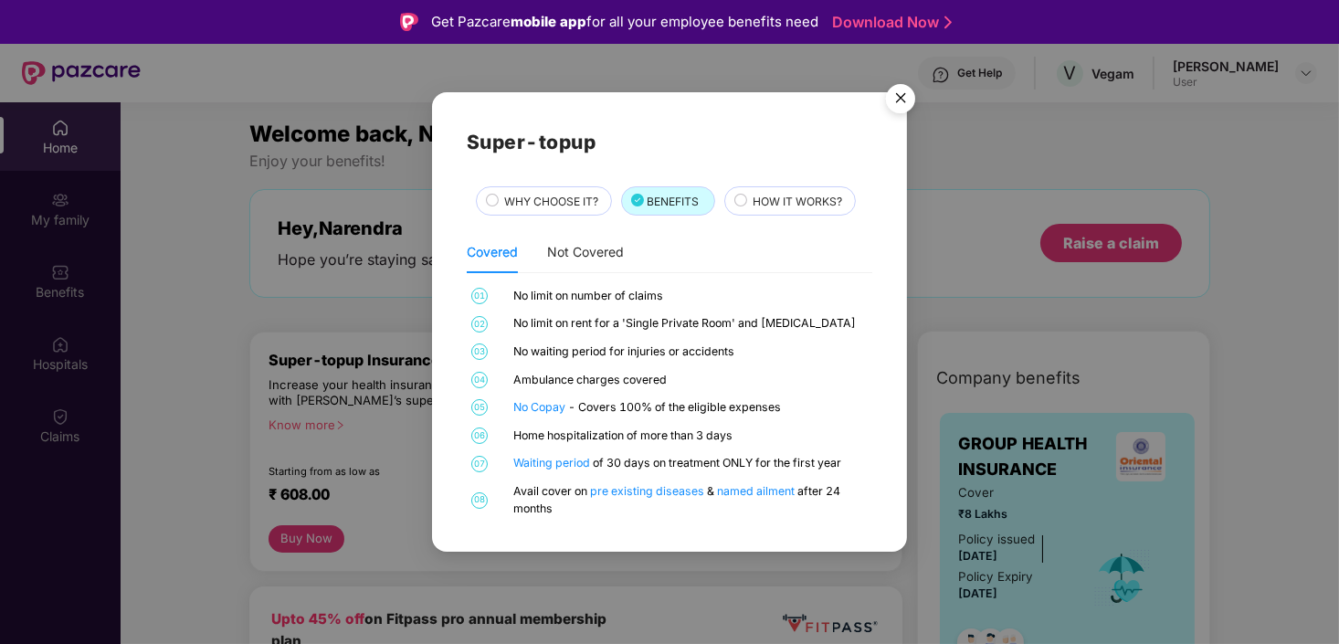
drag, startPoint x: 583, startPoint y: 362, endPoint x: 697, endPoint y: 355, distance: 114.4
click at [697, 355] on div "01 No limit on number of claims 02 No limit on rent for a 'Single Private Room'…" at bounding box center [670, 402] width 406 height 229
drag, startPoint x: 599, startPoint y: 330, endPoint x: 755, endPoint y: 328, distance: 155.3
click at [755, 328] on div "No limit on rent for a 'Single Private Room' and [MEDICAL_DATA]" at bounding box center [690, 323] width 355 height 17
drag, startPoint x: 647, startPoint y: 403, endPoint x: 668, endPoint y: 404, distance: 21.0
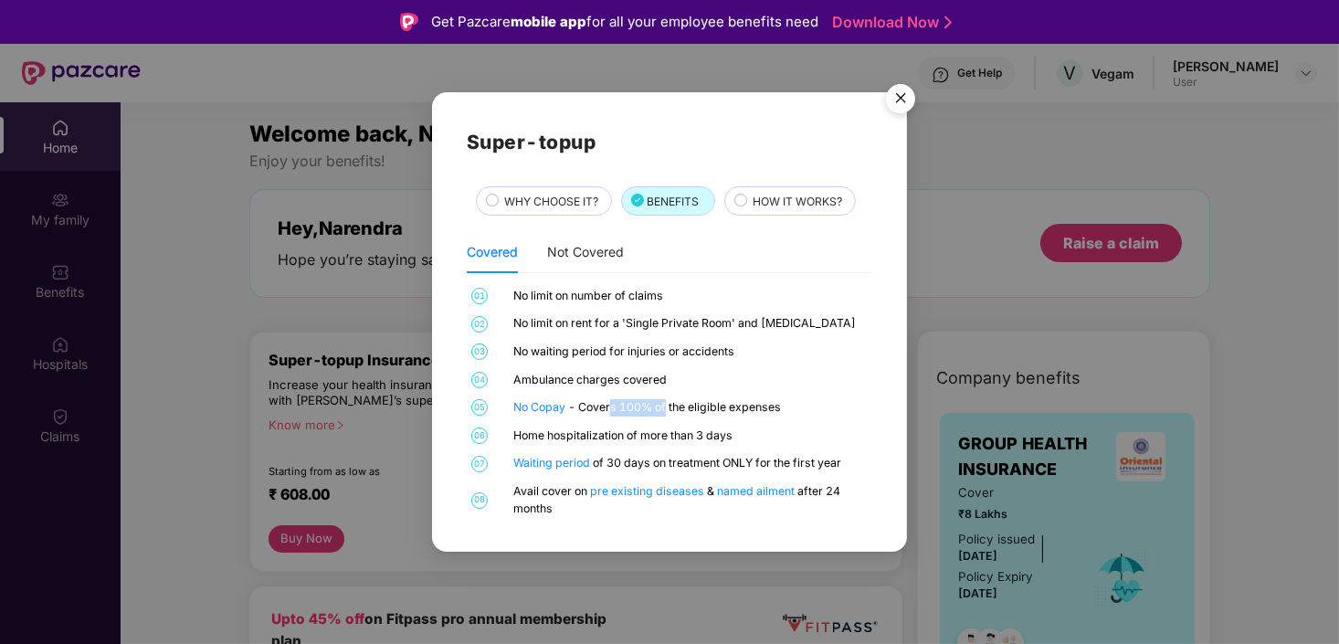
click at [668, 404] on div "No Copay - Covers 100% of the eligible expenses" at bounding box center [690, 407] width 355 height 17
drag, startPoint x: 668, startPoint y: 404, endPoint x: 751, endPoint y: 439, distance: 90.5
click at [751, 439] on div "Home hospitalization of more than 3 days" at bounding box center [690, 436] width 355 height 17
click at [771, 199] on span "HOW IT WORKS?" at bounding box center [798, 201] width 90 height 17
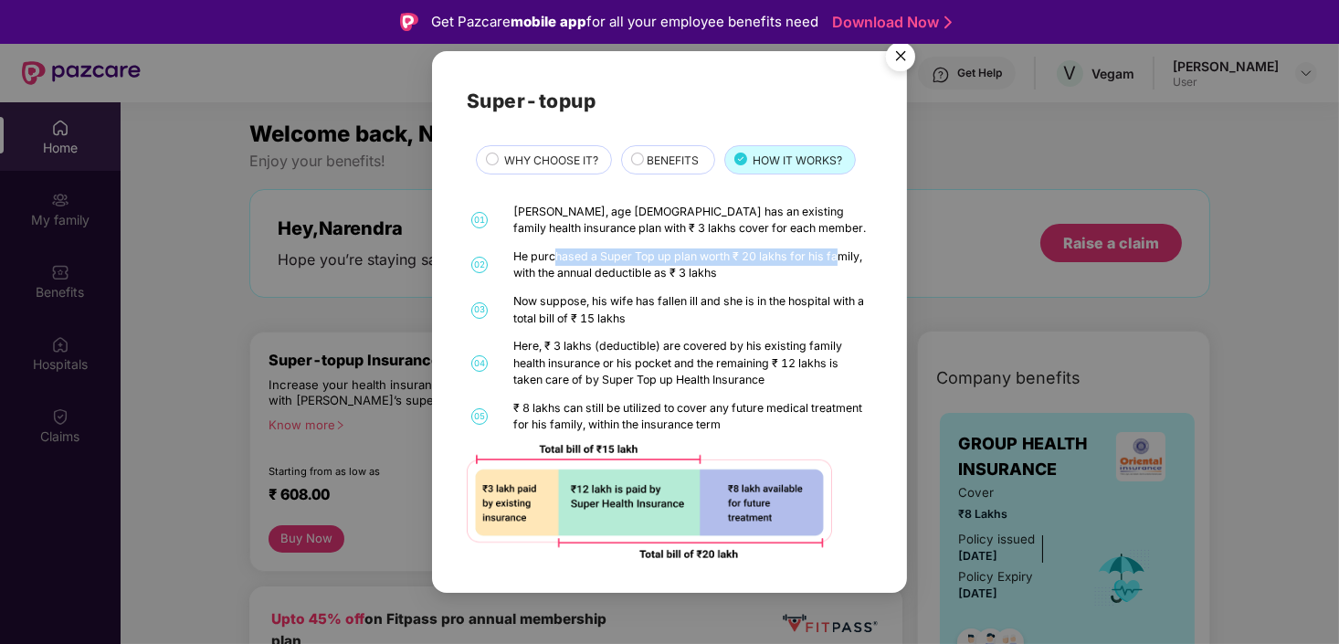
drag, startPoint x: 553, startPoint y: 264, endPoint x: 837, endPoint y: 259, distance: 284.2
click at [838, 259] on div "He purchased a Super Top up plan worth ₹ 20 lakhs for his family, with the annu…" at bounding box center [690, 266] width 355 height 34
drag, startPoint x: 522, startPoint y: 301, endPoint x: 593, endPoint y: 301, distance: 71.3
click at [593, 301] on div "Now suppose, his wife has fallen ill and she is in the hospital with a total bi…" at bounding box center [690, 310] width 355 height 34
drag, startPoint x: 593, startPoint y: 301, endPoint x: 667, endPoint y: 302, distance: 74.0
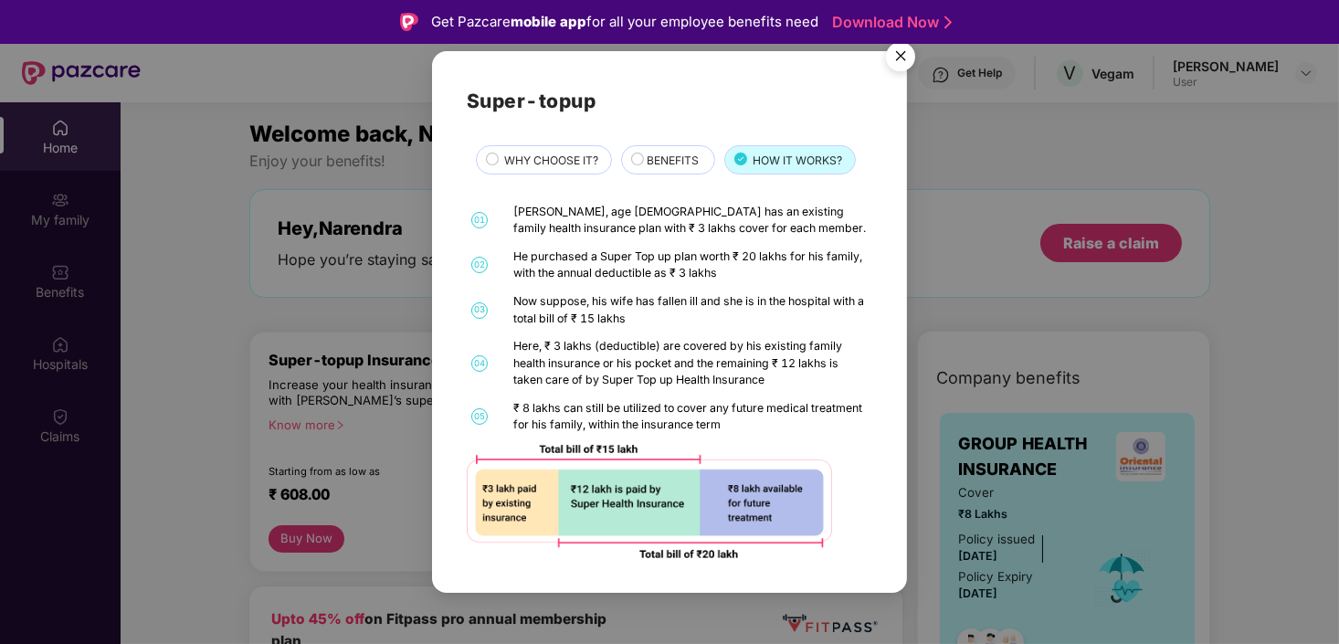
click at [667, 302] on div "Now suppose, his wife has fallen ill and she is in the hospital with a total bi…" at bounding box center [690, 310] width 355 height 34
drag, startPoint x: 558, startPoint y: 413, endPoint x: 843, endPoint y: 411, distance: 285.1
click at [843, 411] on div "₹ 8 lakhs can still be utilized to cover any future medical treatment for his f…" at bounding box center [690, 417] width 355 height 34
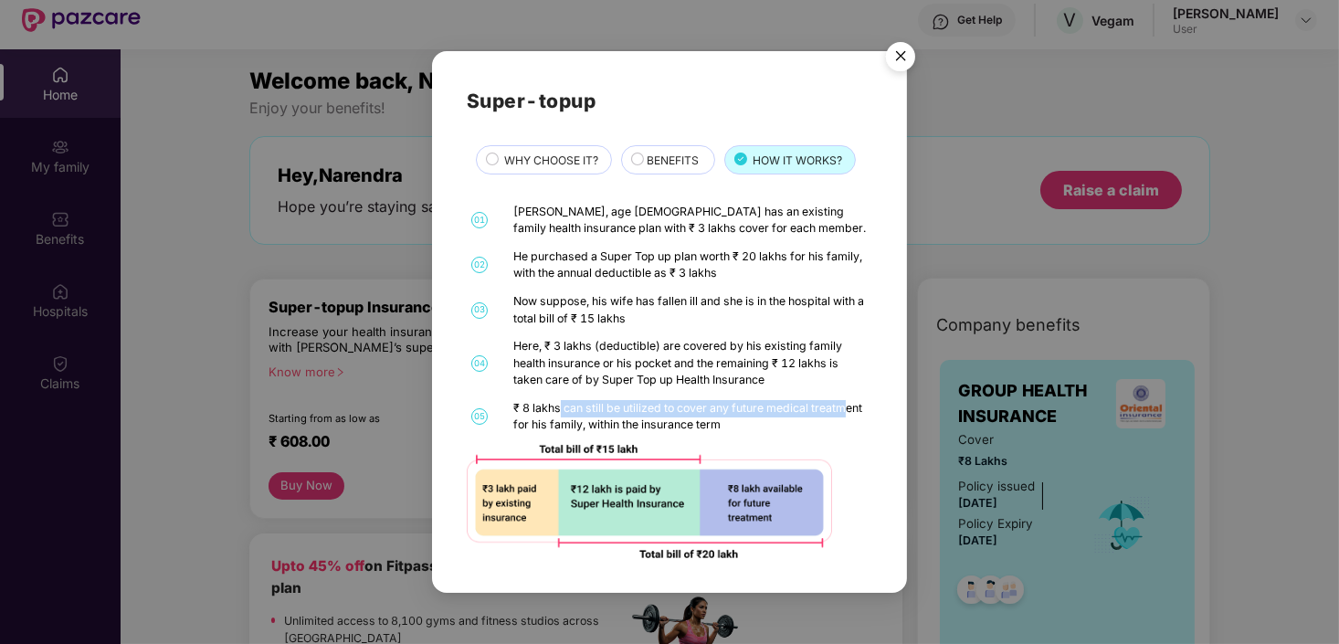
scroll to position [102, 0]
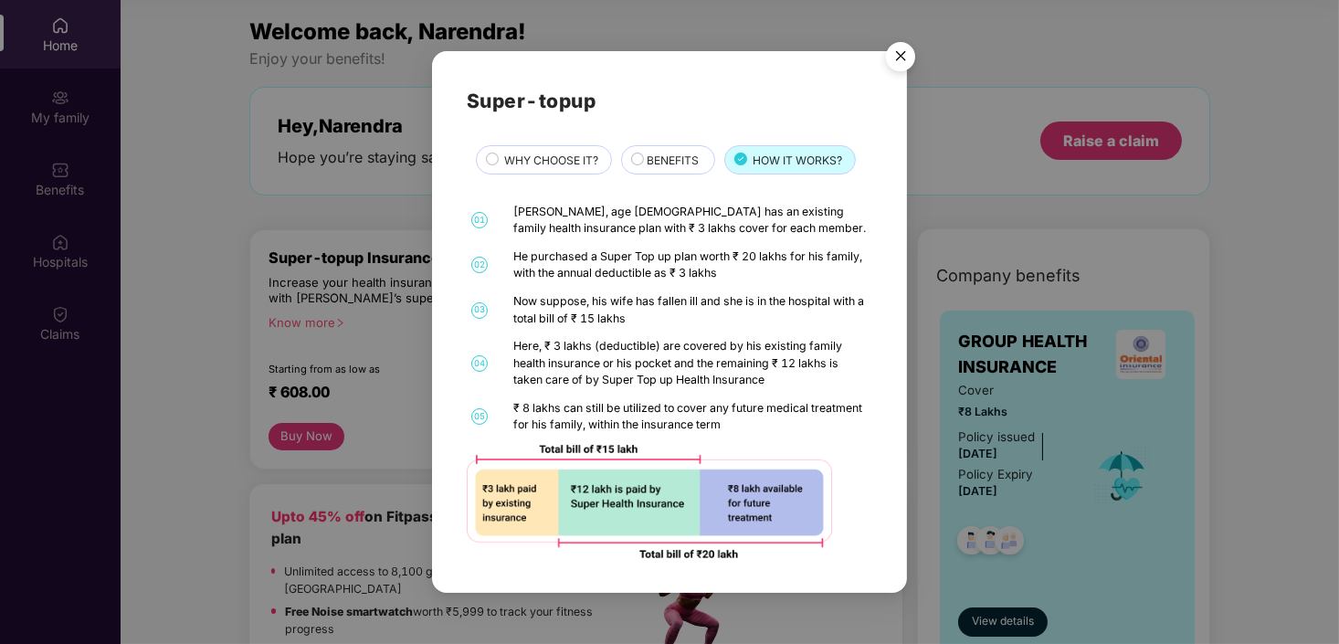
click at [672, 154] on span "BENEFITS" at bounding box center [673, 160] width 52 height 17
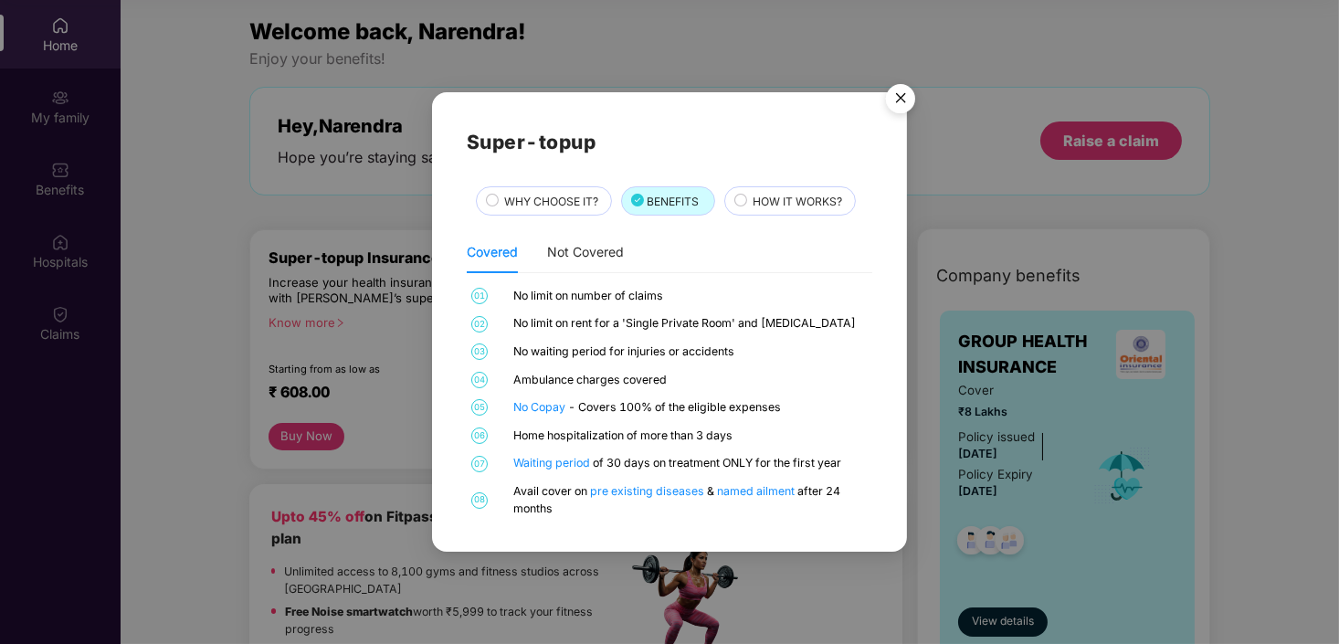
click at [577, 185] on div "Super-topup WHY CHOOSE IT? BENEFITS HOW IT WORKS? Covered Not Covered 01 No lim…" at bounding box center [670, 322] width 406 height 390
click at [559, 193] on span "WHY CHOOSE IT?" at bounding box center [552, 201] width 94 height 17
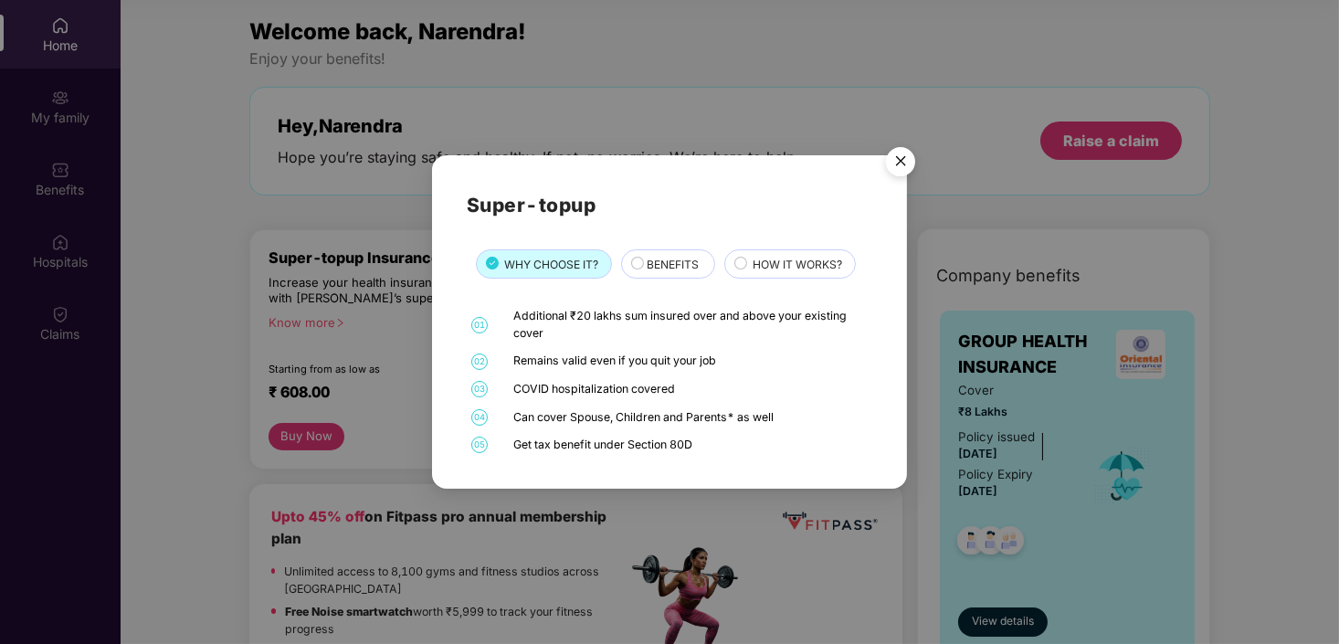
click at [892, 161] on img "Close" at bounding box center [900, 164] width 51 height 51
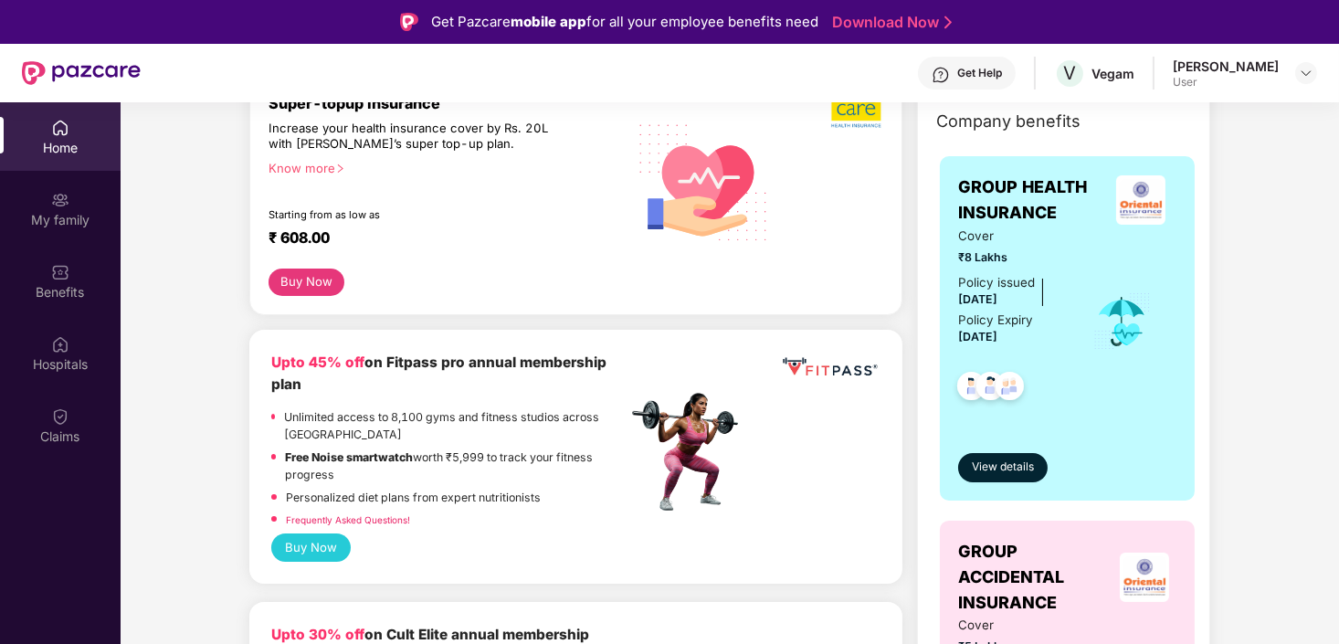
scroll to position [365, 0]
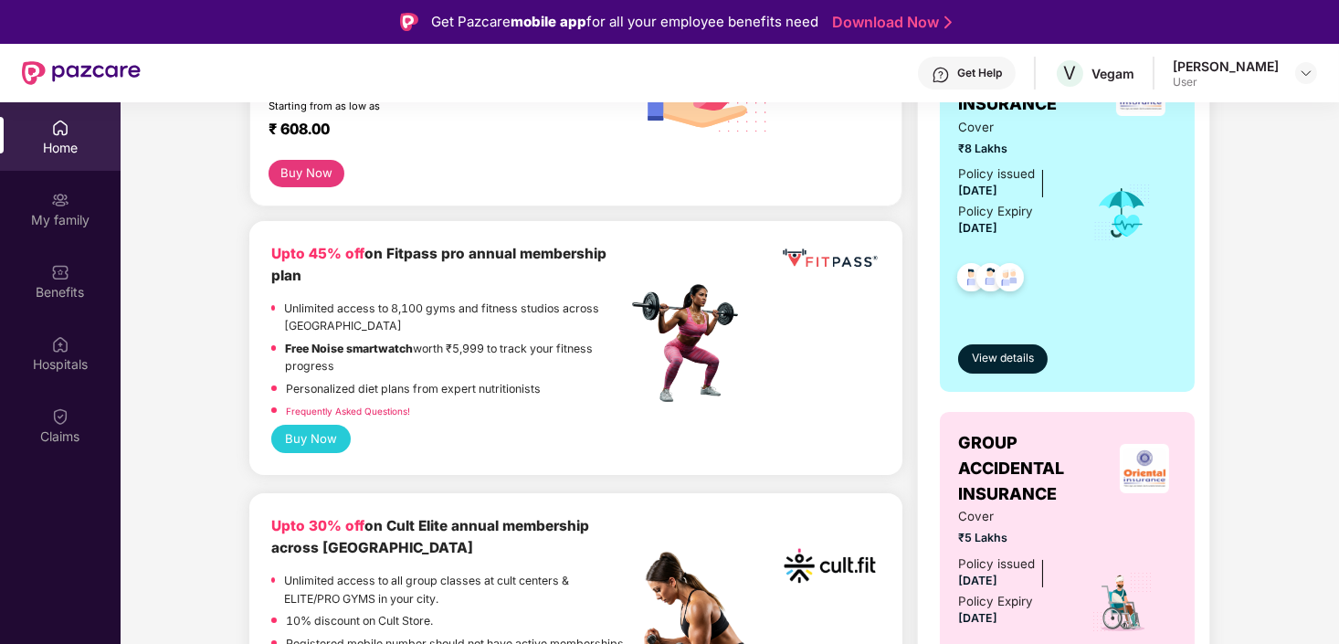
click at [312, 168] on button "Buy Now" at bounding box center [307, 173] width 76 height 27
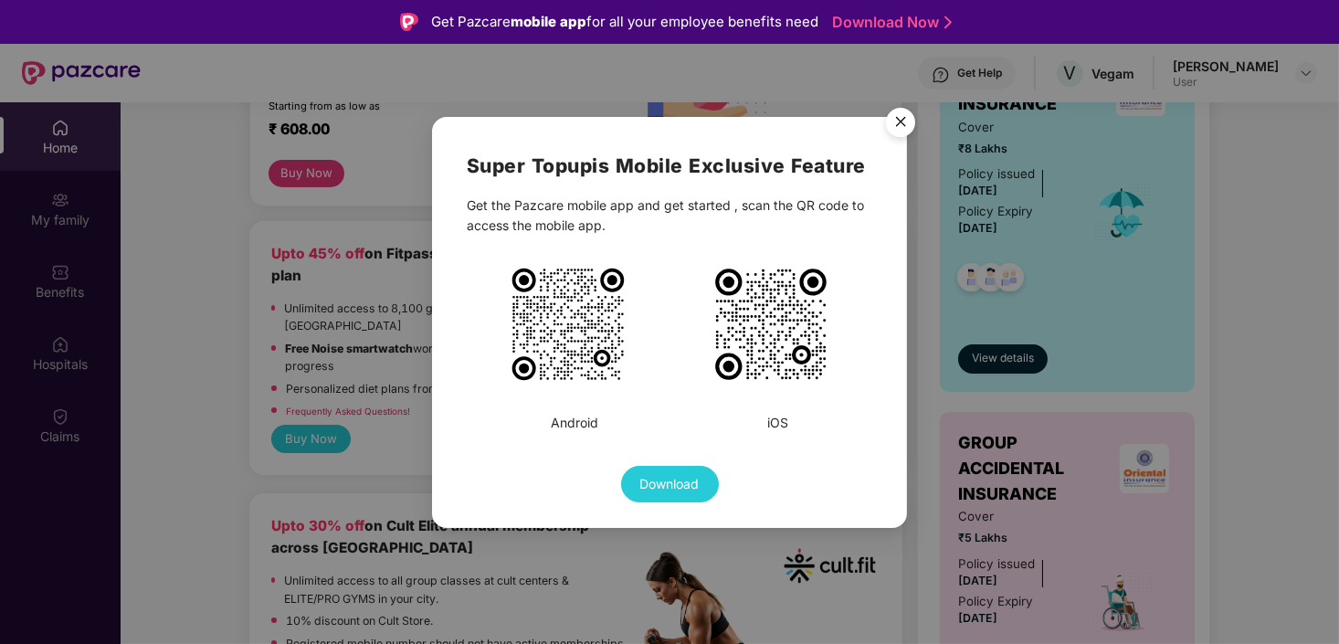
click at [897, 121] on img "Close" at bounding box center [900, 125] width 51 height 51
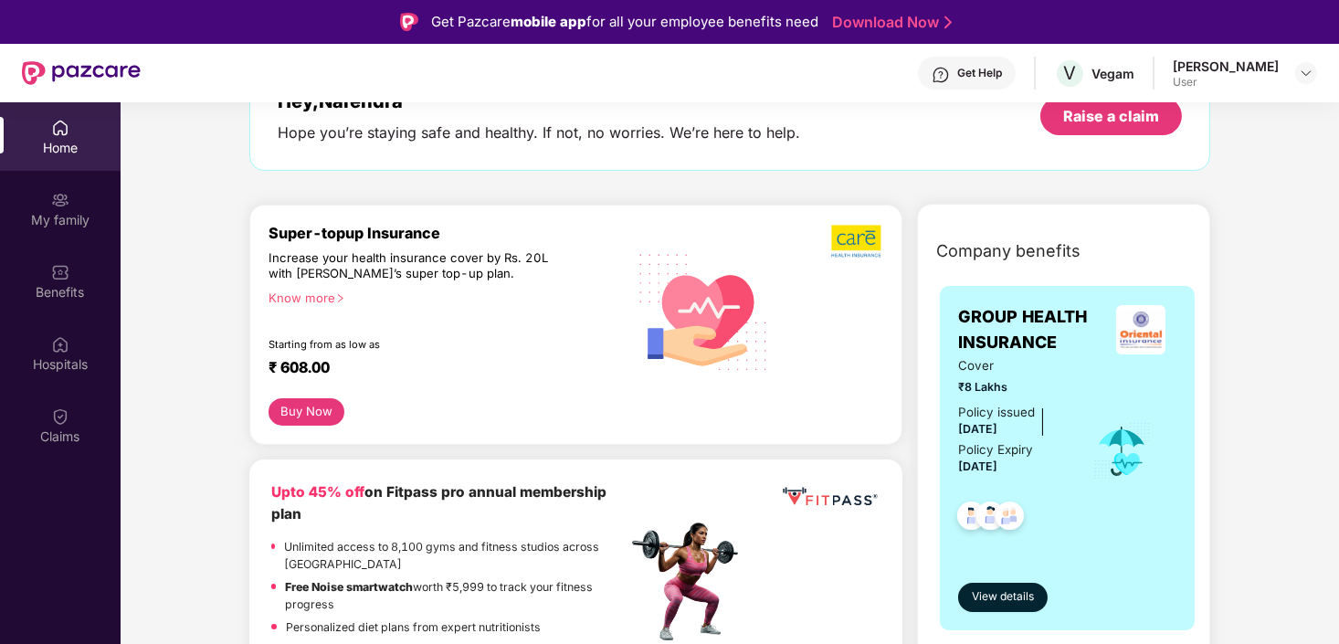
scroll to position [0, 0]
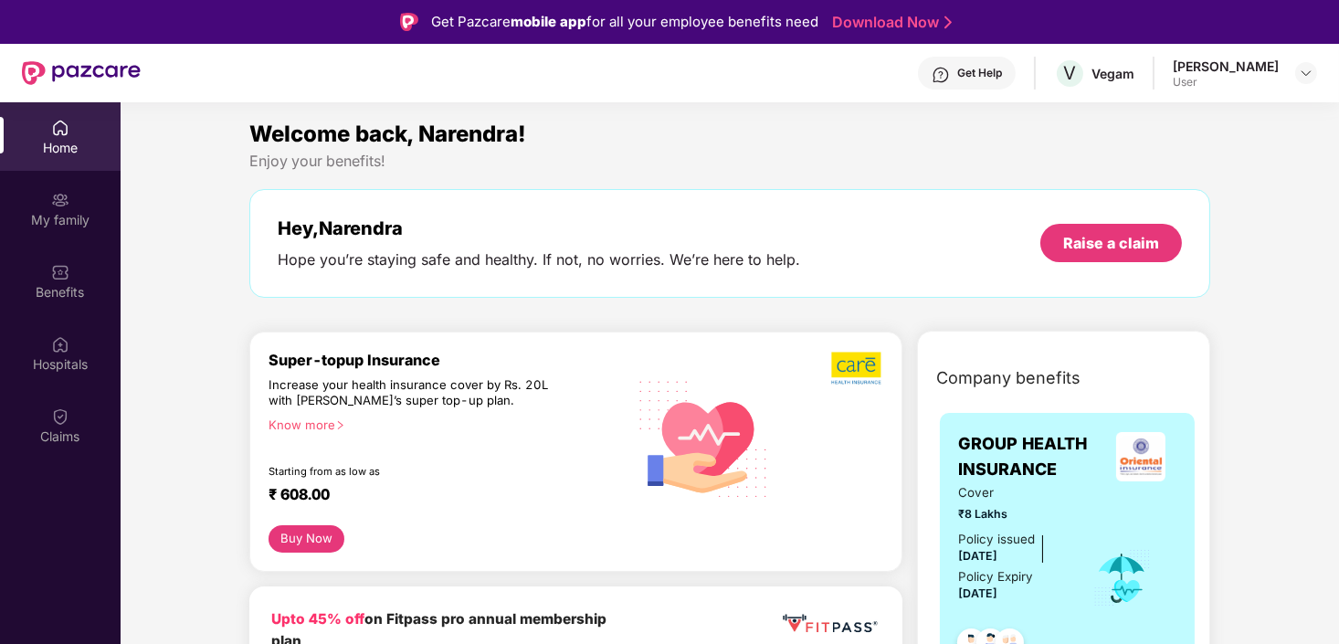
click at [854, 360] on img at bounding box center [857, 368] width 52 height 35
click at [38, 438] on div "Claims" at bounding box center [60, 437] width 121 height 18
